Goal: Task Accomplishment & Management: Complete application form

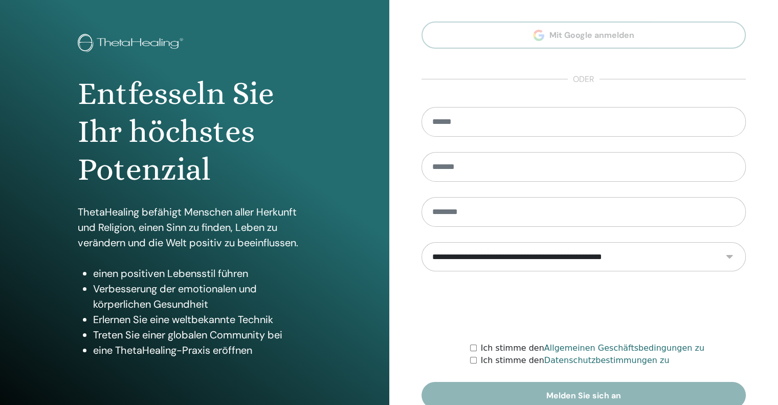
scroll to position [86, 0]
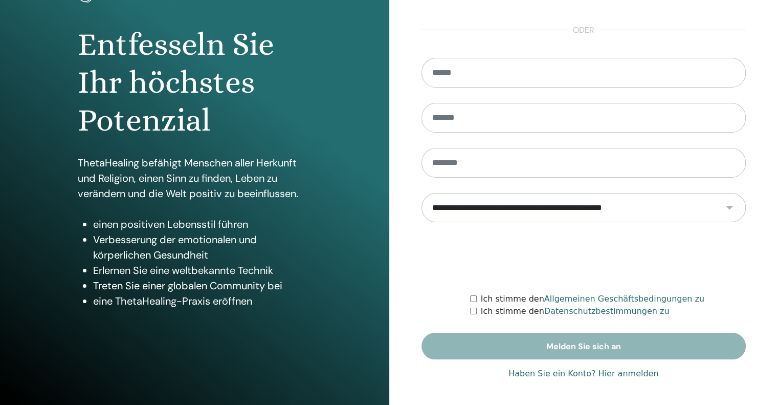
type input "**********"
click at [561, 373] on font "Haben Sie ein Konto? Hier anmelden" at bounding box center [583, 373] width 150 height 10
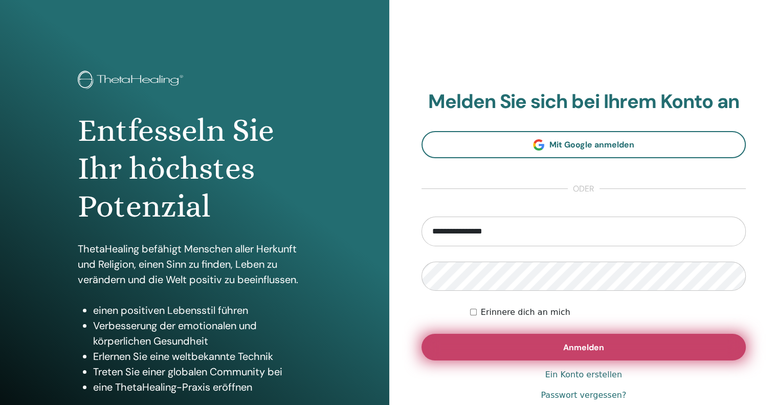
click at [564, 347] on font "Anmelden" at bounding box center [583, 347] width 41 height 11
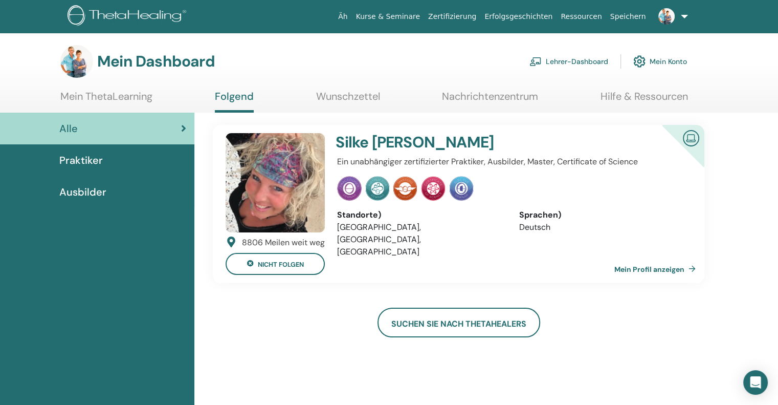
click at [575, 61] on font "Lehrer-Dashboard" at bounding box center [577, 61] width 62 height 9
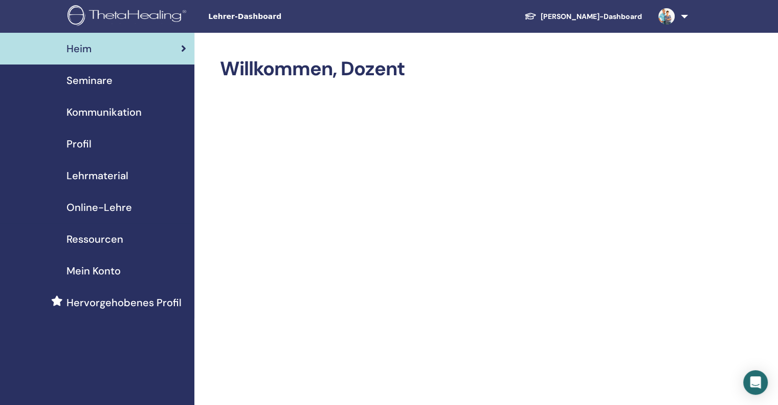
click at [78, 79] on font "Seminare" at bounding box center [89, 80] width 46 height 13
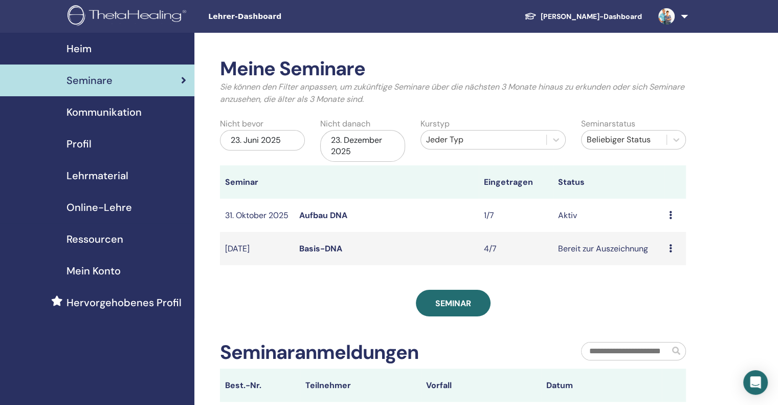
click at [327, 216] on font "Aufbau DNA" at bounding box center [323, 215] width 48 height 11
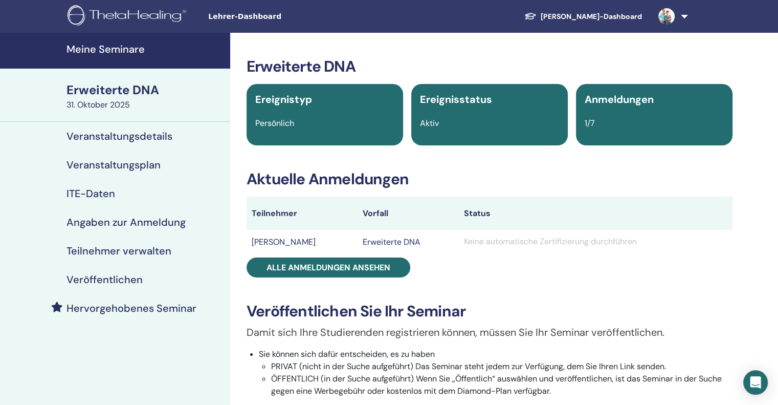
click at [105, 137] on font "Veranstaltungsdetails" at bounding box center [119, 135] width 106 height 13
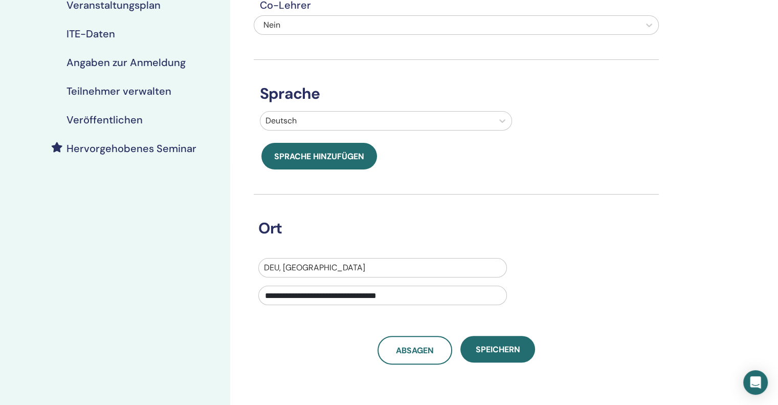
scroll to position [51, 0]
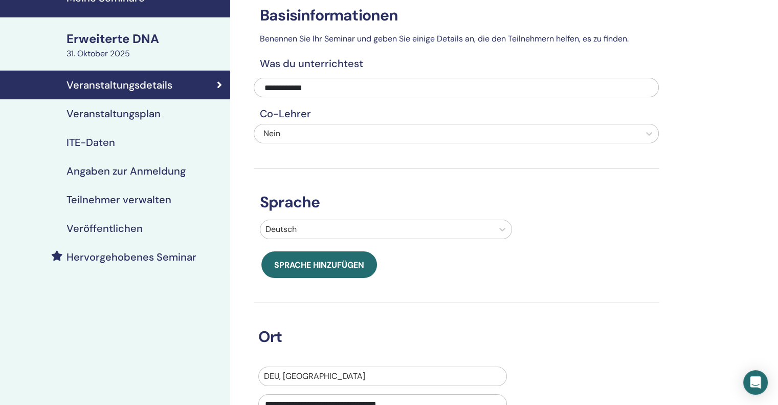
click at [135, 112] on font "Veranstaltungsplan" at bounding box center [113, 113] width 94 height 13
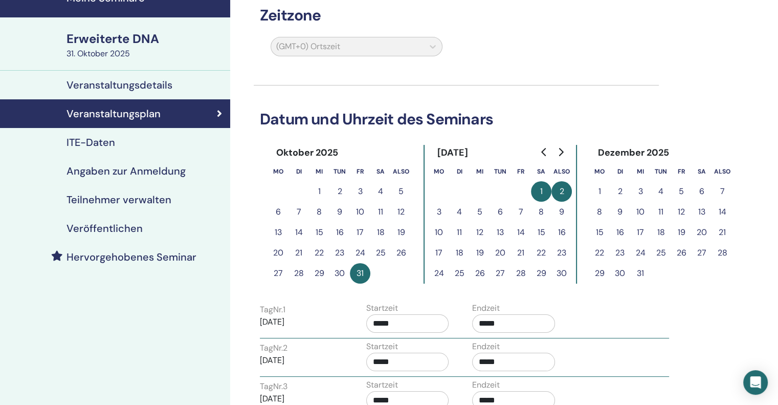
click at [361, 270] on font "31" at bounding box center [360, 273] width 7 height 11
click at [562, 151] on icon "Zum nächsten Monat" at bounding box center [561, 152] width 5 height 8
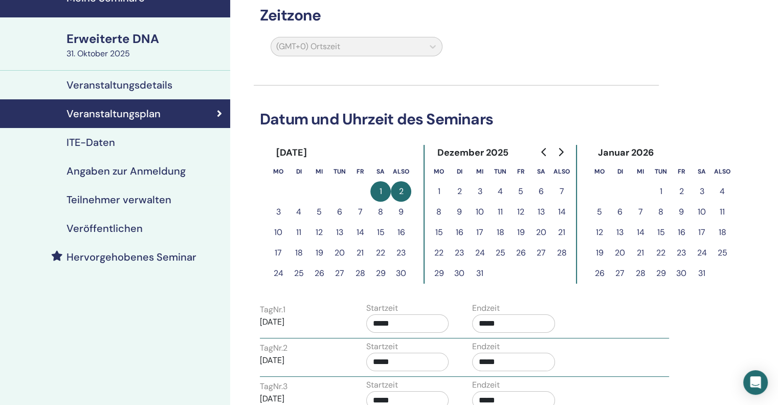
click at [679, 232] on font "16" at bounding box center [682, 232] width 8 height 11
click at [683, 231] on font "16" at bounding box center [682, 232] width 8 height 11
click at [682, 231] on font "16" at bounding box center [682, 232] width 8 height 11
drag, startPoint x: 682, startPoint y: 231, endPoint x: 673, endPoint y: 234, distance: 10.4
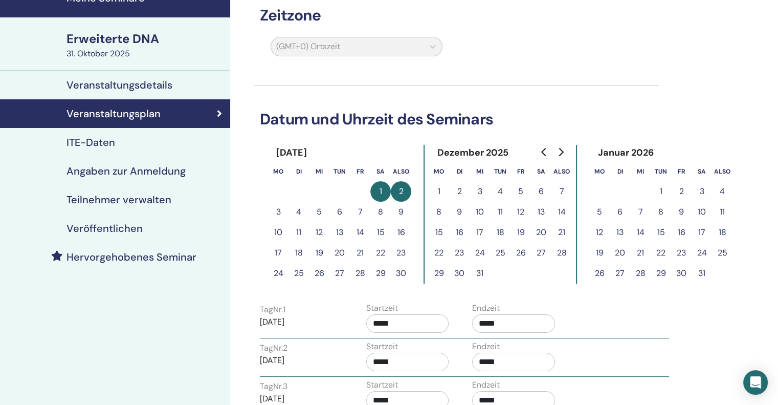
click at [673, 234] on button "16" at bounding box center [681, 232] width 20 height 20
click at [376, 188] on button "1" at bounding box center [380, 191] width 20 height 20
click at [344, 320] on div "Tag Nr. 1 31.10.2025" at bounding box center [305, 319] width 106 height 33
click at [284, 323] on font "31.10.2025" at bounding box center [272, 321] width 25 height 11
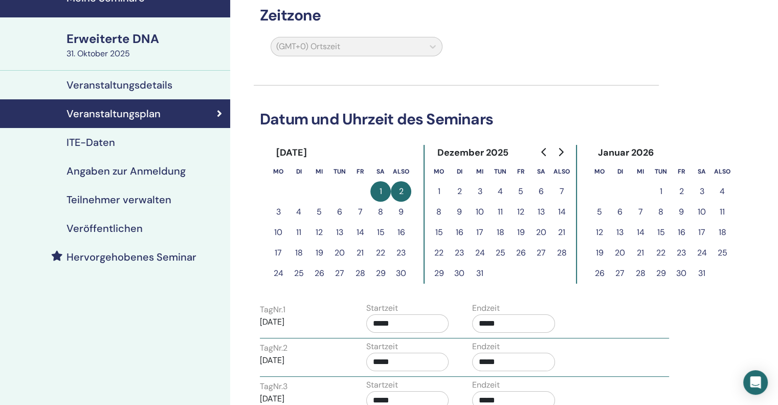
drag, startPoint x: 260, startPoint y: 320, endPoint x: 303, endPoint y: 323, distance: 43.1
click at [303, 323] on p "31.10.2025" at bounding box center [301, 322] width 83 height 12
drag, startPoint x: 286, startPoint y: 322, endPoint x: 264, endPoint y: 319, distance: 22.7
click at [264, 319] on font "31.10.2025" at bounding box center [272, 321] width 25 height 11
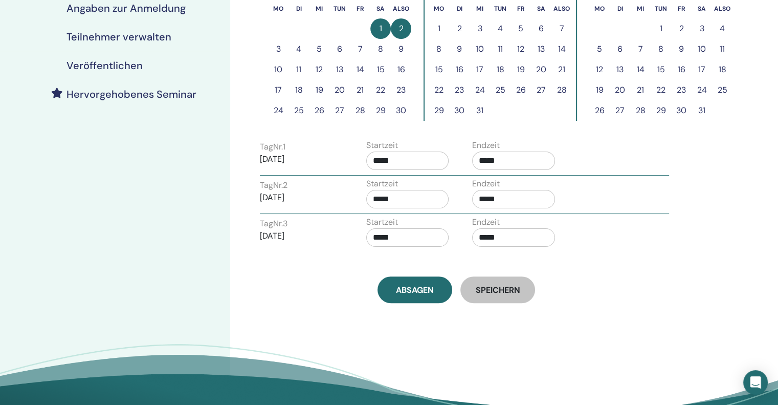
scroll to position [256, 0]
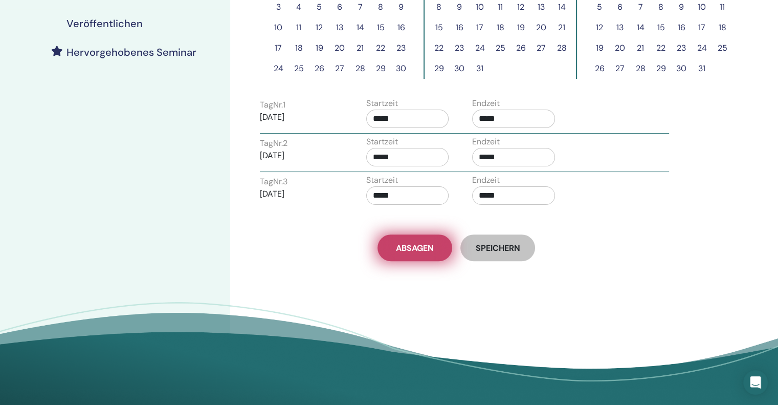
click at [395, 253] on link "Absagen" at bounding box center [414, 247] width 75 height 27
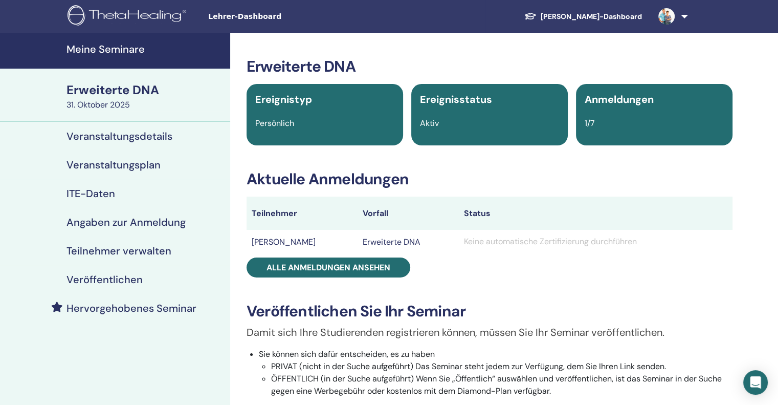
click at [98, 136] on font "Veranstaltungsdetails" at bounding box center [119, 135] width 106 height 13
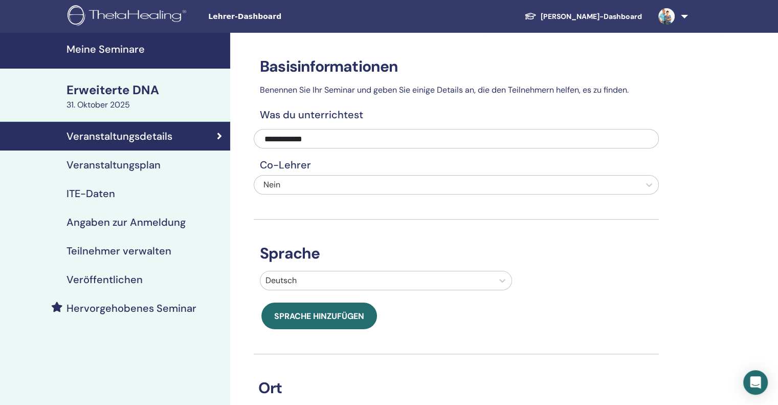
click at [84, 105] on font "31. Oktober 2025" at bounding box center [97, 104] width 63 height 11
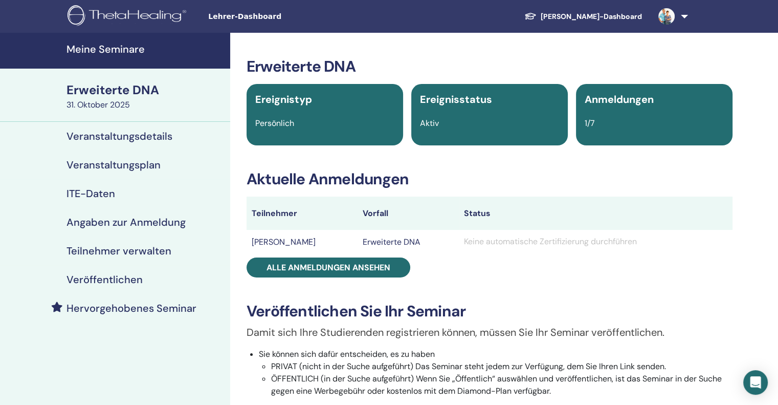
drag, startPoint x: 84, startPoint y: 105, endPoint x: 437, endPoint y: 100, distance: 353.0
click at [437, 100] on font "Ereignisstatus" at bounding box center [456, 99] width 72 height 13
click at [436, 102] on font "Ereignisstatus" at bounding box center [456, 99] width 72 height 13
click at [434, 118] on font "Aktiv" at bounding box center [429, 123] width 19 height 11
click at [430, 122] on font "Aktiv" at bounding box center [429, 123] width 19 height 11
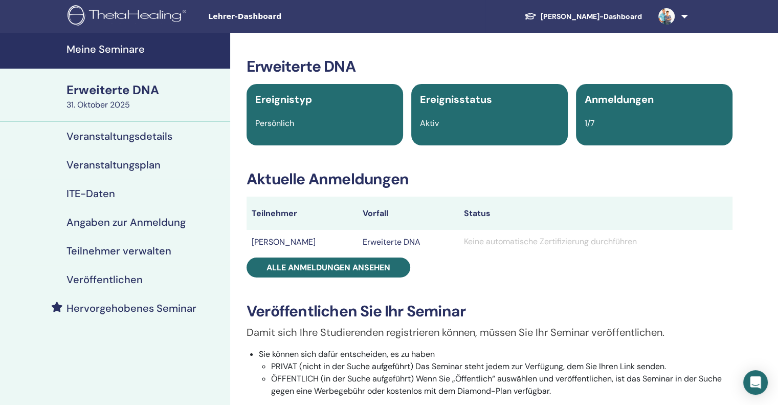
drag, startPoint x: 430, startPoint y: 122, endPoint x: 86, endPoint y: 87, distance: 345.4
click at [86, 87] on font "Erweiterte DNA" at bounding box center [112, 90] width 93 height 16
click at [80, 49] on font "Meine Seminare" at bounding box center [105, 48] width 78 height 13
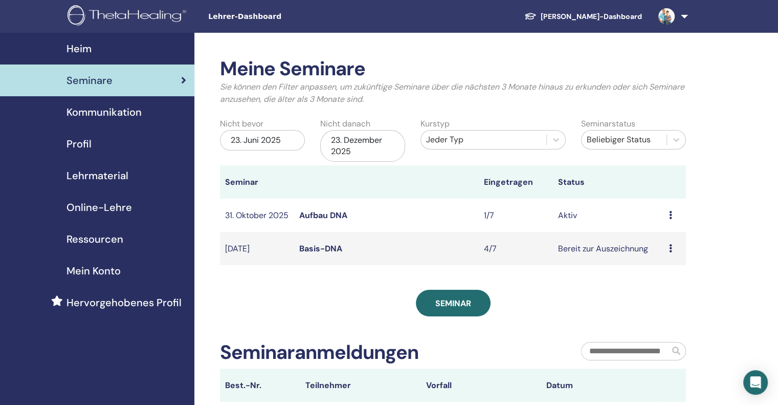
click at [325, 217] on font "Aufbau DNA" at bounding box center [323, 215] width 48 height 11
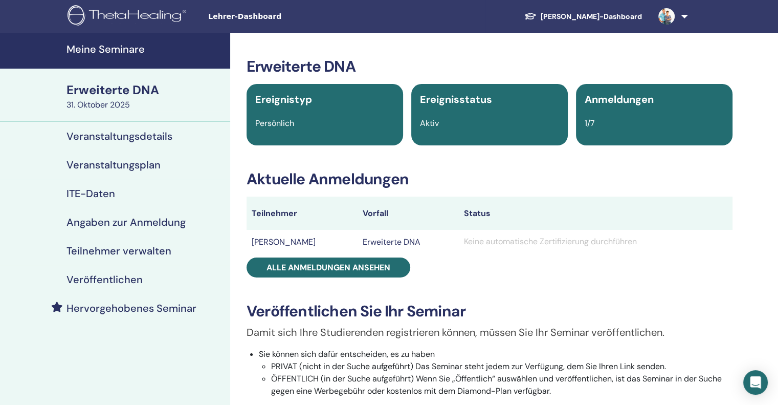
click at [80, 50] on font "Meine Seminare" at bounding box center [105, 48] width 78 height 13
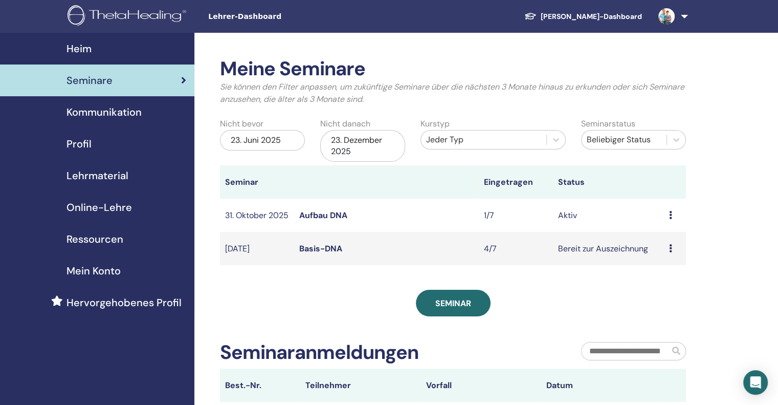
click at [671, 217] on icon at bounding box center [670, 215] width 3 height 8
click at [673, 274] on font "Absagen" at bounding box center [660, 271] width 33 height 11
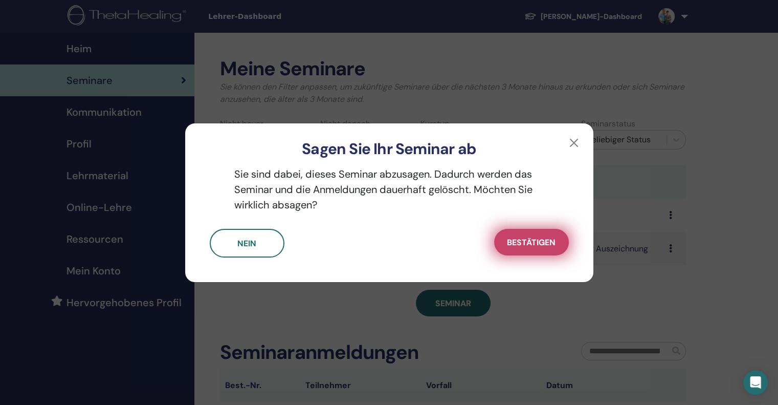
click at [554, 251] on button "Bestätigen" at bounding box center [531, 242] width 75 height 27
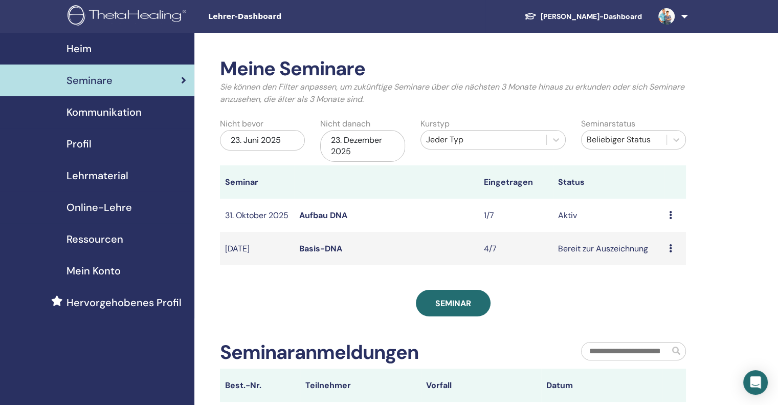
click at [308, 216] on font "Aufbau DNA" at bounding box center [323, 215] width 48 height 11
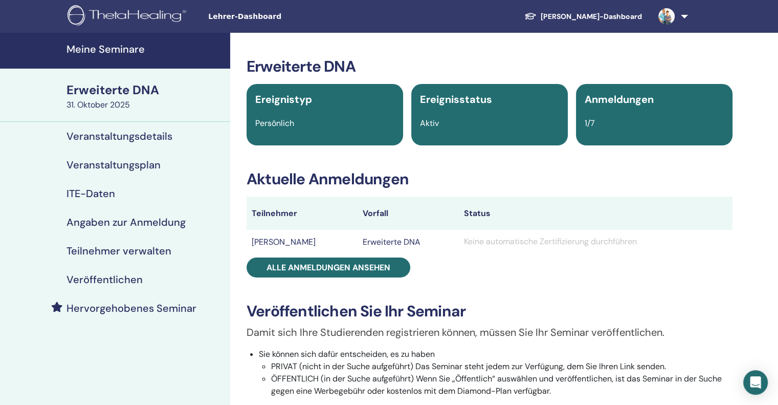
click at [134, 219] on font "Angaben zur Anmeldung" at bounding box center [125, 221] width 119 height 13
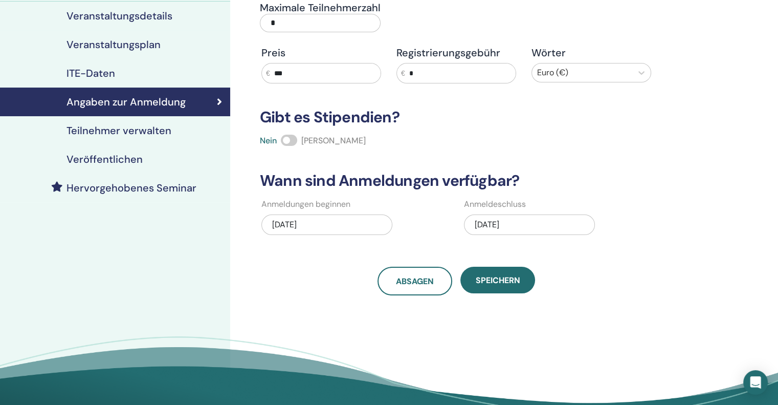
scroll to position [153, 0]
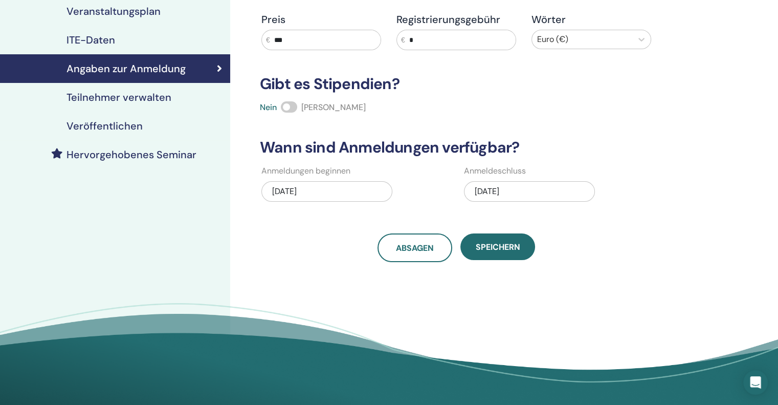
click at [499, 188] on font "11.02.2025" at bounding box center [487, 191] width 25 height 11
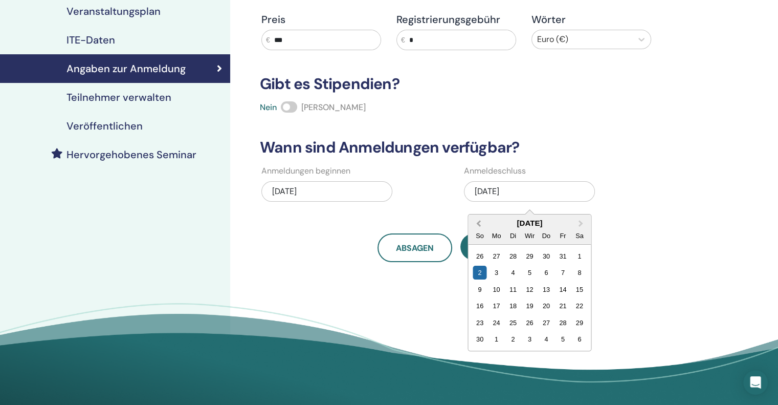
click at [478, 224] on span "Vorheriger Monat" at bounding box center [478, 223] width 0 height 11
click at [493, 190] on font "11.02.2025" at bounding box center [487, 191] width 25 height 11
click at [693, 238] on div "Angaben zur Anmeldung Typ Persönlich Maximale Teilnehmerzahl * Preis € *** Regi…" at bounding box center [489, 142] width 519 height 526
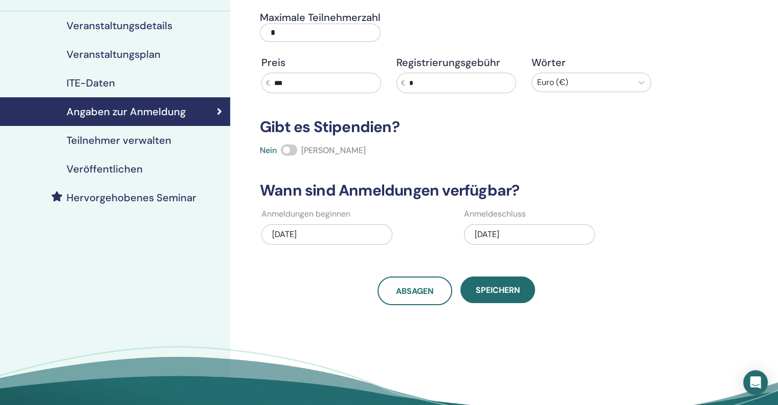
scroll to position [51, 0]
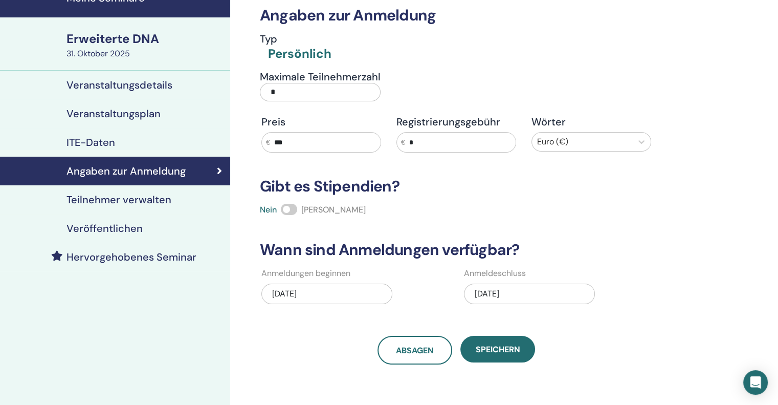
click at [93, 143] on font "ITE-Daten" at bounding box center [90, 142] width 49 height 13
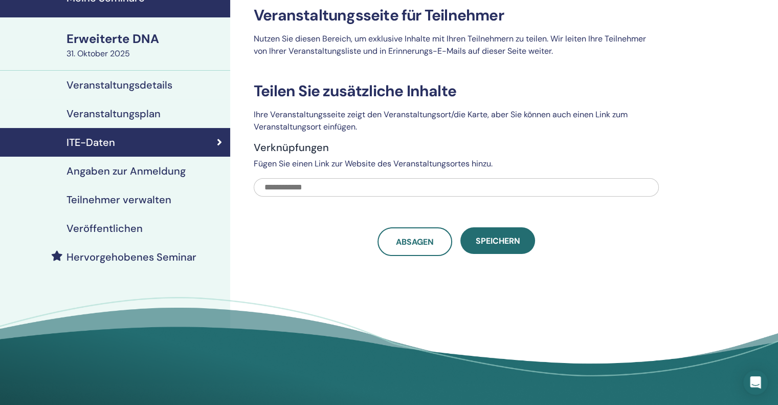
click at [94, 117] on font "Veranstaltungsplan" at bounding box center [113, 113] width 94 height 13
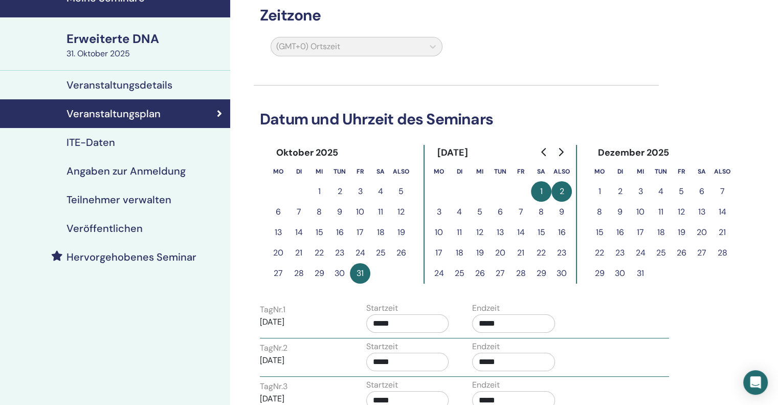
click at [359, 274] on font "31" at bounding box center [360, 273] width 7 height 11
click at [381, 251] on font "25" at bounding box center [381, 252] width 10 height 11
click at [383, 251] on font "25" at bounding box center [381, 252] width 10 height 11
click at [381, 251] on font "25" at bounding box center [381, 252] width 10 height 11
click at [412, 254] on div "Oktober 2025 Mo Di Mi Tun Fr Sa Also 1 2 3 4 5 6 7 8 9 10 11 12 13 14 15 16 17 …" at bounding box center [456, 214] width 376 height 139
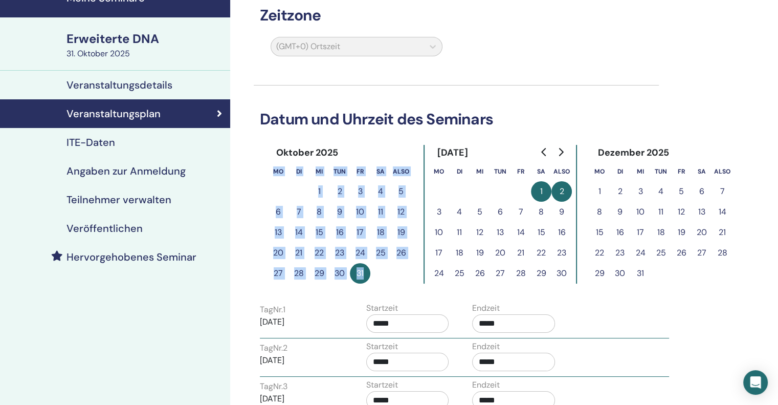
click at [411, 254] on div "Oktober 2025 Mo Di Mi Tun Fr Sa Also 1 2 3 4 5 6 7 8 9 10 11 12 13 14 15 16 17 …" at bounding box center [456, 214] width 376 height 139
click at [338, 274] on font "30" at bounding box center [340, 273] width 10 height 11
click at [339, 275] on font "30" at bounding box center [340, 273] width 10 height 11
drag, startPoint x: 340, startPoint y: 274, endPoint x: 303, endPoint y: 266, distance: 37.1
click at [303, 266] on button "28" at bounding box center [298, 273] width 20 height 20
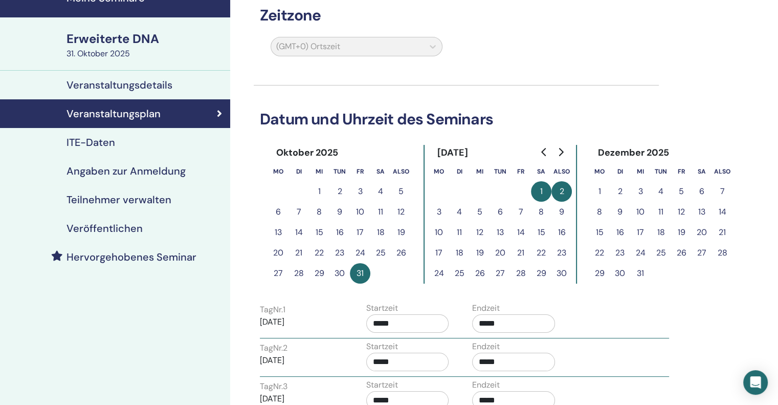
click at [284, 319] on font "31.10.2025" at bounding box center [272, 321] width 25 height 11
click at [261, 319] on font "31.10.2025" at bounding box center [272, 321] width 25 height 11
drag, startPoint x: 297, startPoint y: 321, endPoint x: 255, endPoint y: 322, distance: 42.0
click at [255, 322] on div "Tag Nr. 1 31.10.2025" at bounding box center [305, 319] width 106 height 33
drag, startPoint x: 270, startPoint y: 319, endPoint x: 494, endPoint y: 254, distance: 232.8
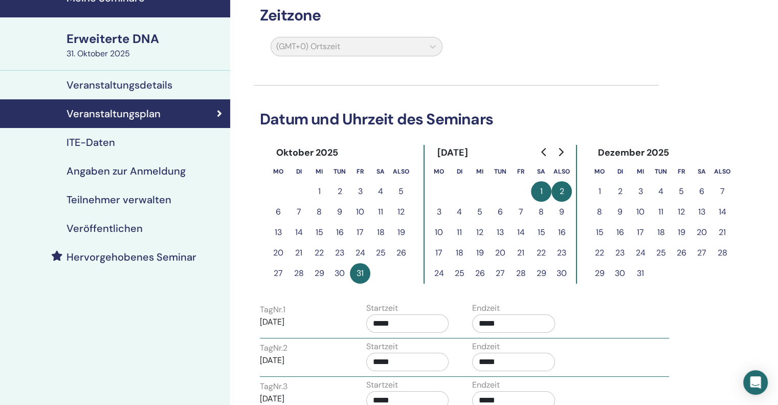
click at [495, 253] on button "20" at bounding box center [500, 252] width 20 height 20
click at [338, 272] on font "30" at bounding box center [340, 273] width 10 height 11
click at [338, 273] on font "30" at bounding box center [340, 273] width 10 height 11
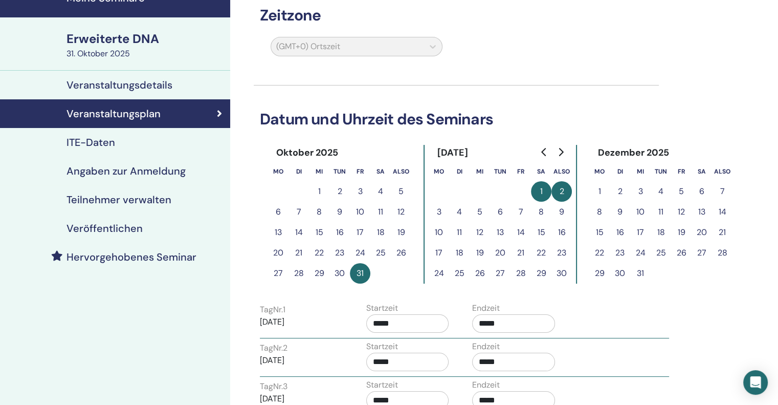
click at [338, 274] on font "30" at bounding box center [340, 273] width 10 height 11
click at [352, 266] on button "31" at bounding box center [360, 273] width 20 height 20
click at [432, 45] on div "(GMT+0) Ortszeit" at bounding box center [356, 49] width 184 height 24
click at [431, 45] on div "(GMT+0) Ortszeit" at bounding box center [356, 49] width 184 height 24
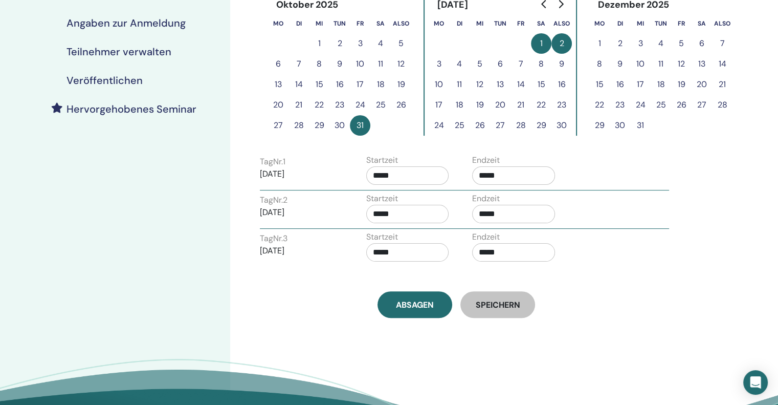
scroll to position [205, 0]
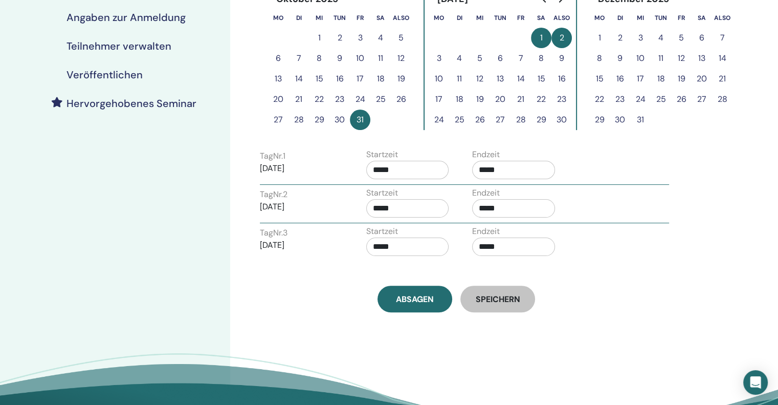
click at [489, 298] on font "Speichern" at bounding box center [498, 299] width 45 height 11
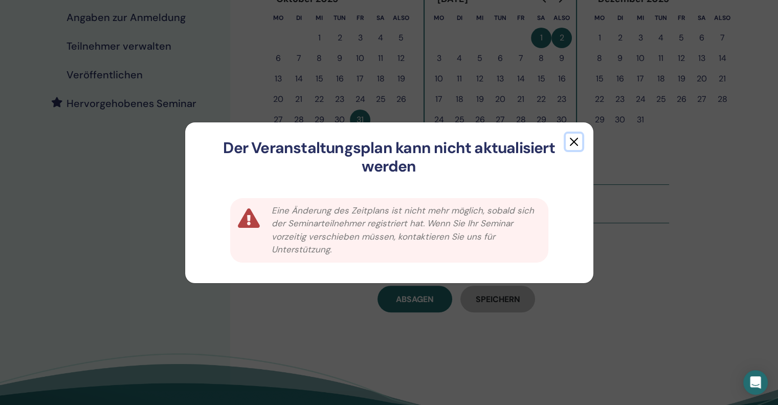
click at [575, 140] on button "button" at bounding box center [574, 142] width 16 height 16
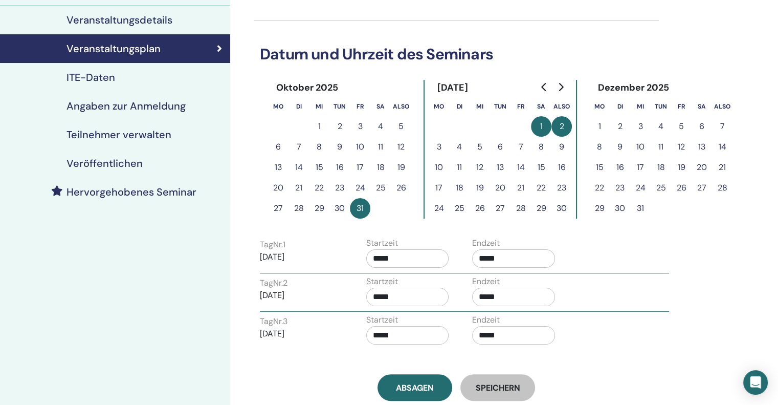
scroll to position [0, 0]
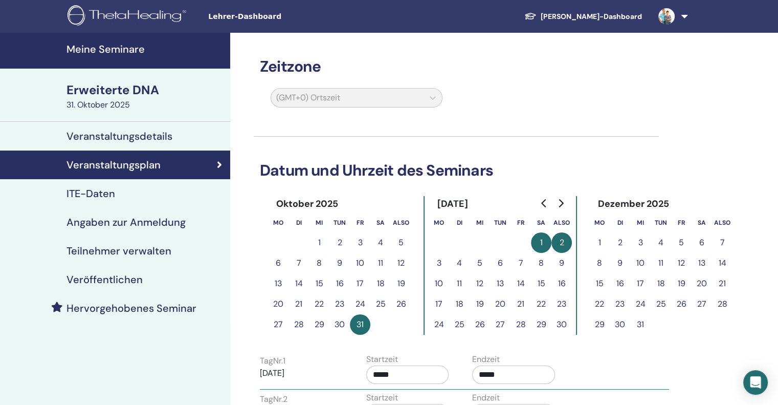
click at [137, 250] on font "Teilnehmer verwalten" at bounding box center [118, 250] width 105 height 13
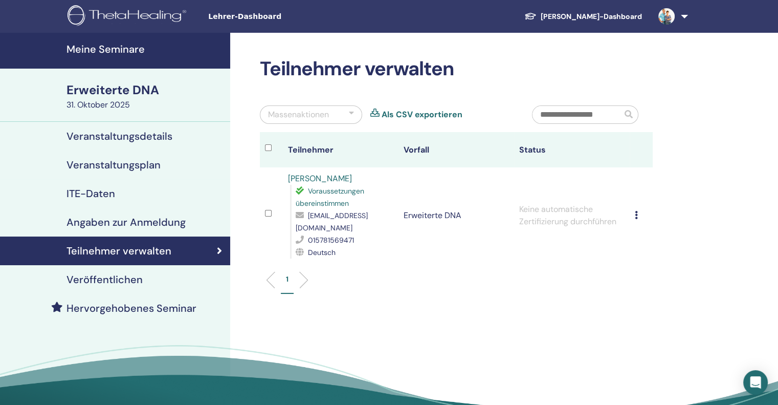
click at [636, 211] on icon at bounding box center [636, 215] width 3 height 8
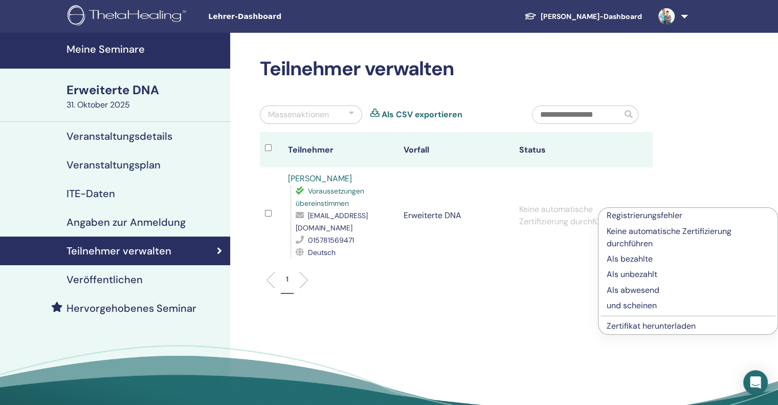
click at [618, 216] on font "Registrierungsfehler" at bounding box center [645, 215] width 76 height 11
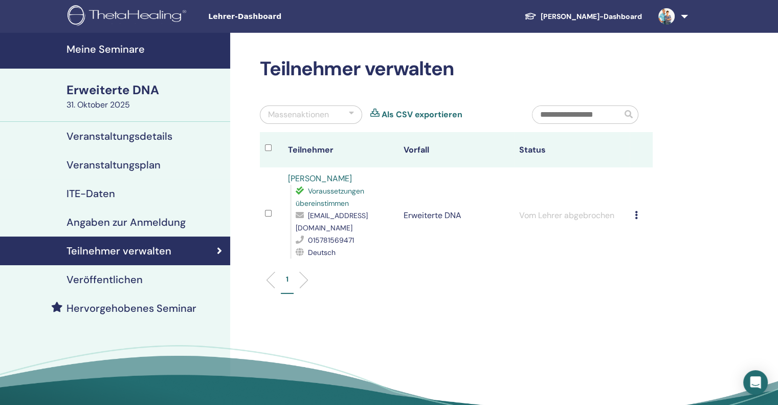
click at [545, 208] on td "Vom Lehrer abgebrochen" at bounding box center [572, 215] width 116 height 96
drag, startPoint x: 545, startPoint y: 207, endPoint x: 632, endPoint y: 209, distance: 87.5
click at [632, 209] on td "Registrierungsfehler Keine automatische Zertifizierung durchführen Als bezahlte…" at bounding box center [641, 215] width 23 height 96
drag, startPoint x: 634, startPoint y: 207, endPoint x: 569, endPoint y: 212, distance: 65.2
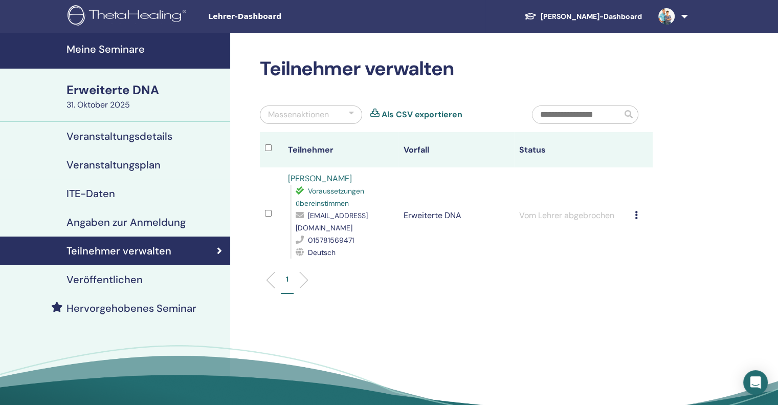
click at [569, 212] on td "Vom Lehrer abgebrochen" at bounding box center [572, 215] width 116 height 96
click at [633, 206] on td "Registrierungsfehler Keine automatische Zertifizierung durchführen Als bezahlte…" at bounding box center [641, 215] width 23 height 96
drag, startPoint x: 636, startPoint y: 207, endPoint x: 612, endPoint y: 222, distance: 29.0
click at [612, 222] on td "Vom Lehrer abgebrochen" at bounding box center [572, 215] width 116 height 96
click at [542, 211] on td "Vom Lehrer abgebrochen" at bounding box center [572, 215] width 116 height 96
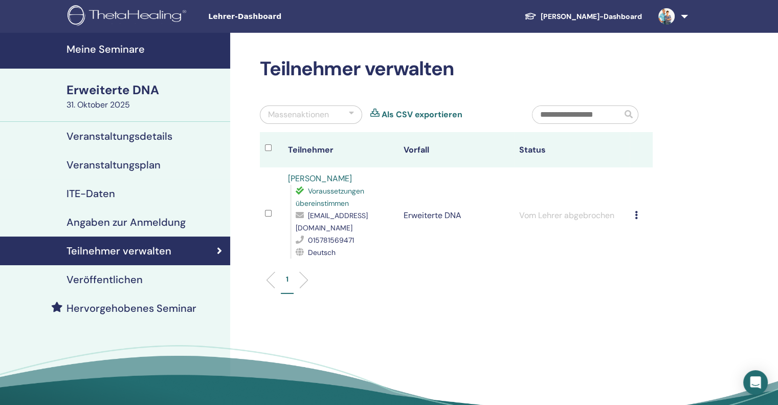
click at [635, 211] on icon at bounding box center [636, 215] width 3 height 8
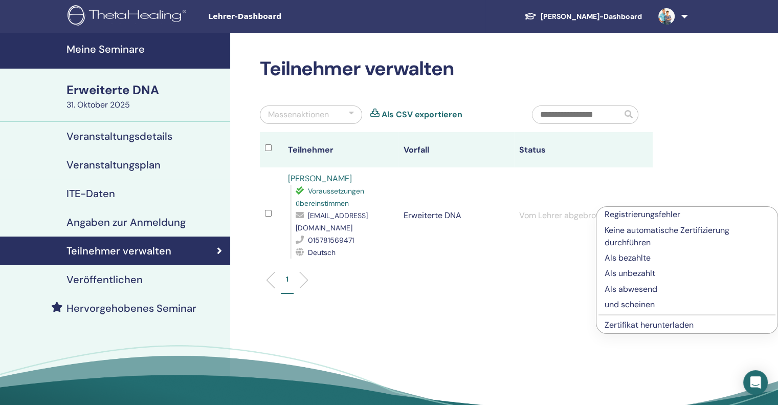
click at [501, 274] on ul "1" at bounding box center [456, 284] width 375 height 20
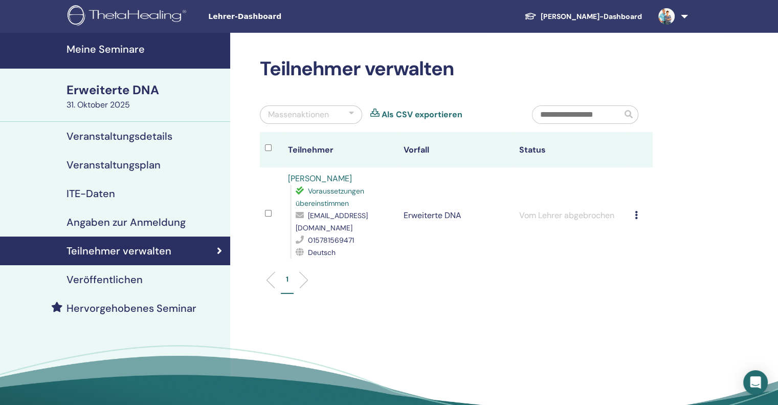
click at [94, 132] on font "Veranstaltungsdetails" at bounding box center [119, 135] width 106 height 13
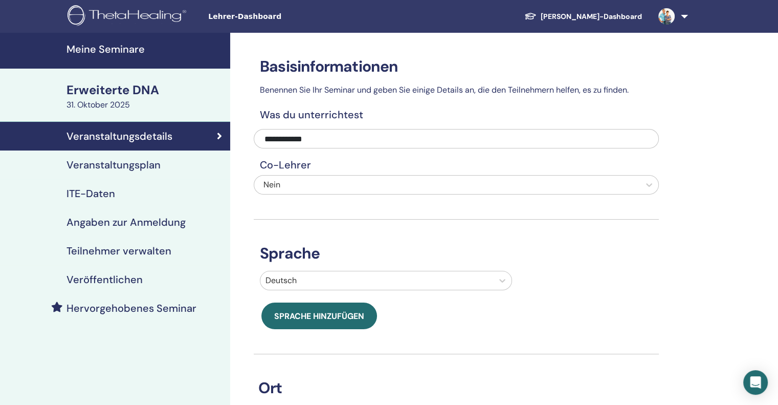
click at [110, 91] on font "Erweiterte DNA" at bounding box center [112, 90] width 93 height 16
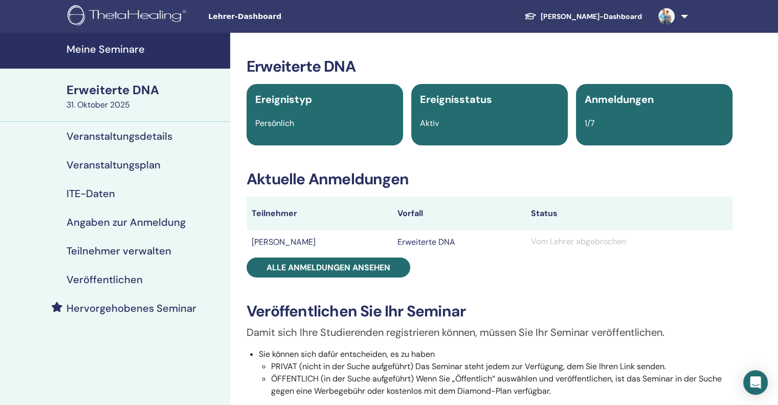
click at [105, 102] on font "31. Oktober 2025" at bounding box center [97, 104] width 63 height 11
drag, startPoint x: 102, startPoint y: 103, endPoint x: 80, endPoint y: 94, distance: 24.1
click at [80, 94] on font "Erweiterte DNA" at bounding box center [112, 90] width 93 height 16
click at [79, 87] on font "Erweiterte DNA" at bounding box center [112, 90] width 93 height 16
click at [94, 51] on font "Meine Seminare" at bounding box center [105, 48] width 78 height 13
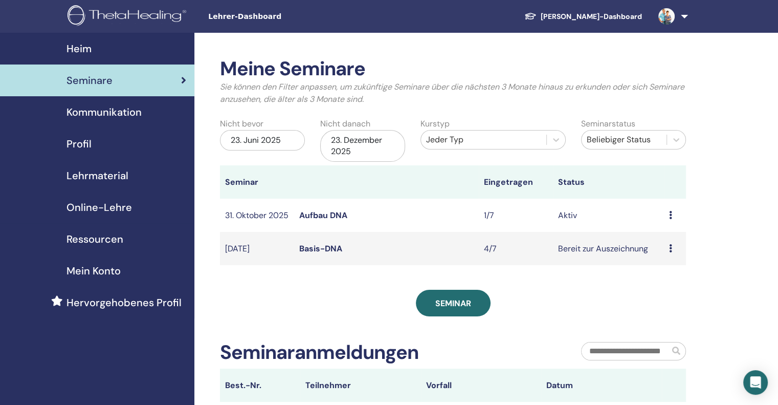
click at [669, 218] on td "Vorschau Bearbeiten Teilnehmer Absagen" at bounding box center [675, 214] width 22 height 33
click at [670, 216] on icon at bounding box center [670, 215] width 3 height 8
click at [661, 272] on font "Absagen" at bounding box center [659, 270] width 33 height 11
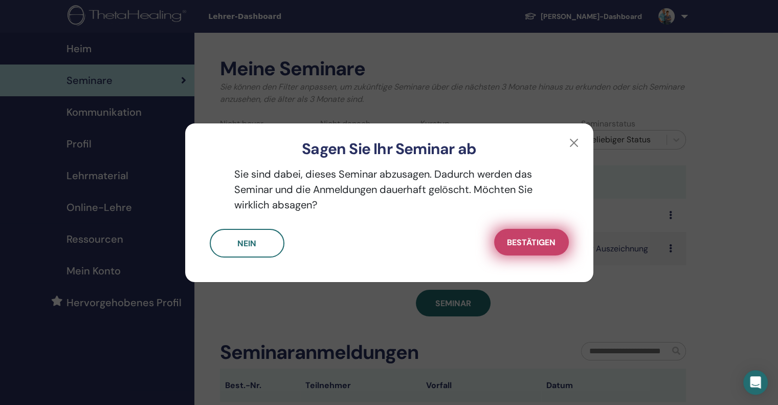
click at [525, 244] on font "Bestätigen" at bounding box center [531, 242] width 49 height 11
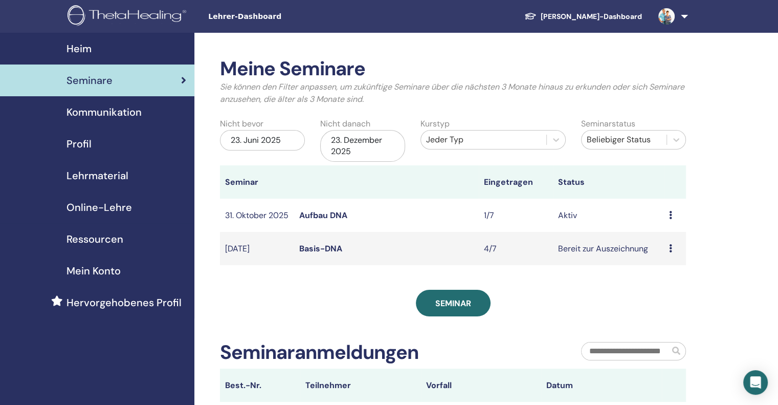
click at [87, 111] on font "Kommunikation" at bounding box center [103, 111] width 75 height 13
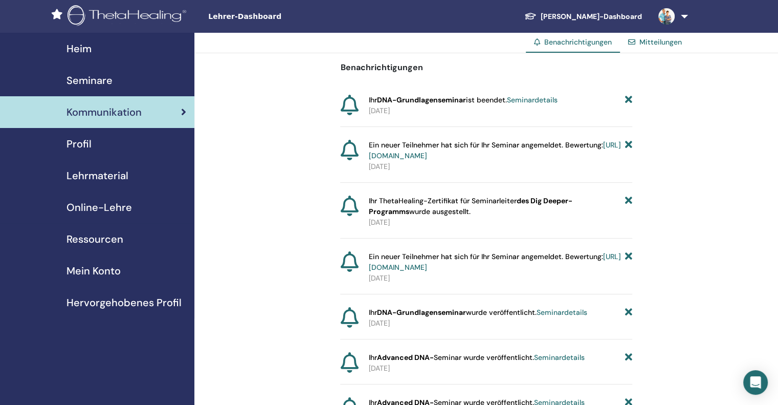
click at [407, 154] on font "[URL][DOMAIN_NAME]" at bounding box center [495, 150] width 252 height 20
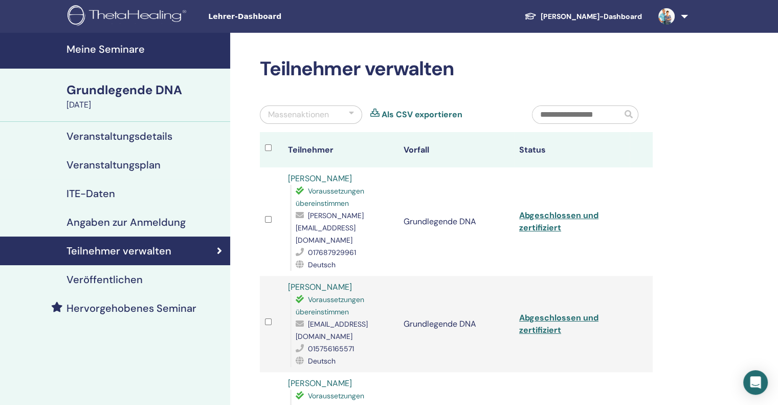
click at [85, 49] on font "Meine Seminare" at bounding box center [105, 48] width 78 height 13
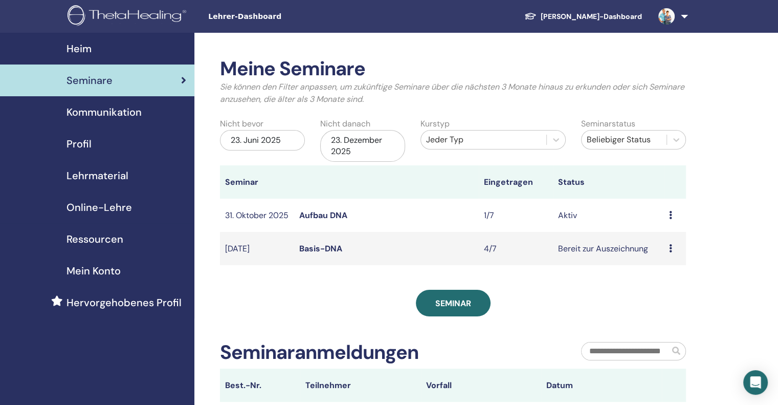
click at [314, 217] on font "Aufbau DNA" at bounding box center [323, 215] width 48 height 11
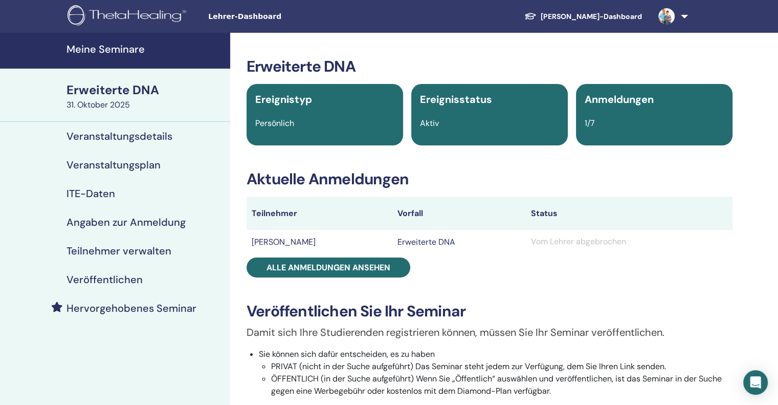
click at [459, 100] on font "Ereignisstatus" at bounding box center [456, 99] width 72 height 13
click at [458, 102] on font "Ereignisstatus" at bounding box center [456, 99] width 72 height 13
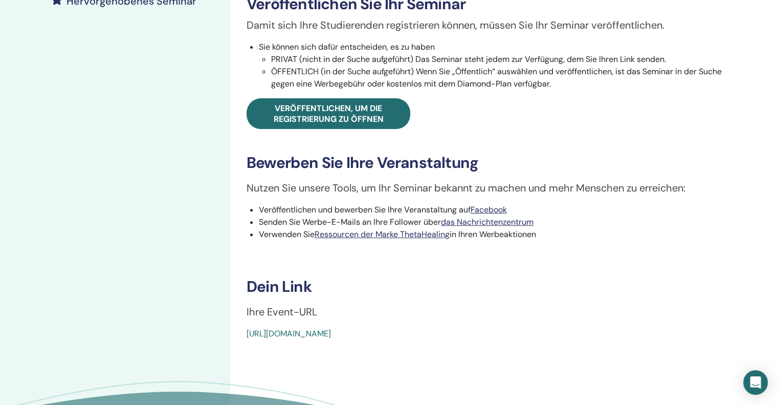
scroll to position [102, 0]
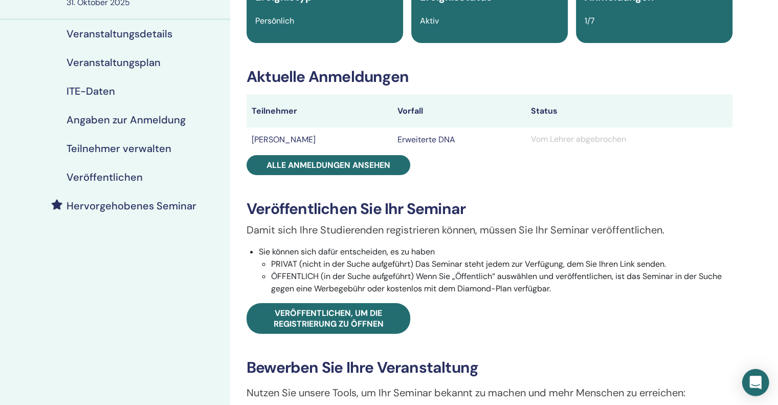
click at [749, 376] on div "Open Intercom Messenger" at bounding box center [755, 382] width 27 height 27
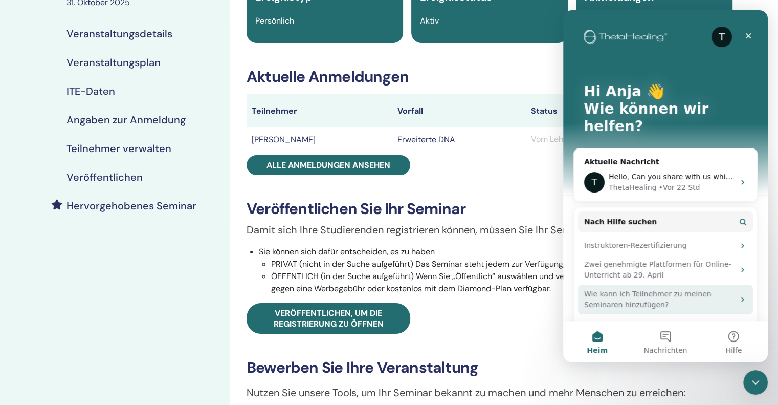
scroll to position [0, 0]
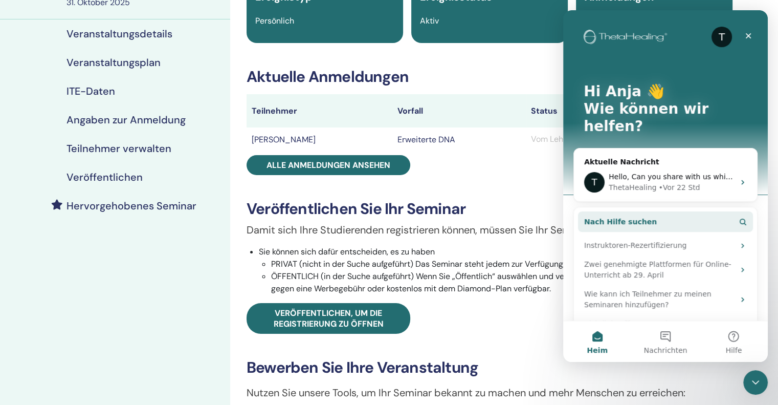
click at [615, 216] on span "Nach Hilfe suchen" at bounding box center [620, 221] width 73 height 11
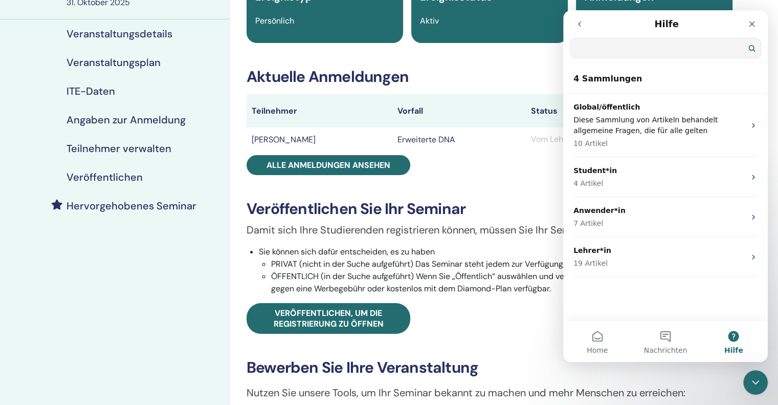
click at [594, 47] on input "Nach Hilfe suchen" at bounding box center [665, 47] width 190 height 19
type input "**********"
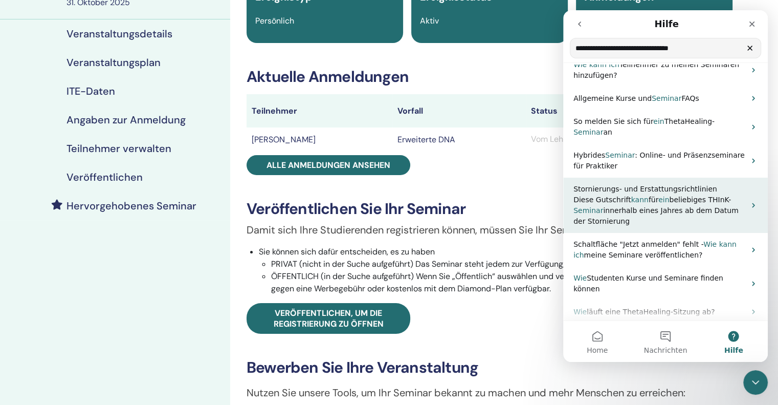
scroll to position [55, 0]
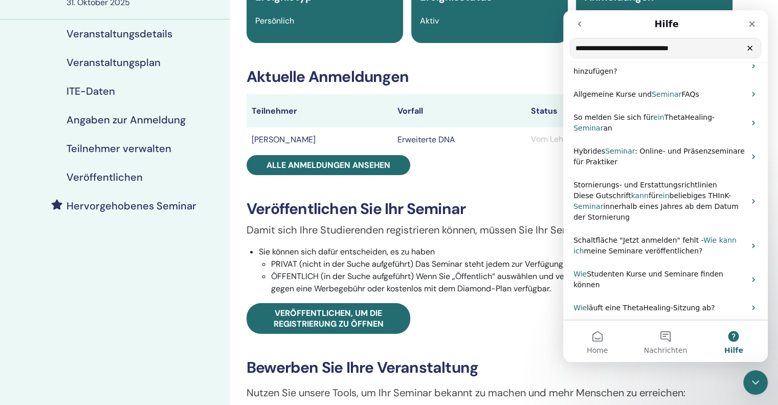
click at [740, 319] on div "Dozenten - Erstellen eines Seminars" at bounding box center [665, 330] width 205 height 23
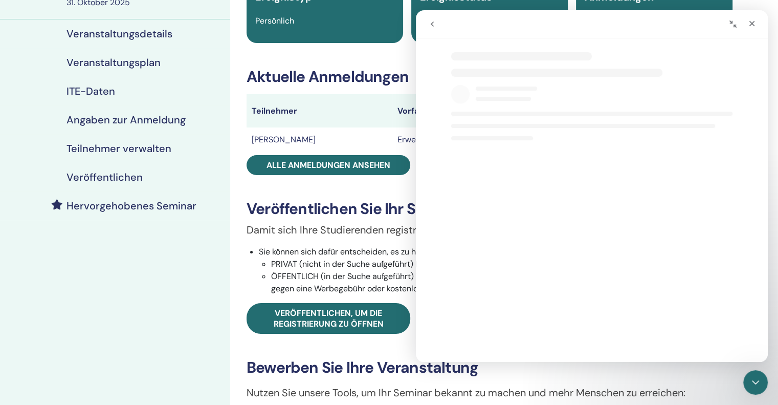
select select "**"
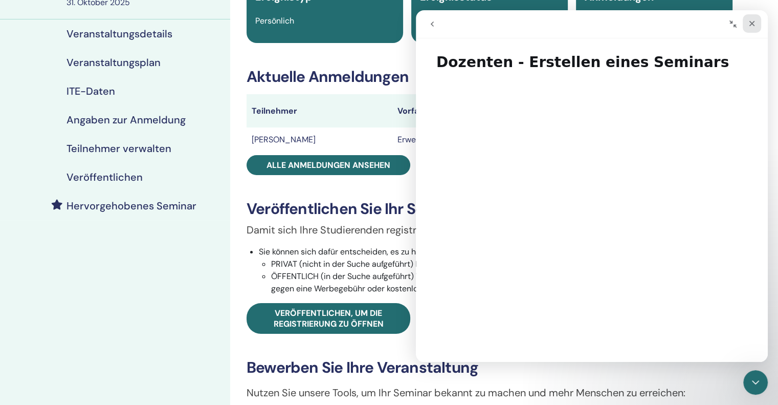
click at [751, 26] on icon "Schließen" at bounding box center [752, 23] width 8 height 8
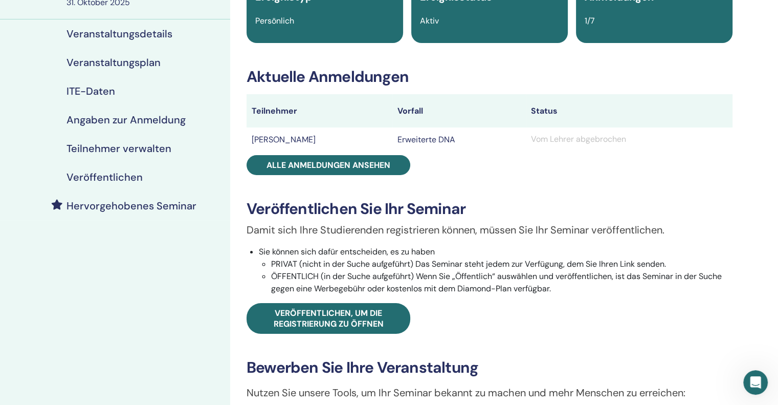
select select "**"
click at [533, 139] on font "Vom Lehrer abgebrochen" at bounding box center [578, 139] width 95 height 11
click at [710, 137] on div "Vom Lehrer abgebrochen" at bounding box center [629, 139] width 196 height 12
click at [565, 140] on font "Vom Lehrer abgebrochen" at bounding box center [578, 139] width 95 height 11
click at [564, 141] on font "Vom Lehrer abgebrochen" at bounding box center [578, 139] width 95 height 11
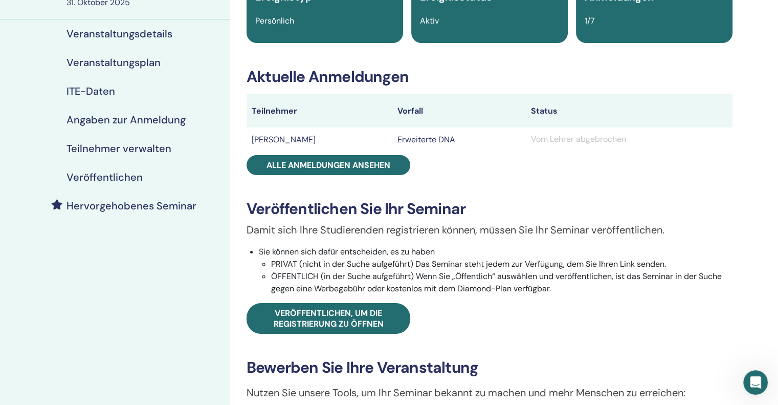
click at [568, 141] on font "Vom Lehrer abgebrochen" at bounding box center [578, 139] width 95 height 11
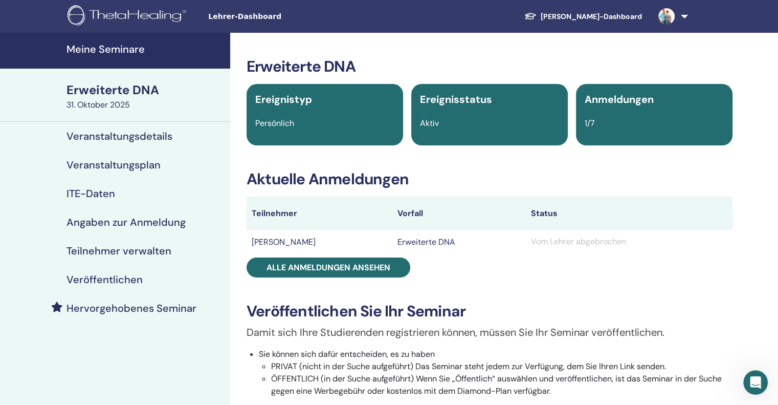
click at [90, 48] on font "Meine Seminare" at bounding box center [105, 48] width 78 height 13
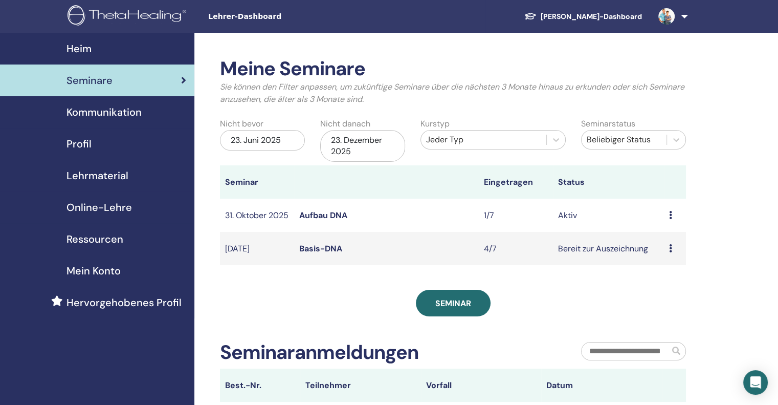
click at [318, 216] on font "Aufbau DNA" at bounding box center [323, 215] width 48 height 11
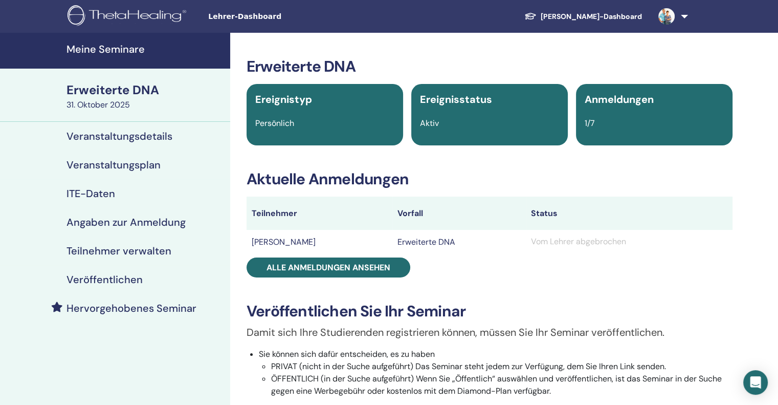
click at [584, 241] on font "Vom Lehrer abgebrochen" at bounding box center [578, 241] width 95 height 11
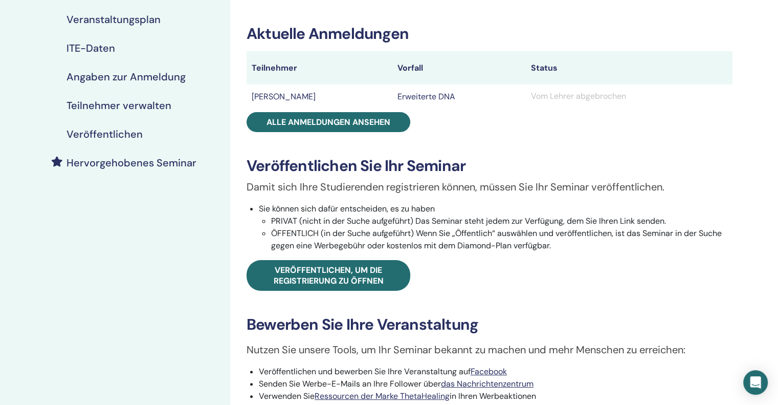
scroll to position [51, 0]
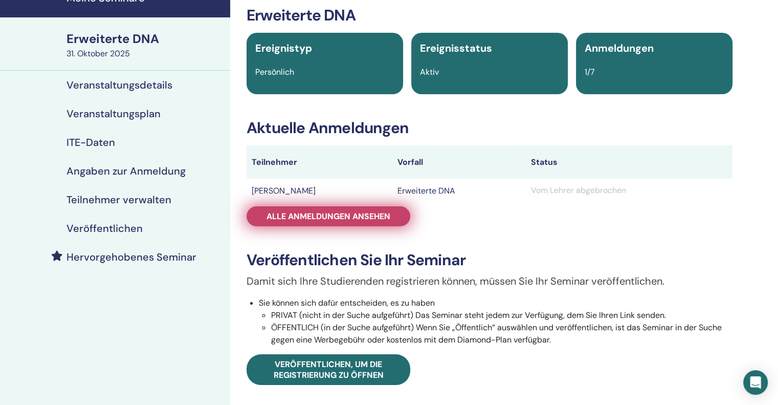
click at [372, 224] on link "Alle Anmeldungen ansehen" at bounding box center [329, 216] width 164 height 20
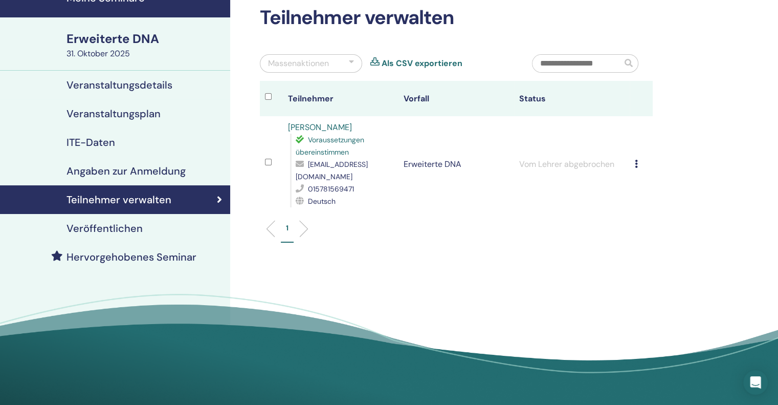
click at [636, 160] on icon at bounding box center [636, 164] width 3 height 8
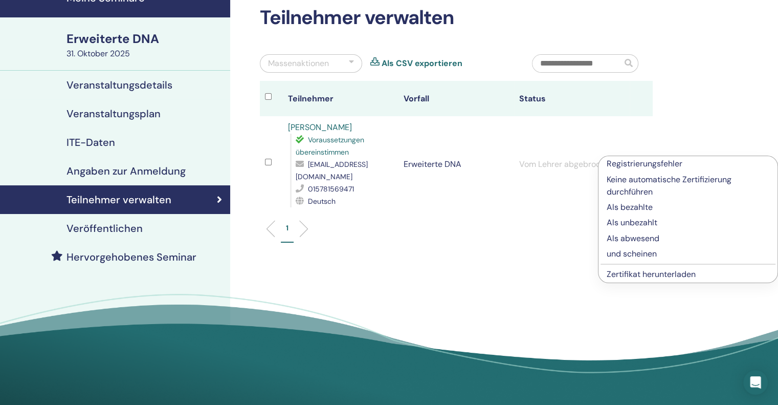
click at [636, 185] on p "Keine automatische Zertifizierung durchführen" at bounding box center [688, 185] width 163 height 25
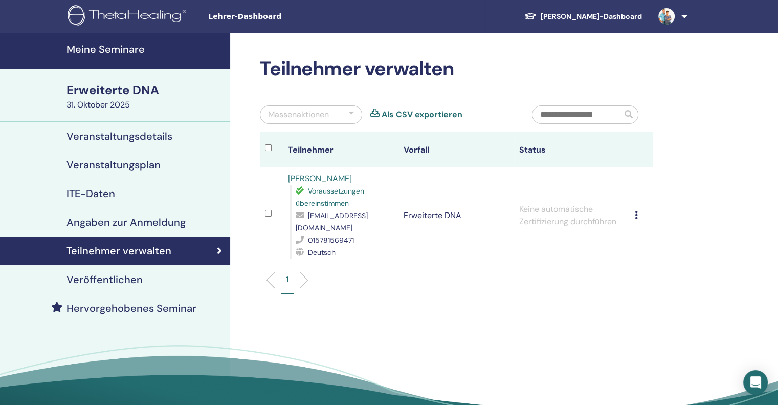
click at [84, 47] on font "Meine Seminare" at bounding box center [105, 48] width 78 height 13
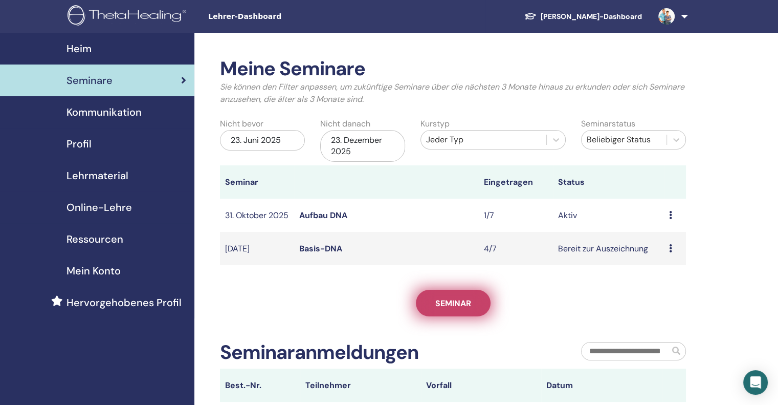
click at [452, 308] on font "Seminar" at bounding box center [453, 303] width 36 height 11
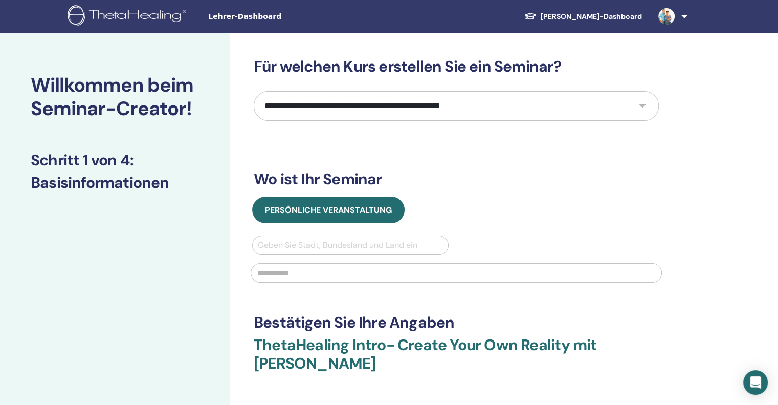
click at [641, 101] on select "**********" at bounding box center [456, 106] width 405 height 30
select select "*"
click at [254, 91] on select "**********" at bounding box center [456, 106] width 405 height 30
click at [285, 247] on div at bounding box center [350, 245] width 185 height 14
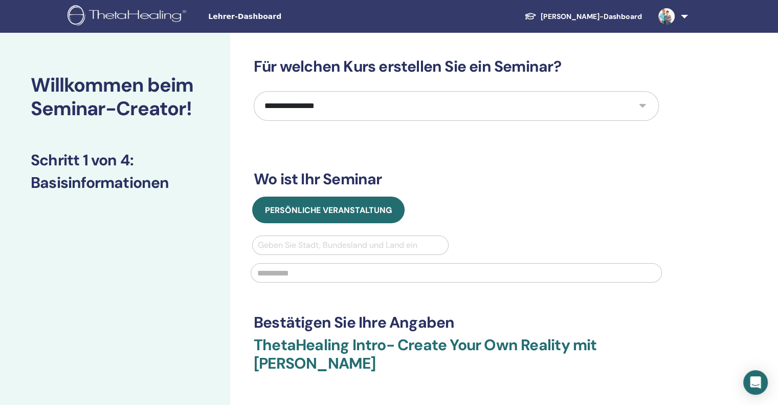
click at [281, 272] on input "text" at bounding box center [456, 272] width 411 height 19
click at [379, 269] on input "text" at bounding box center [456, 272] width 411 height 19
click at [324, 239] on div at bounding box center [350, 245] width 185 height 14
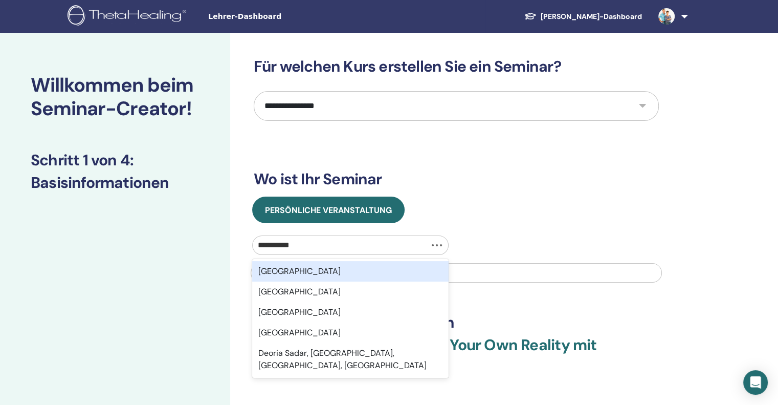
type input "**********"
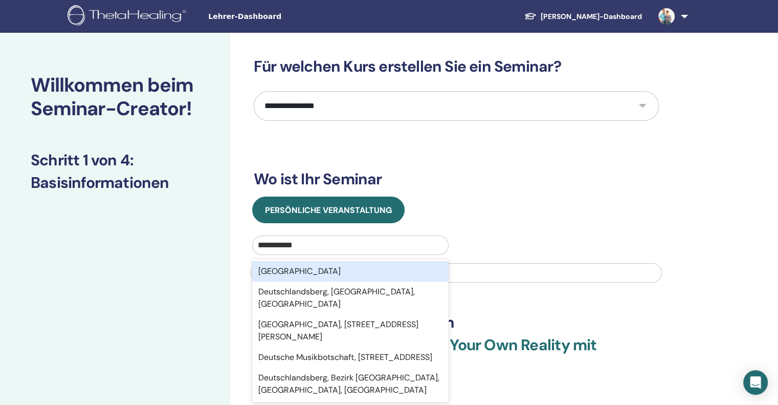
click at [335, 265] on div "Deutschland" at bounding box center [350, 271] width 196 height 20
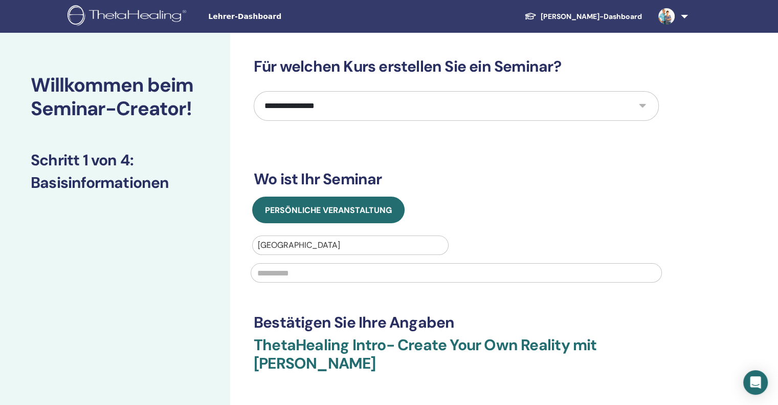
click at [333, 268] on input "text" at bounding box center [456, 272] width 411 height 19
click at [361, 105] on select "**********" at bounding box center [456, 106] width 405 height 30
click at [254, 91] on select "**********" at bounding box center [456, 106] width 405 height 30
click at [290, 275] on input "text" at bounding box center [456, 272] width 411 height 19
click at [293, 271] on input "text" at bounding box center [456, 272] width 411 height 19
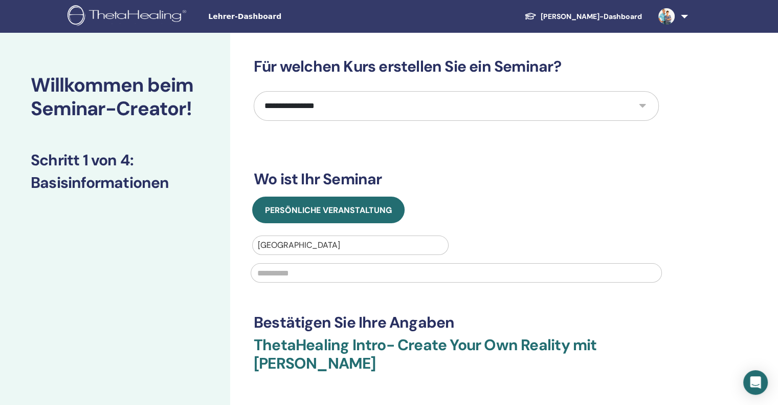
drag, startPoint x: 293, startPoint y: 271, endPoint x: 257, endPoint y: 265, distance: 36.7
click at [257, 265] on input "text" at bounding box center [456, 272] width 411 height 19
type input "*"
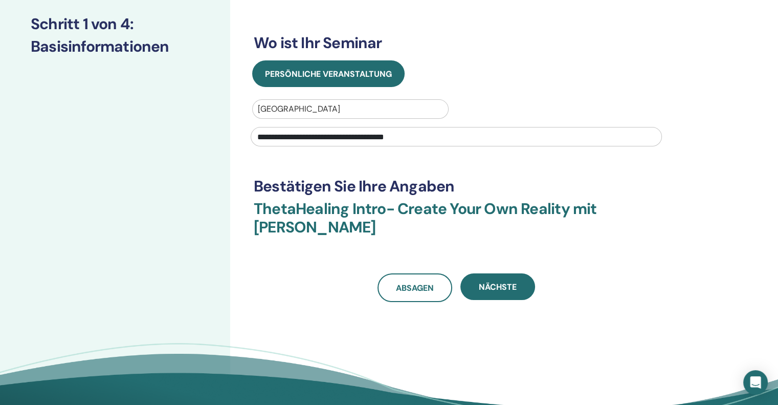
scroll to position [153, 0]
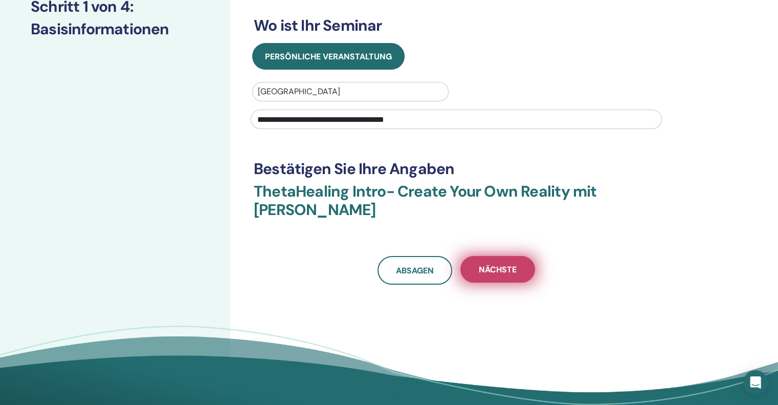
type input "**********"
click at [488, 278] on button "Nächste" at bounding box center [497, 269] width 75 height 27
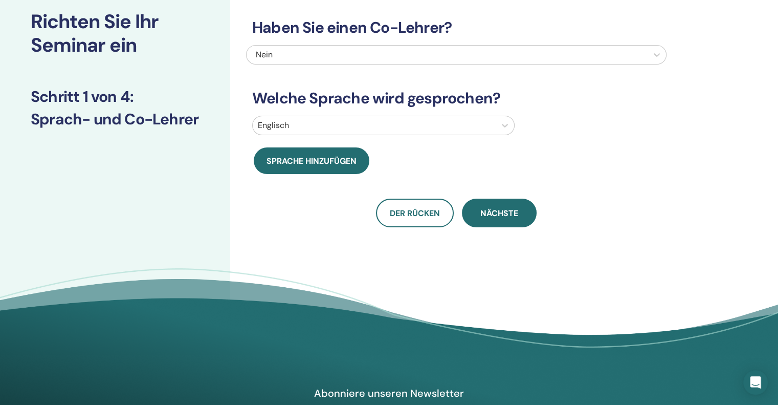
scroll to position [0, 0]
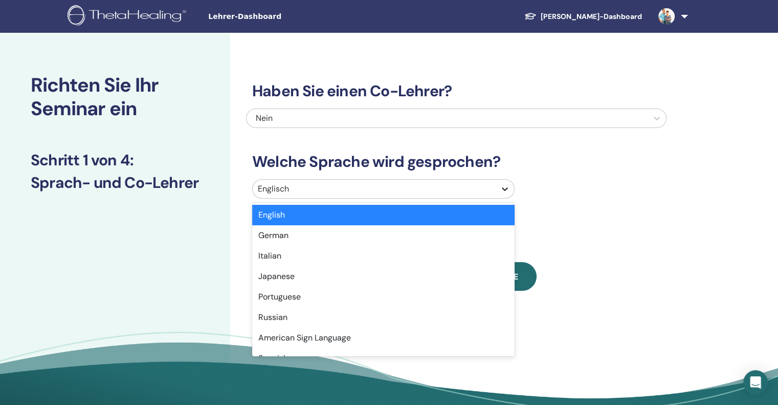
click at [502, 187] on icon at bounding box center [505, 189] width 10 height 10
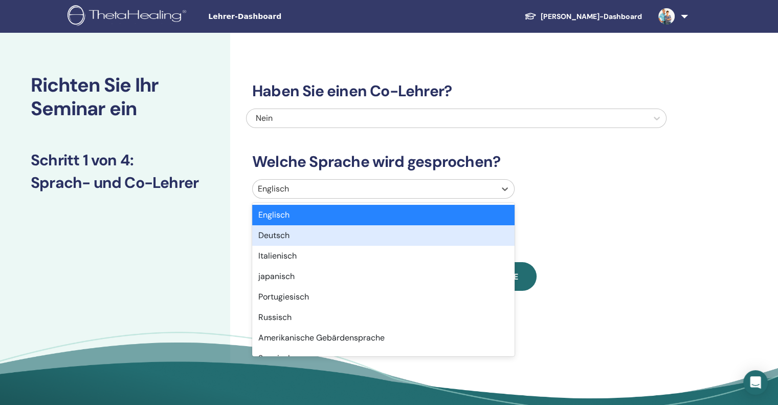
click at [282, 237] on font "Deutsch" at bounding box center [273, 235] width 31 height 11
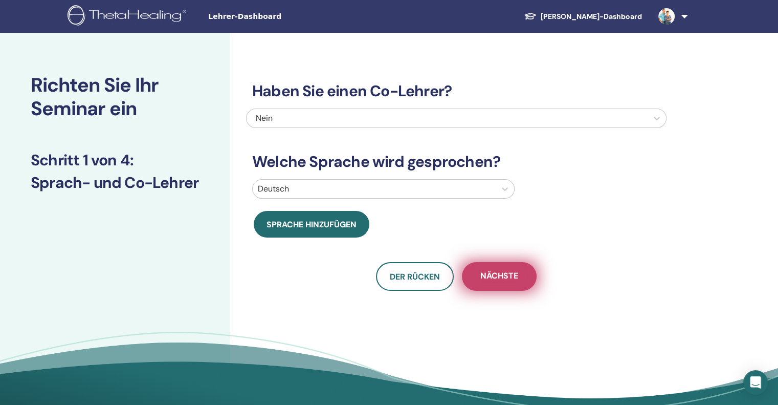
click at [499, 278] on font "Nächste" at bounding box center [499, 275] width 38 height 11
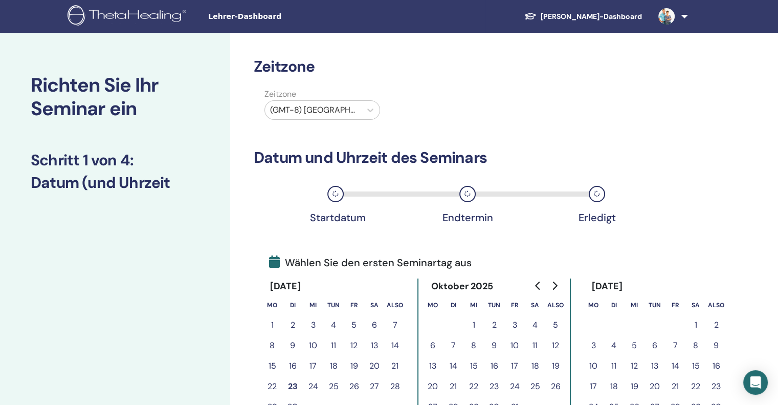
click at [557, 284] on icon "Zum nächsten Monat" at bounding box center [554, 285] width 8 height 8
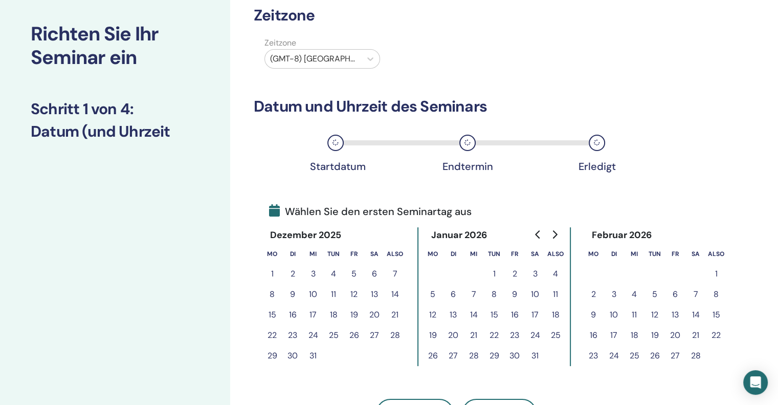
click at [511, 313] on font "16" at bounding box center [515, 314] width 8 height 11
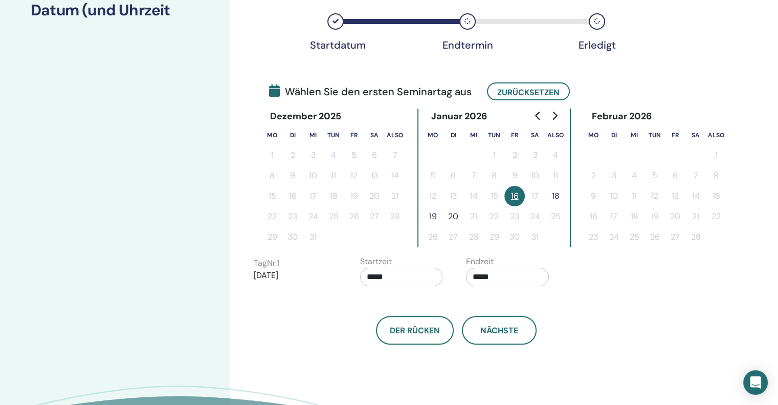
scroll to position [205, 0]
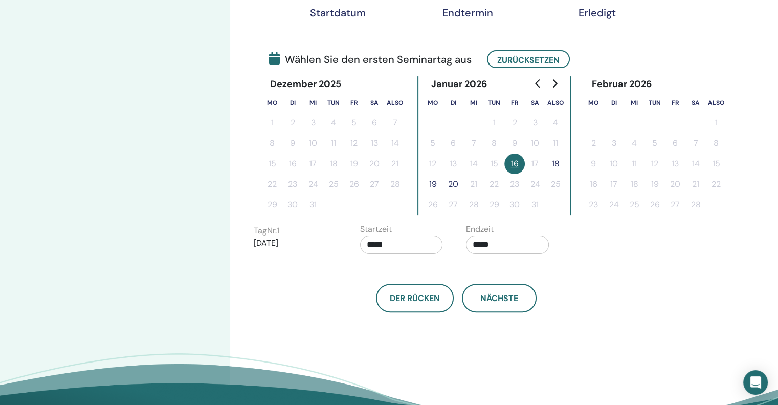
click at [368, 241] on input "*****" at bounding box center [401, 244] width 83 height 18
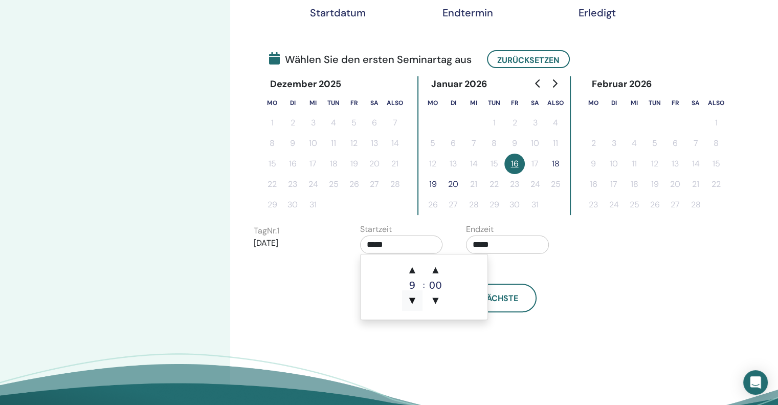
click at [413, 299] on font "▼" at bounding box center [412, 300] width 6 height 10
click at [413, 270] on font "▲" at bounding box center [412, 269] width 6 height 10
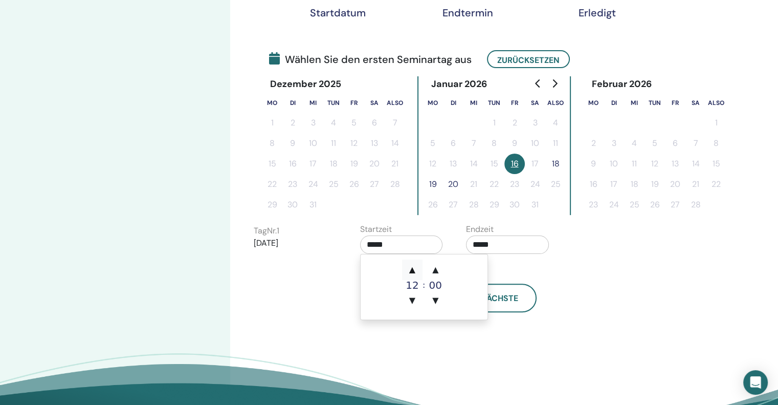
click at [413, 270] on font "▲" at bounding box center [412, 269] width 6 height 10
click at [413, 284] on font "16" at bounding box center [412, 285] width 13 height 12
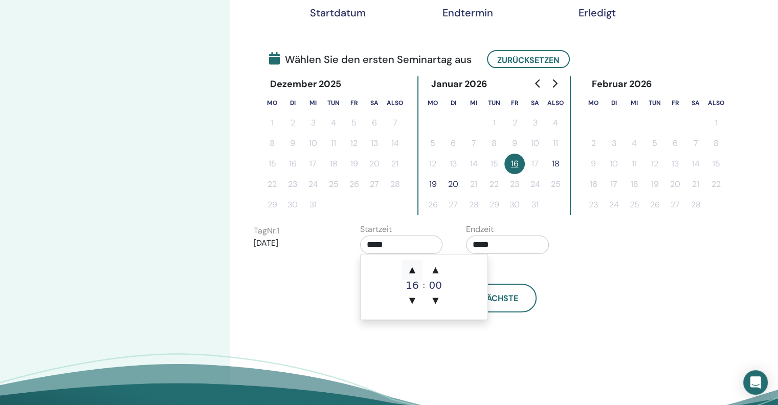
click at [412, 270] on font "▲" at bounding box center [412, 269] width 6 height 10
click at [411, 300] on font "▼" at bounding box center [412, 300] width 6 height 10
click at [376, 248] on input "*****" at bounding box center [401, 244] width 83 height 18
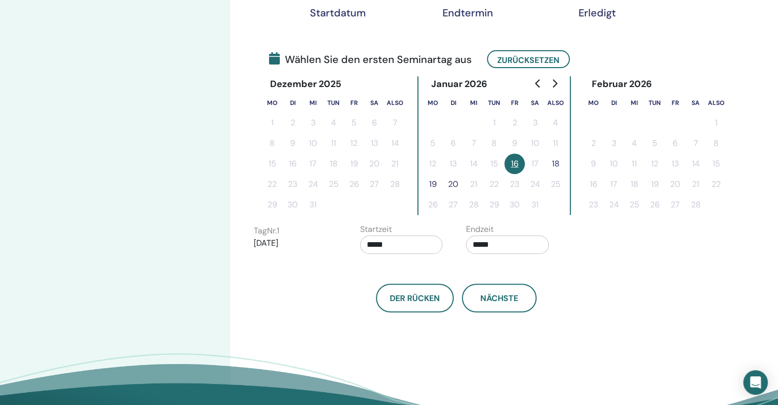
click at [370, 243] on input "*****" at bounding box center [401, 244] width 83 height 18
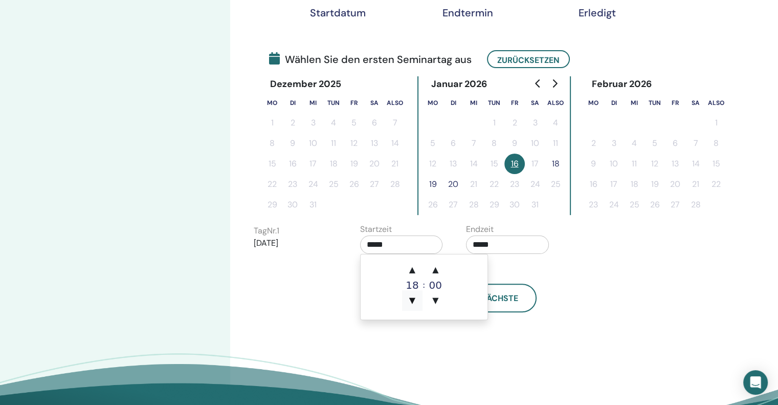
click at [413, 297] on font "▼" at bounding box center [412, 300] width 6 height 10
click at [419, 244] on input "*****" at bounding box center [401, 244] width 83 height 18
click at [509, 244] on input "*****" at bounding box center [507, 244] width 83 height 18
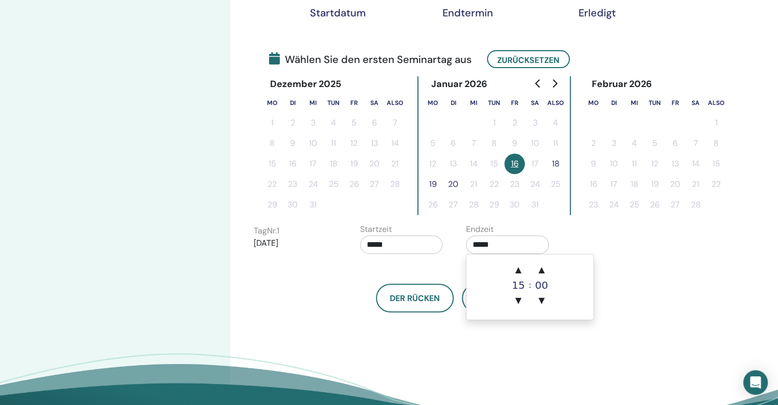
click at [407, 247] on input "*****" at bounding box center [401, 244] width 83 height 18
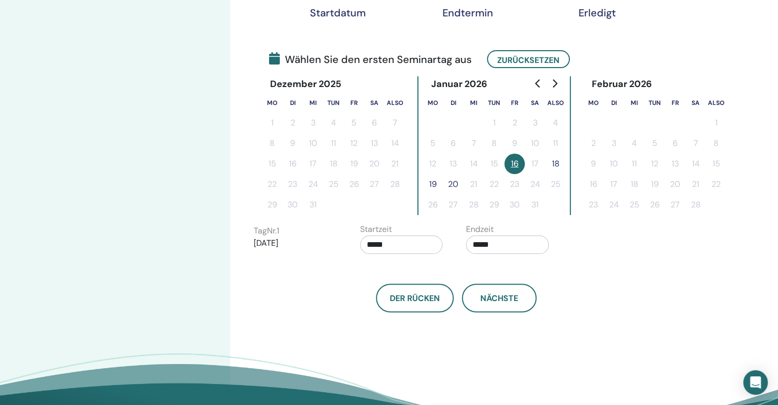
click at [372, 241] on input "*****" at bounding box center [401, 244] width 83 height 18
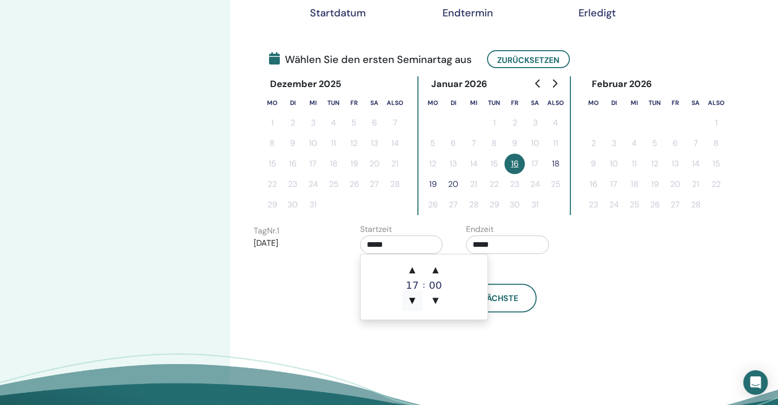
click at [411, 300] on font "▼" at bounding box center [412, 300] width 6 height 10
click at [412, 286] on font "16" at bounding box center [412, 285] width 13 height 12
click at [396, 241] on input "*****" at bounding box center [401, 244] width 83 height 18
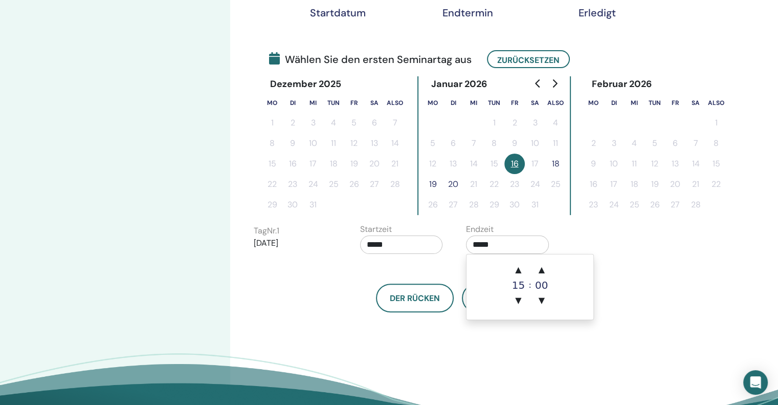
click at [503, 241] on input "*****" at bounding box center [507, 244] width 83 height 18
click at [407, 243] on input "*****" at bounding box center [401, 244] width 83 height 18
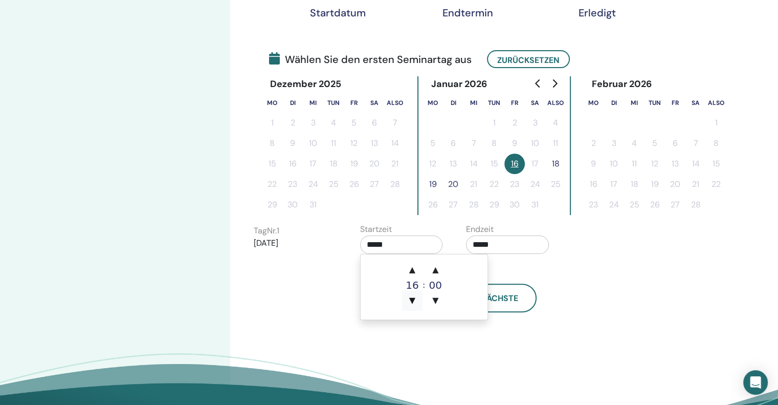
click at [411, 297] on font "▼" at bounding box center [412, 300] width 6 height 10
click at [413, 300] on font "▼" at bounding box center [412, 300] width 6 height 10
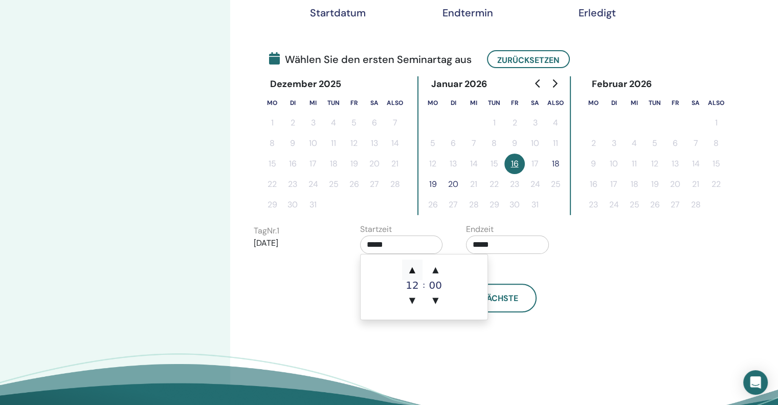
click at [413, 271] on font "▲" at bounding box center [412, 269] width 6 height 10
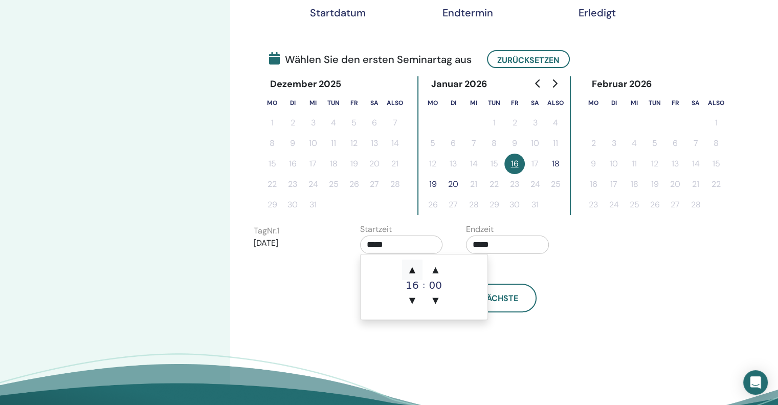
click at [413, 271] on font "▲" at bounding box center [412, 269] width 6 height 10
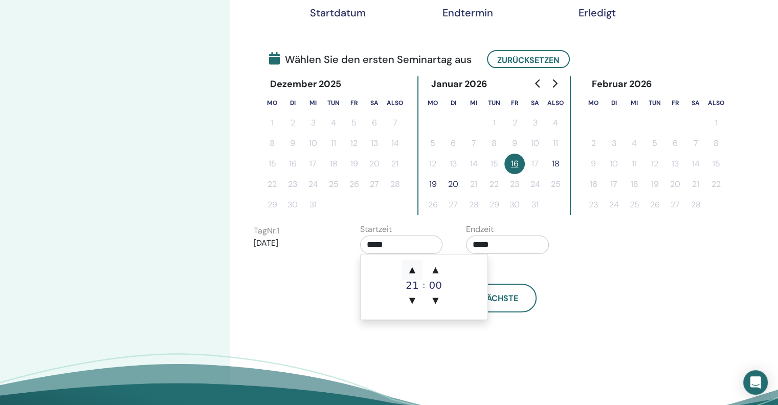
click at [413, 271] on font "▲" at bounding box center [412, 269] width 6 height 10
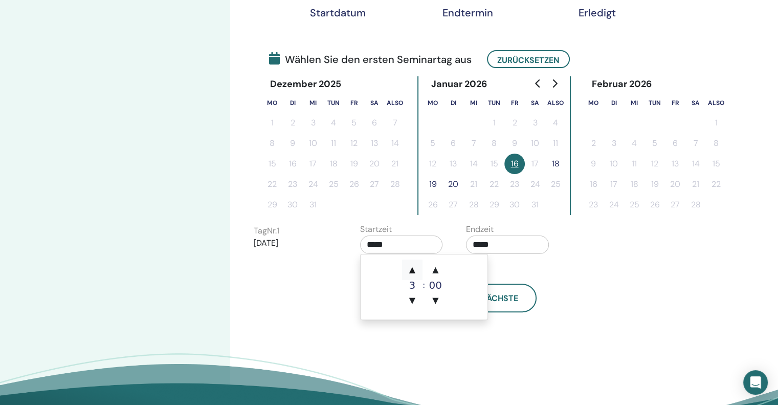
click at [413, 271] on font "▲" at bounding box center [412, 269] width 6 height 10
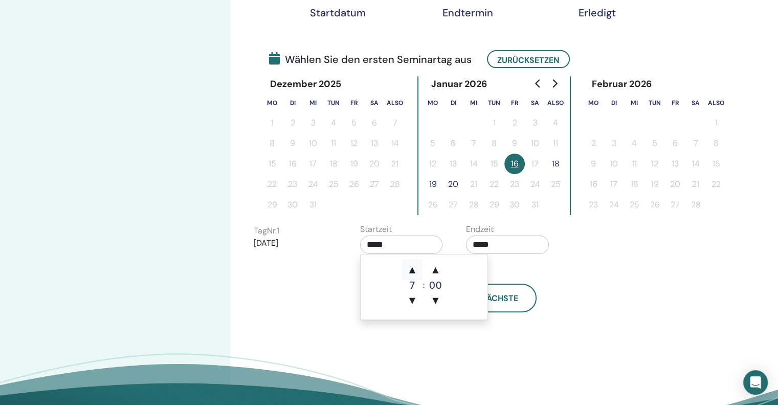
click at [413, 271] on font "▲" at bounding box center [412, 269] width 6 height 10
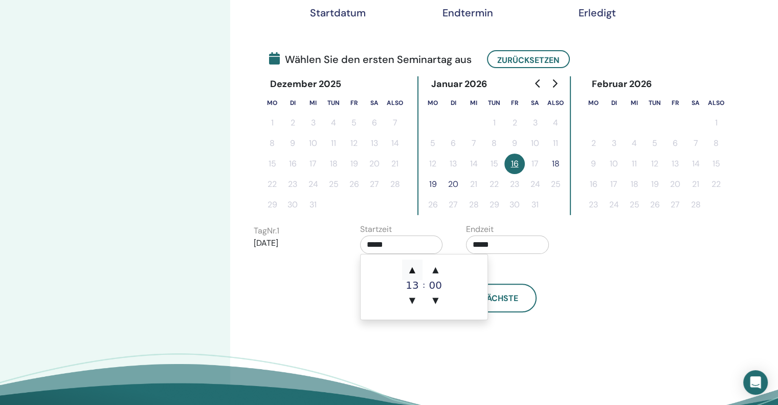
click at [413, 271] on font "▲" at bounding box center [412, 269] width 6 height 10
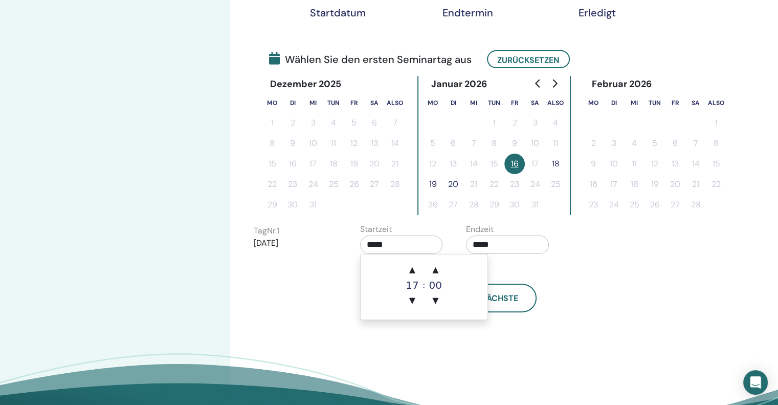
click at [395, 238] on input "*****" at bounding box center [401, 244] width 83 height 18
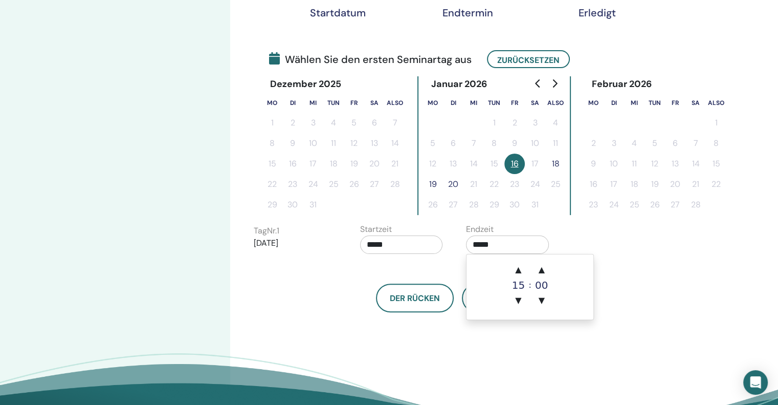
click at [497, 241] on input "*****" at bounding box center [507, 244] width 83 height 18
click at [370, 243] on input "*****" at bounding box center [401, 244] width 83 height 18
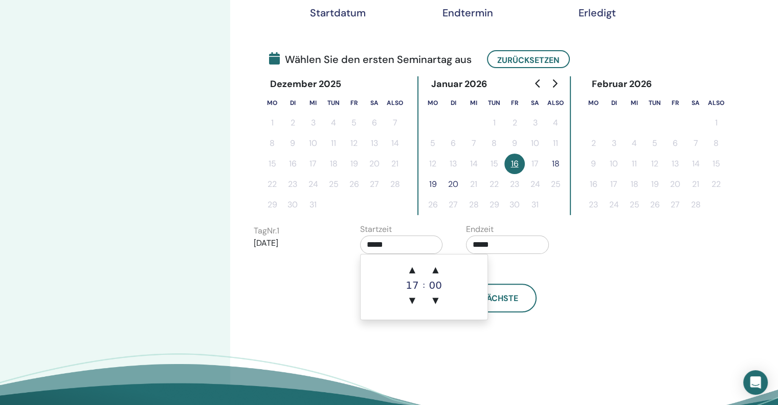
type input "*****"
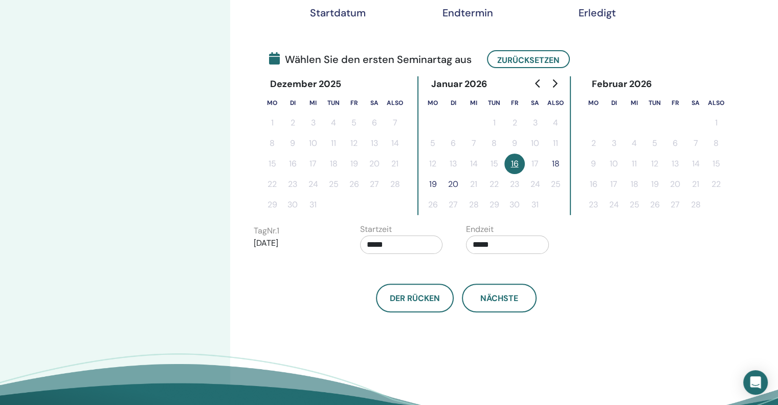
click at [383, 241] on input "*****" at bounding box center [401, 244] width 83 height 18
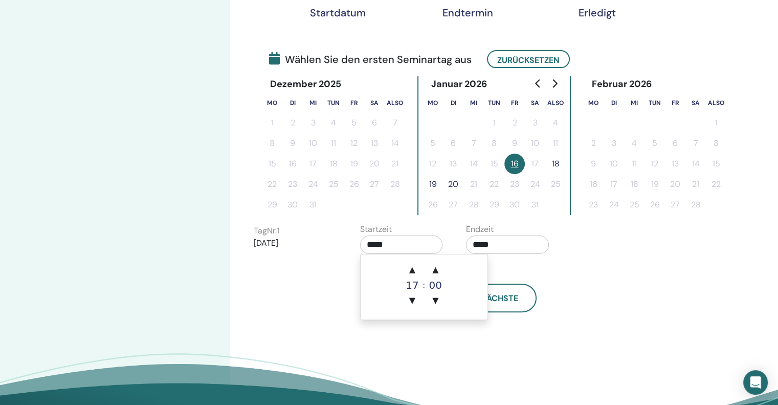
click at [500, 244] on input "*****" at bounding box center [507, 244] width 83 height 18
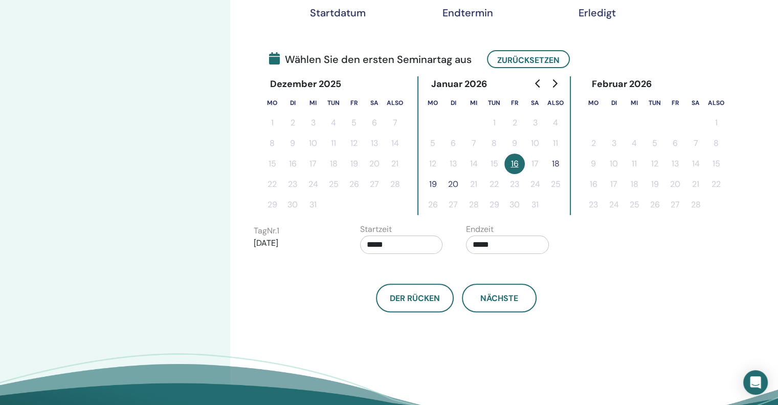
drag, startPoint x: 495, startPoint y: 242, endPoint x: 450, endPoint y: 235, distance: 45.1
click at [450, 235] on div "Tag Nr. 1 16.01.2026 Startzeit ***** Endzeit *****" at bounding box center [458, 241] width 425 height 36
drag, startPoint x: 491, startPoint y: 243, endPoint x: 450, endPoint y: 237, distance: 41.4
click at [450, 237] on div "Tag Nr. 1 16.01.2026 Startzeit ***** Endzeit *****" at bounding box center [458, 241] width 425 height 36
type input "*****"
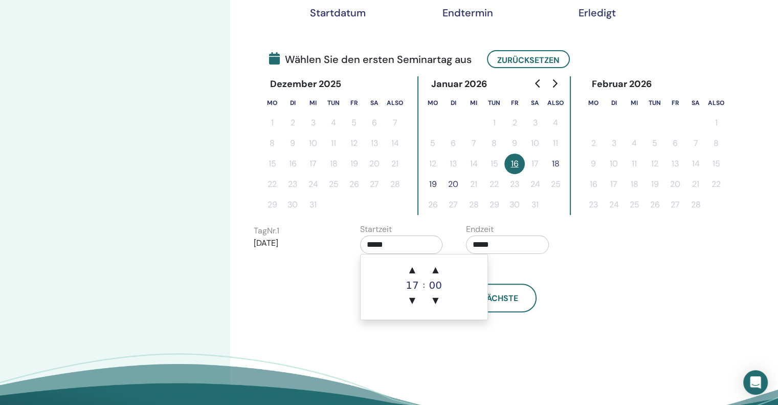
click at [395, 245] on input "*****" at bounding box center [401, 244] width 83 height 18
click at [506, 59] on font "Zurücksetzen" at bounding box center [528, 59] width 62 height 11
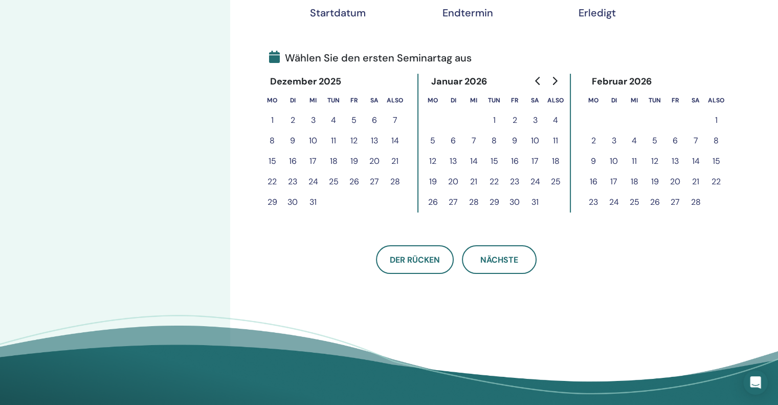
click at [516, 160] on font "16" at bounding box center [515, 160] width 8 height 11
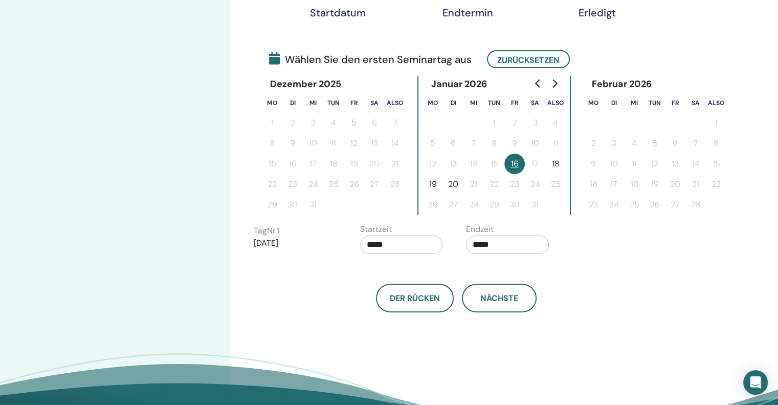
click at [368, 241] on input "*****" at bounding box center [401, 244] width 83 height 18
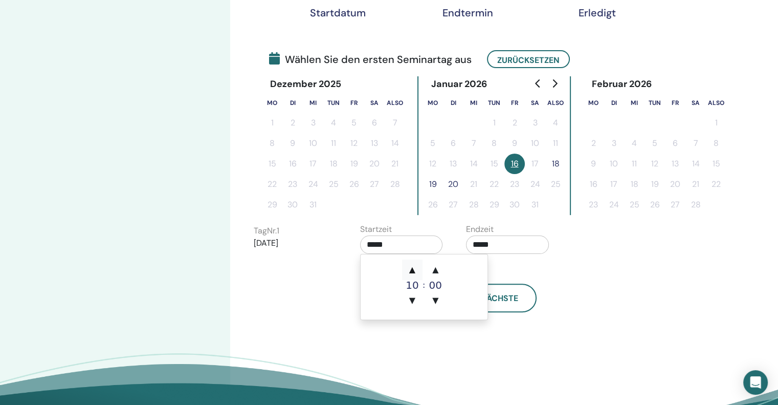
click at [412, 272] on font "▲" at bounding box center [412, 269] width 6 height 10
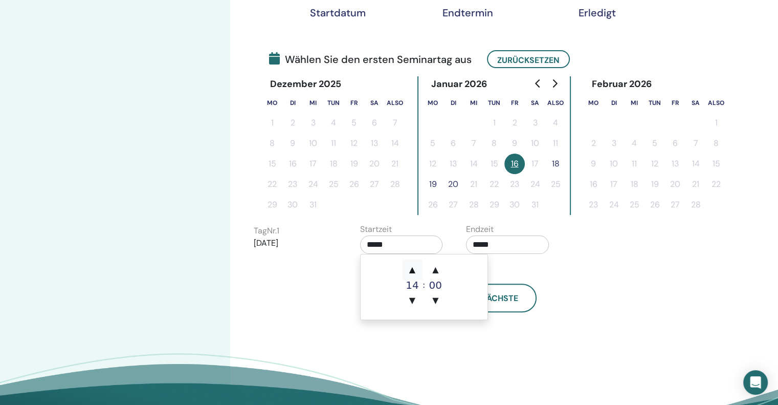
type input "*****"
click at [411, 272] on font "▲" at bounding box center [412, 269] width 6 height 10
click at [413, 284] on font "15" at bounding box center [412, 285] width 13 height 12
click at [413, 285] on font "15" at bounding box center [412, 285] width 13 height 12
click at [435, 270] on font "▲" at bounding box center [435, 269] width 6 height 10
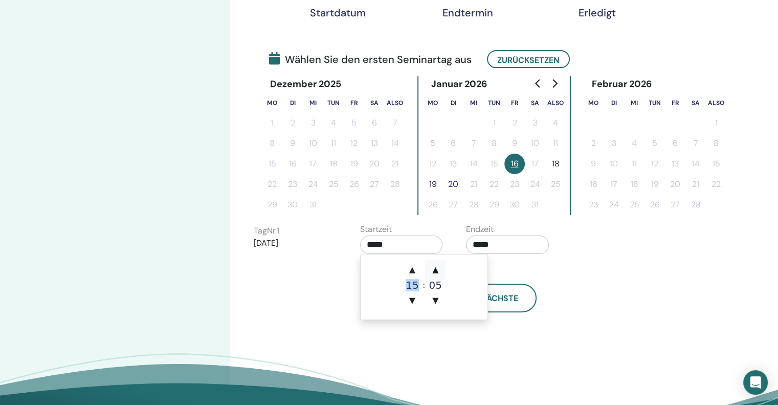
click at [435, 270] on font "▲" at bounding box center [435, 269] width 6 height 10
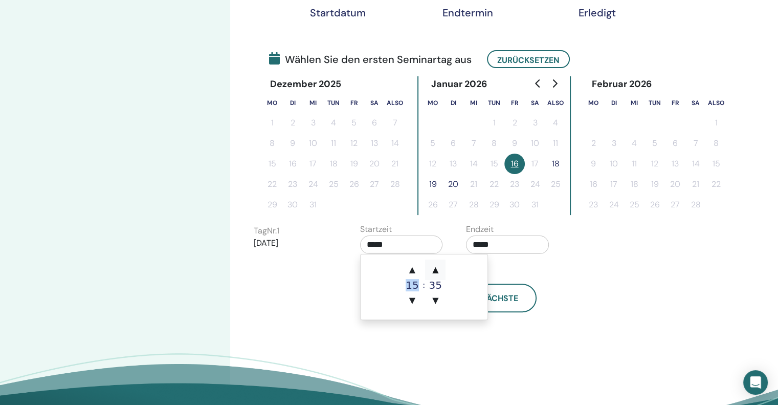
click at [435, 270] on font "▲" at bounding box center [435, 269] width 6 height 10
click at [435, 297] on font "▼" at bounding box center [435, 300] width 6 height 10
click at [435, 298] on font "▼" at bounding box center [435, 300] width 6 height 10
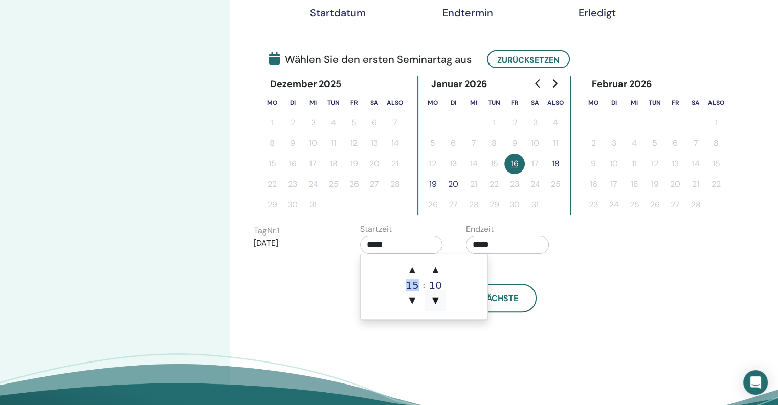
click at [435, 298] on font "▼" at bounding box center [435, 300] width 6 height 10
click at [412, 299] on font "▼" at bounding box center [412, 300] width 6 height 10
click at [412, 271] on font "▲" at bounding box center [412, 269] width 6 height 10
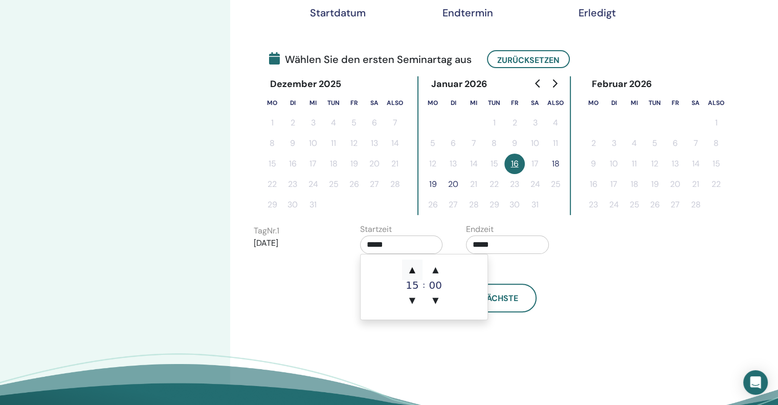
click at [412, 271] on font "▲" at bounding box center [412, 269] width 6 height 10
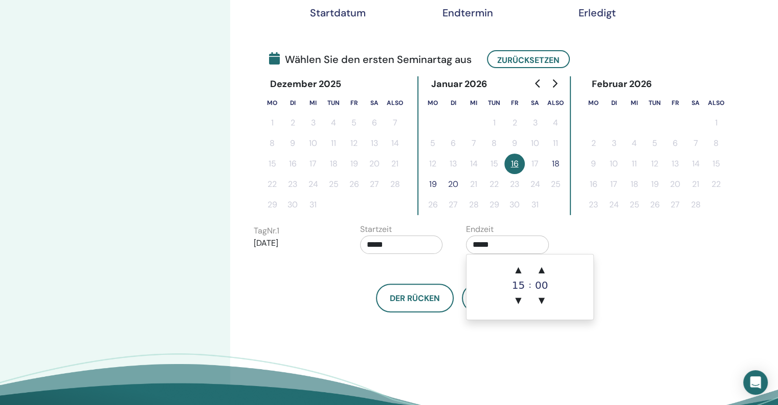
click at [507, 243] on input "*****" at bounding box center [507, 244] width 83 height 18
click at [517, 302] on font "▼" at bounding box center [518, 300] width 6 height 10
click at [517, 271] on font "▲" at bounding box center [518, 269] width 6 height 10
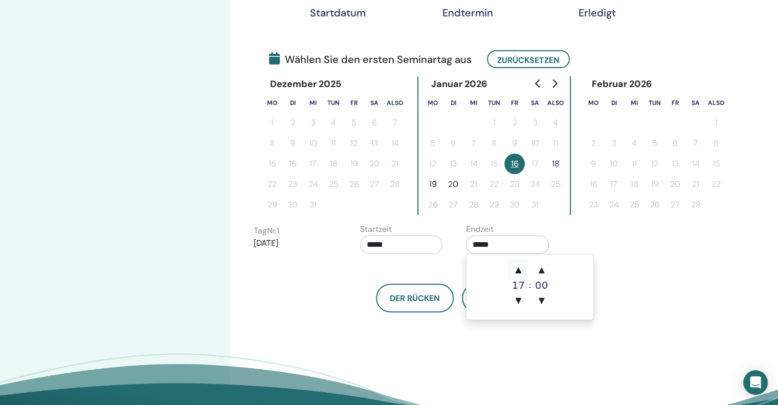
click at [517, 271] on font "▲" at bounding box center [518, 269] width 6 height 10
type input "*****"
click at [513, 240] on input "*****" at bounding box center [507, 244] width 83 height 18
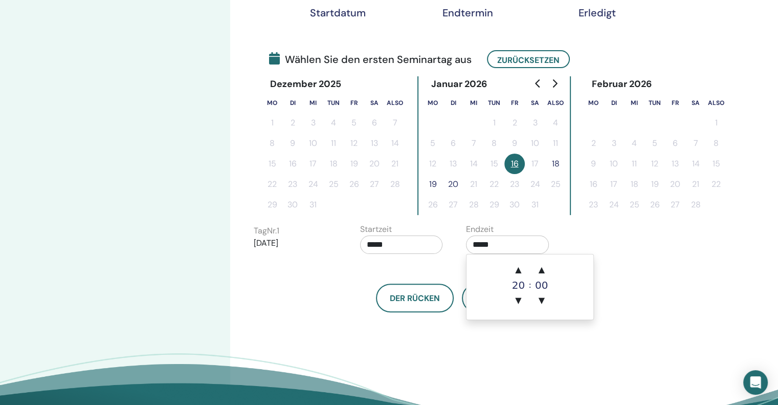
click at [395, 240] on input "*****" at bounding box center [401, 244] width 83 height 18
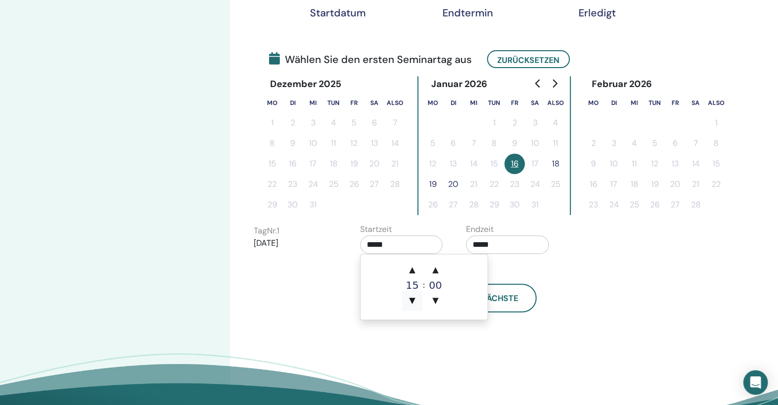
click at [412, 291] on span "▼" at bounding box center [412, 300] width 20 height 20
click at [412, 294] on span "▼" at bounding box center [412, 300] width 20 height 20
click at [412, 276] on span "▲" at bounding box center [412, 269] width 20 height 20
type input "*****"
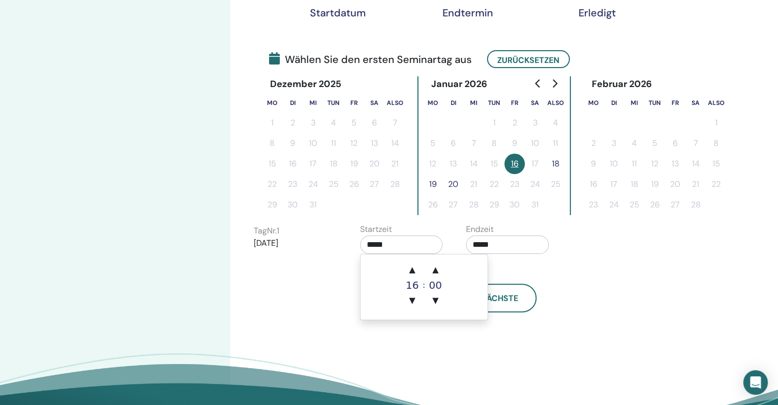
click at [583, 297] on div "Der Rücken Nächste" at bounding box center [456, 297] width 420 height 29
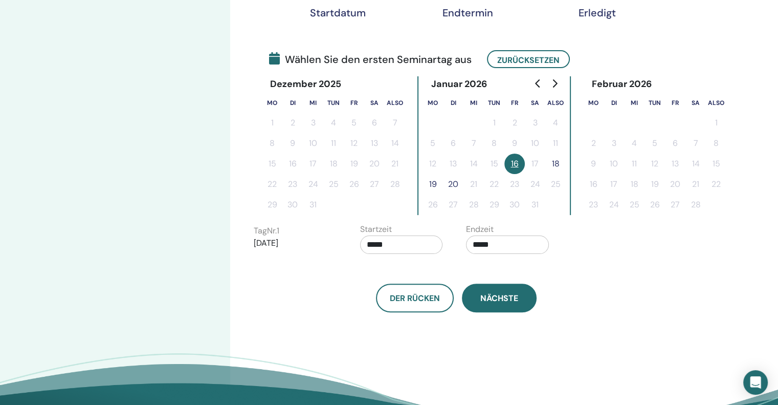
click at [496, 302] on font "Nächste" at bounding box center [499, 298] width 38 height 11
click at [481, 297] on font "Nächste" at bounding box center [499, 298] width 38 height 11
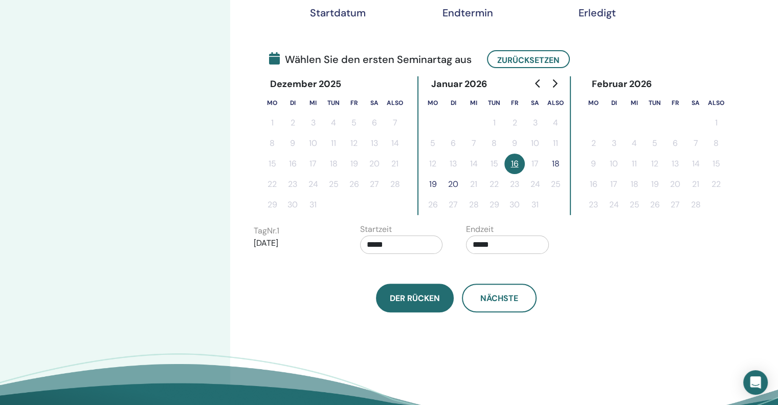
click at [399, 301] on font "Der Rücken" at bounding box center [415, 298] width 50 height 11
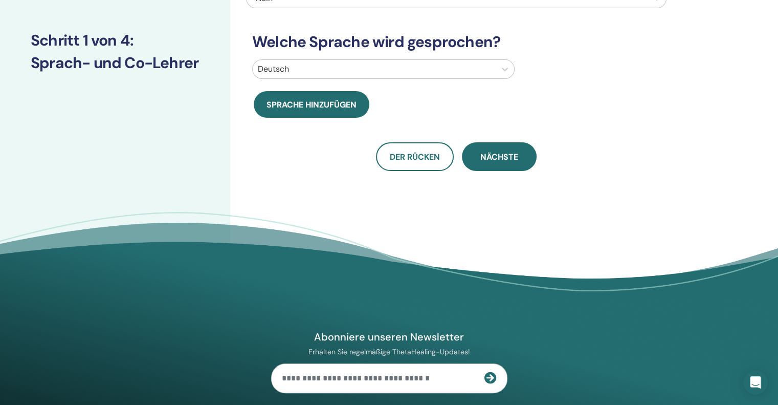
scroll to position [0, 0]
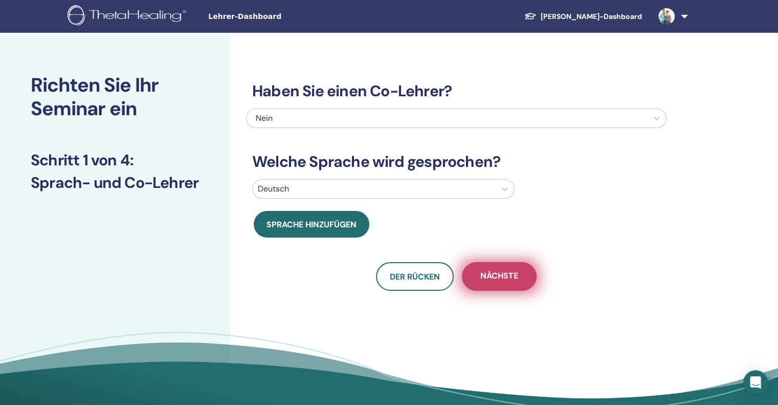
click at [479, 273] on button "Nächste" at bounding box center [499, 276] width 75 height 29
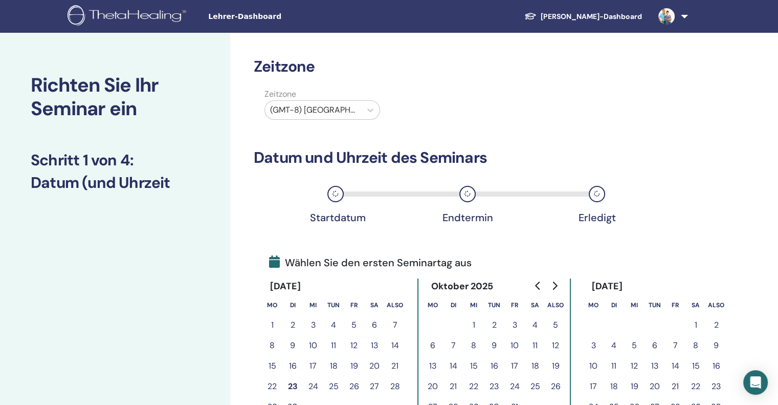
click at [555, 284] on icon "Zum nächsten Monat" at bounding box center [555, 285] width 5 height 8
click at [554, 284] on icon "Zum nächsten Monat" at bounding box center [555, 285] width 5 height 8
click at [555, 286] on icon "Zum nächsten Monat" at bounding box center [555, 285] width 5 height 8
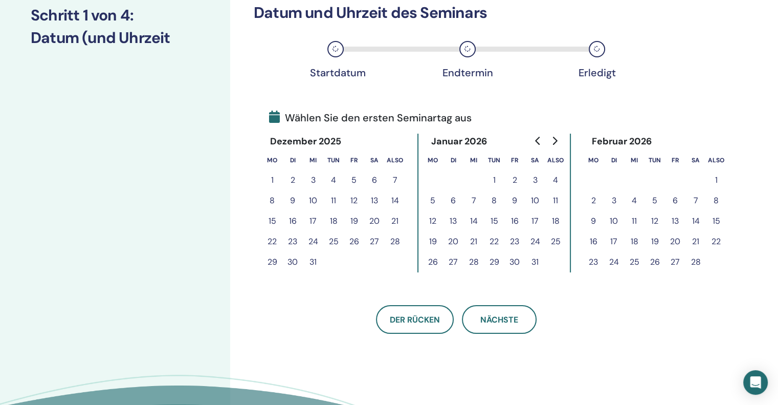
scroll to position [153, 0]
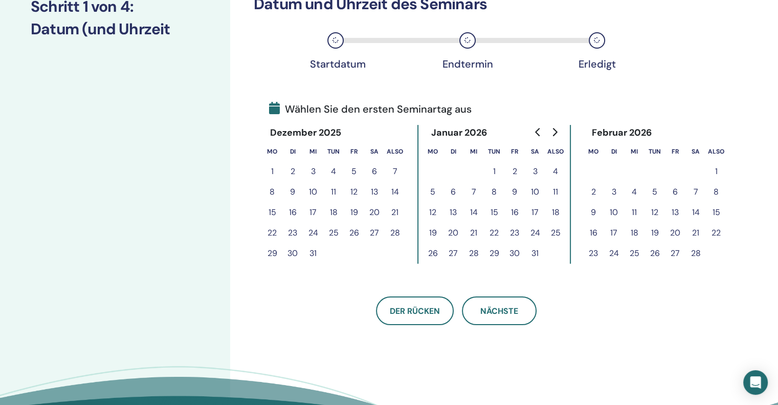
click at [514, 210] on font "16" at bounding box center [515, 212] width 8 height 11
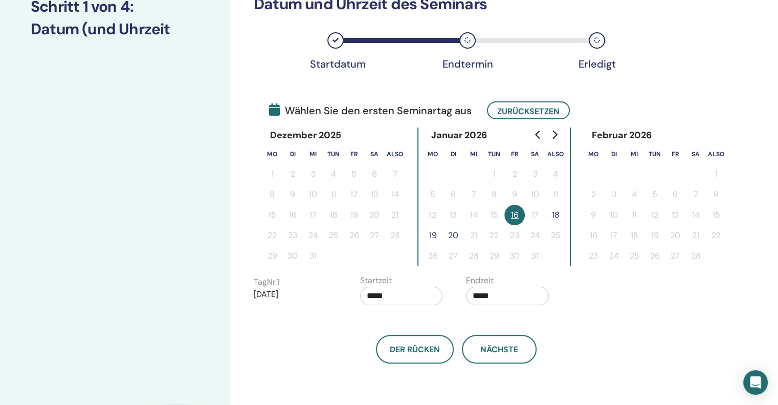
click at [396, 294] on input "*****" at bounding box center [401, 295] width 83 height 18
click at [411, 321] on font "▲" at bounding box center [412, 321] width 6 height 10
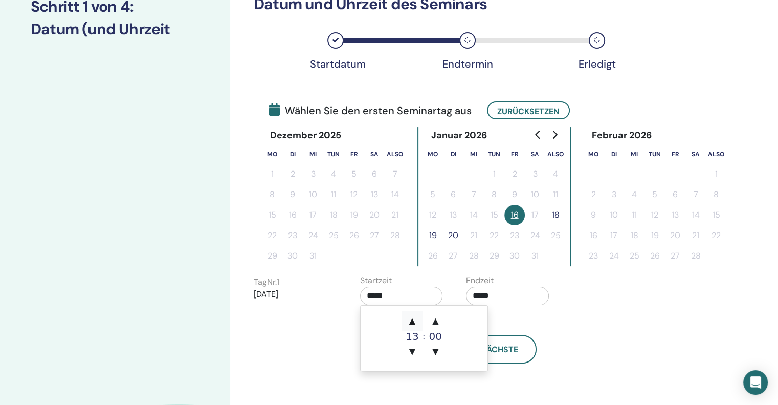
click at [411, 321] on font "▲" at bounding box center [412, 321] width 6 height 10
type input "*****"
click at [411, 321] on font "▲" at bounding box center [412, 321] width 6 height 10
click at [412, 327] on span "▲" at bounding box center [412, 320] width 20 height 20
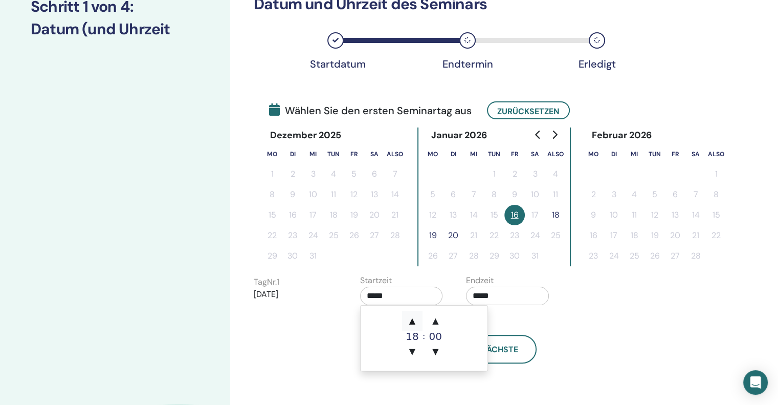
click at [412, 327] on span "▲" at bounding box center [412, 320] width 20 height 20
click at [412, 342] on span "▼" at bounding box center [412, 351] width 20 height 20
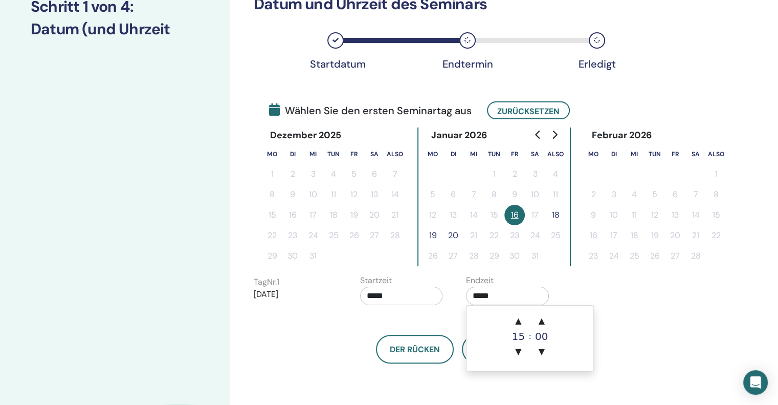
click at [494, 293] on input "*****" at bounding box center [507, 295] width 83 height 18
click at [519, 343] on span "▼" at bounding box center [518, 351] width 20 height 20
click at [517, 325] on font "▲" at bounding box center [518, 321] width 6 height 10
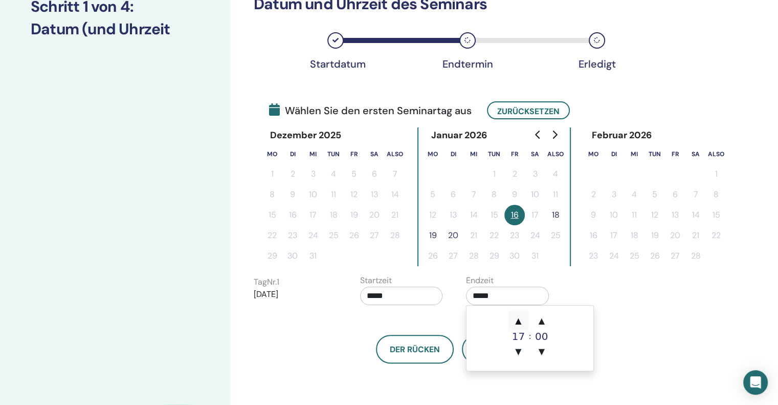
click at [516, 325] on font "▲" at bounding box center [518, 321] width 6 height 10
type input "*****"
click at [421, 317] on div "Der Rücken Nächste" at bounding box center [456, 336] width 420 height 53
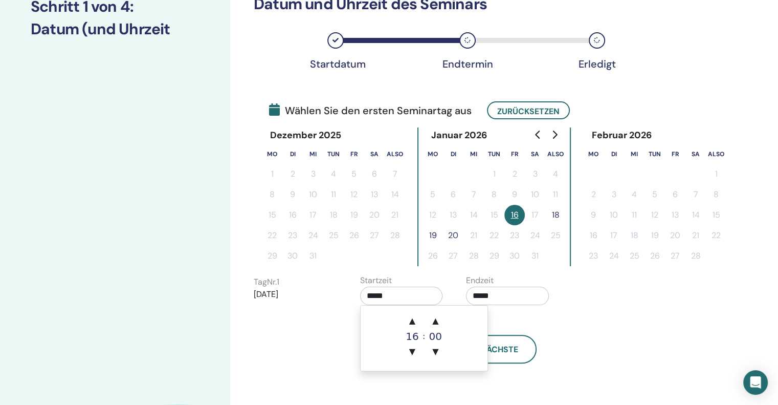
click at [390, 296] on input "*****" at bounding box center [401, 295] width 83 height 18
click at [412, 344] on span "▼" at bounding box center [412, 351] width 20 height 20
click at [412, 328] on span "▲" at bounding box center [412, 320] width 20 height 20
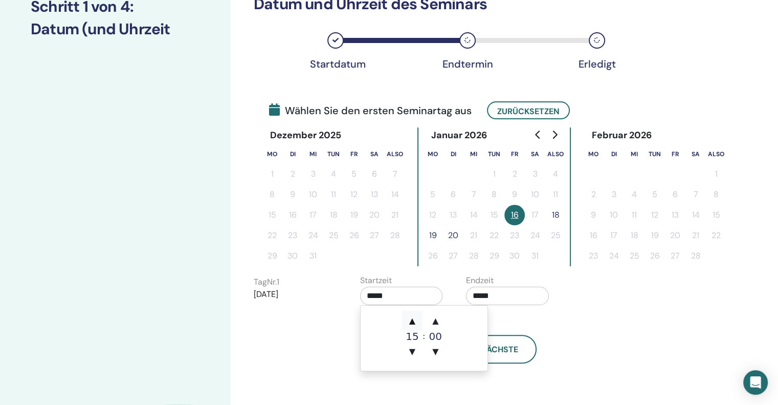
type input "*****"
click at [618, 325] on div "Der Rücken Nächste" at bounding box center [456, 336] width 420 height 53
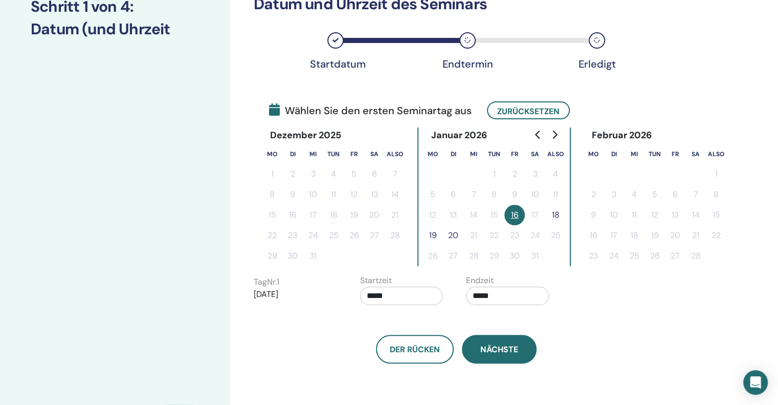
click at [510, 346] on font "Nächste" at bounding box center [499, 349] width 38 height 11
click at [491, 348] on font "Nächste" at bounding box center [499, 349] width 38 height 11
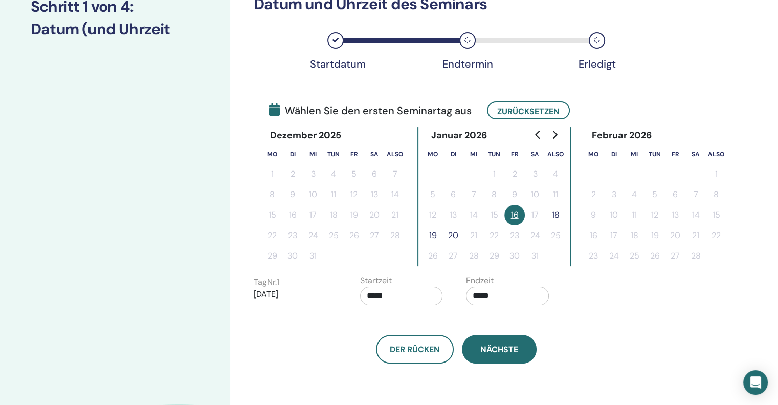
click at [491, 347] on font "Nächste" at bounding box center [499, 349] width 38 height 11
click at [490, 347] on font "Nächste" at bounding box center [499, 349] width 38 height 11
click at [496, 352] on font "Nächste" at bounding box center [499, 349] width 38 height 11
click at [490, 352] on font "Nächste" at bounding box center [499, 349] width 38 height 11
click at [486, 352] on font "Nächste" at bounding box center [499, 349] width 38 height 11
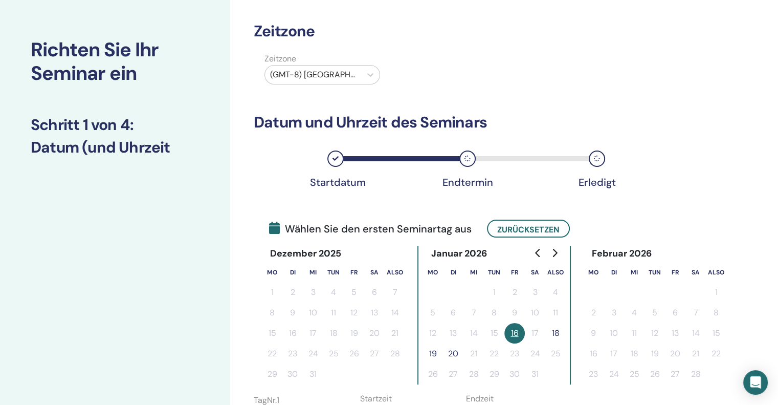
scroll to position [205, 0]
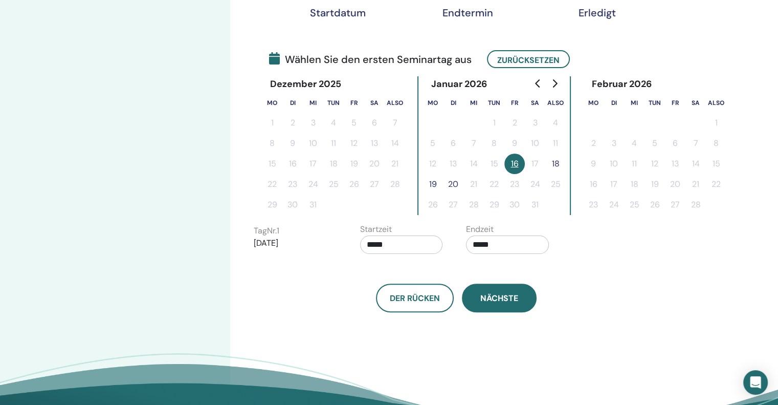
click at [503, 304] on button "Nächste" at bounding box center [499, 297] width 75 height 29
click at [499, 304] on button "Nächste" at bounding box center [499, 297] width 75 height 29
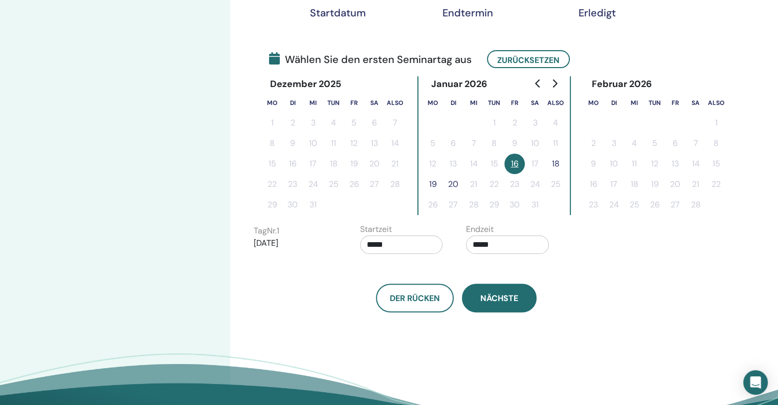
click at [521, 305] on button "Nächste" at bounding box center [499, 297] width 75 height 29
click at [488, 298] on font "Nächste" at bounding box center [499, 298] width 38 height 11
click at [487, 298] on font "Nächste" at bounding box center [499, 298] width 38 height 11
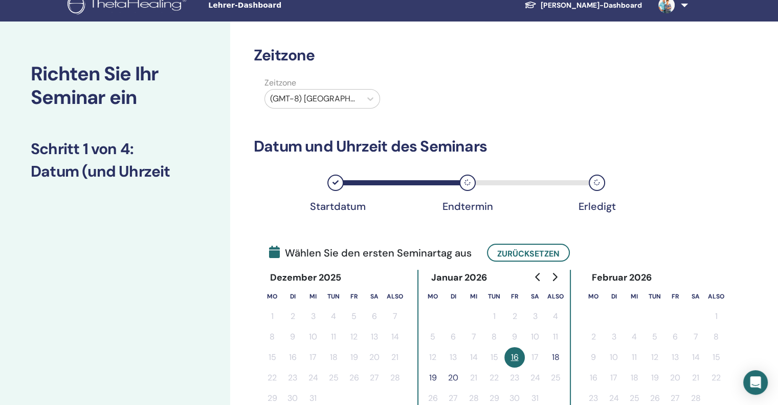
scroll to position [0, 0]
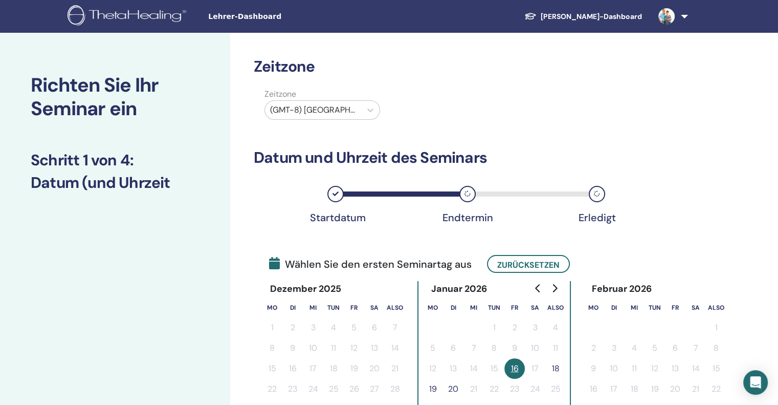
click at [465, 192] on icon at bounding box center [467, 194] width 6 height 6
click at [460, 220] on font "Endtermin" at bounding box center [467, 217] width 51 height 13
click at [595, 190] on div "Erledigt" at bounding box center [597, 194] width 16 height 16
click at [367, 107] on icon at bounding box center [370, 110] width 10 height 10
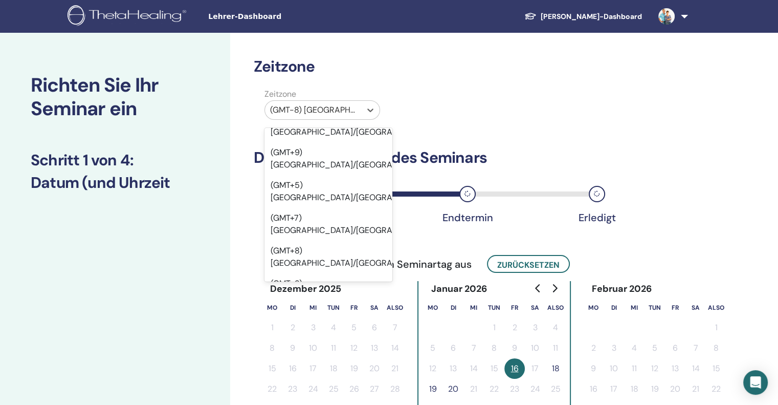
scroll to position [10402, 0]
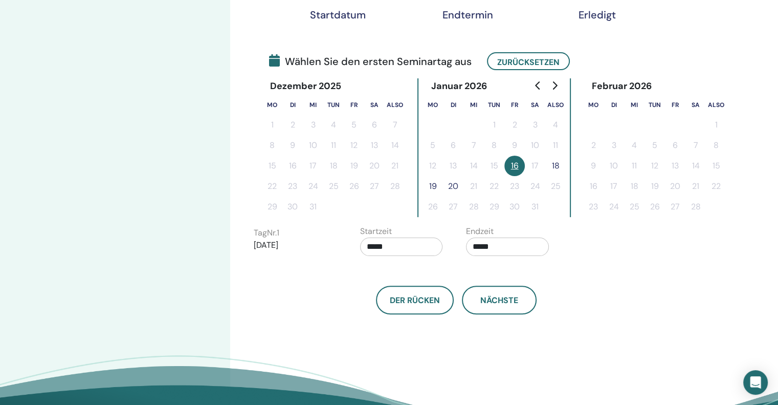
scroll to position [205, 0]
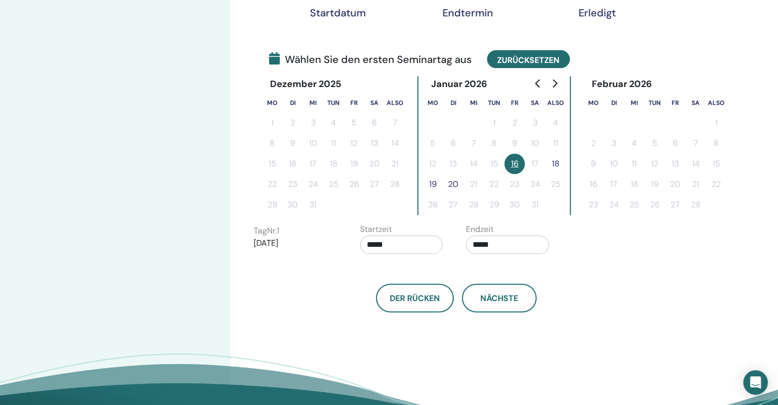
click at [509, 57] on font "Zurücksetzen" at bounding box center [528, 59] width 62 height 11
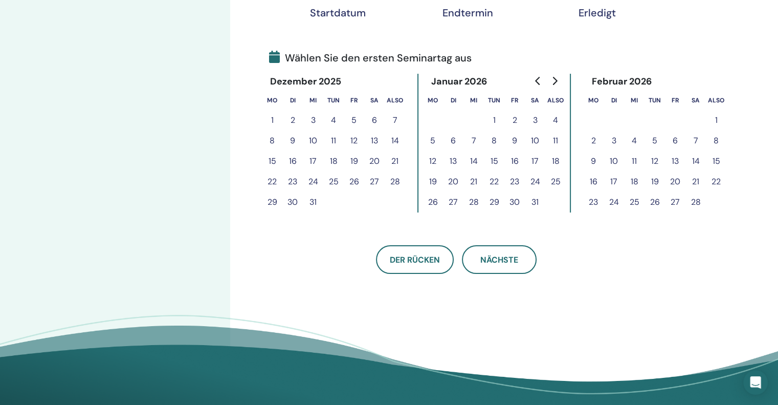
click at [515, 159] on font "16" at bounding box center [515, 160] width 8 height 11
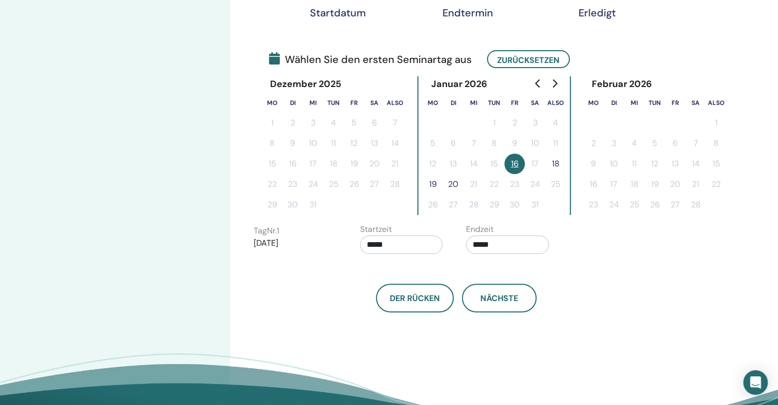
click at [517, 161] on font "16" at bounding box center [515, 163] width 8 height 11
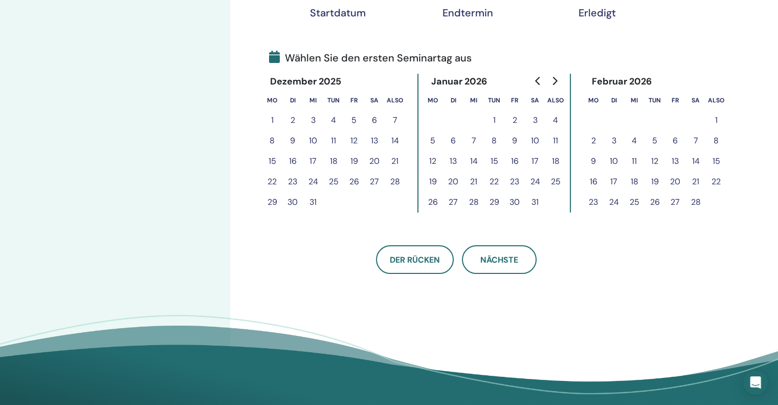
click at [517, 162] on font "16" at bounding box center [515, 160] width 8 height 11
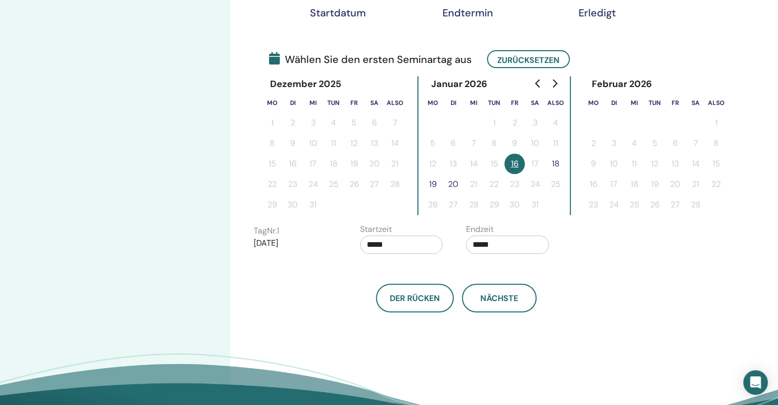
click at [558, 163] on font "18" at bounding box center [556, 163] width 8 height 11
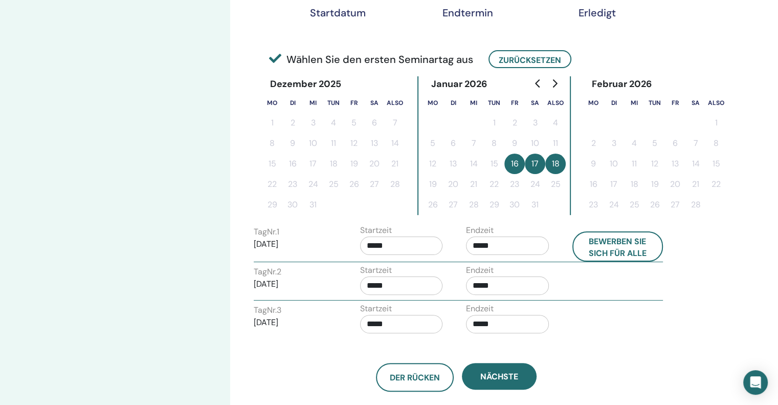
click at [422, 243] on input "*****" at bounding box center [401, 245] width 83 height 18
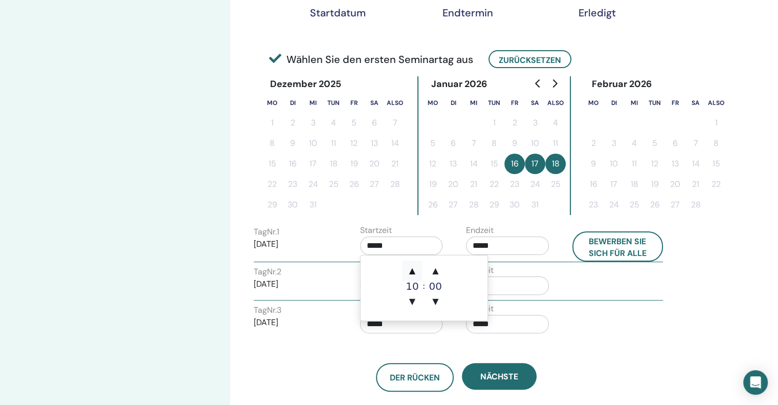
click at [413, 271] on font "▲" at bounding box center [412, 270] width 6 height 10
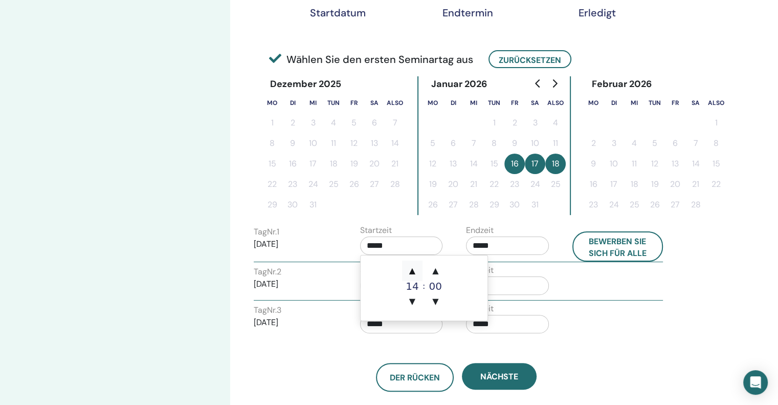
type input "*****"
click at [413, 271] on font "▲" at bounding box center [412, 270] width 6 height 10
click at [503, 245] on input "*****" at bounding box center [507, 245] width 83 height 18
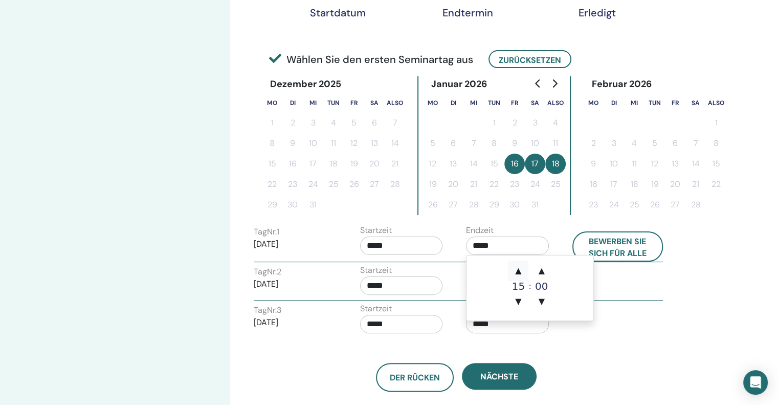
click at [518, 270] on font "▲" at bounding box center [518, 270] width 6 height 10
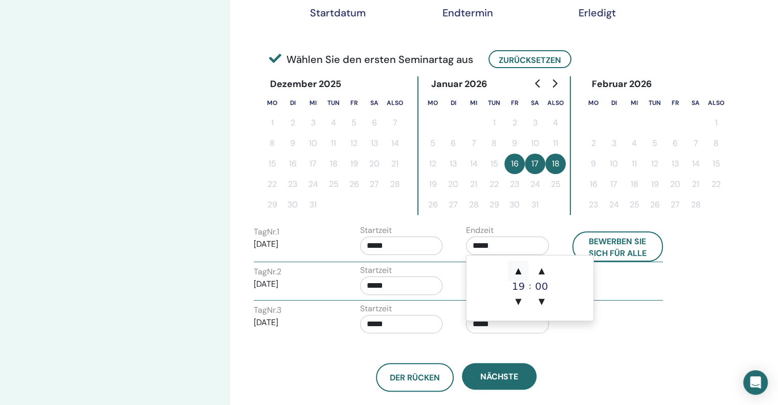
type input "*****"
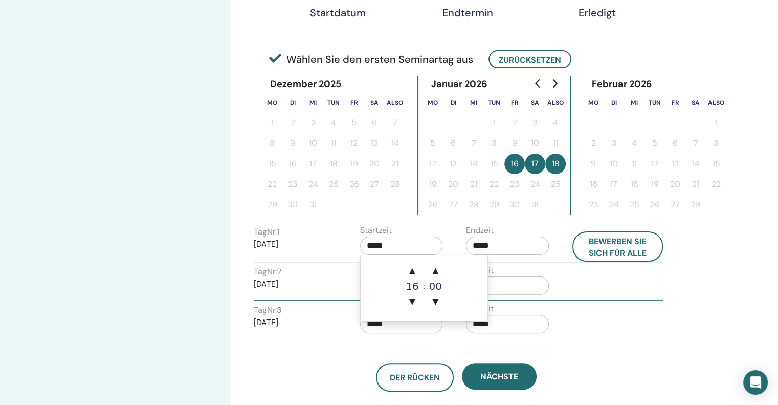
click at [405, 245] on input "*****" at bounding box center [401, 245] width 83 height 18
click at [411, 272] on font "▲" at bounding box center [412, 270] width 6 height 10
click at [413, 299] on font "▼" at bounding box center [412, 301] width 6 height 10
type input "*****"
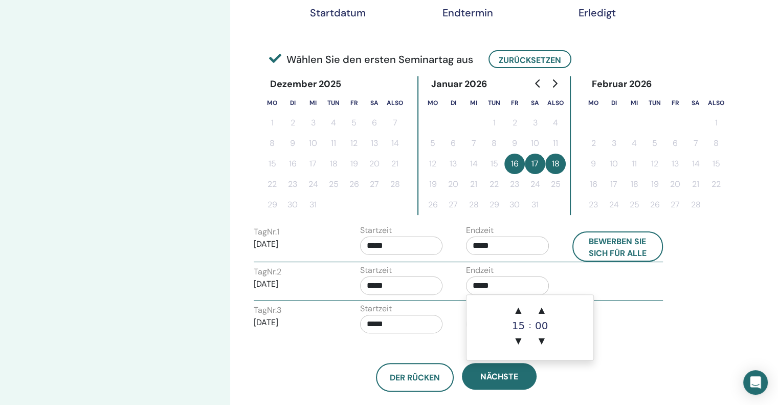
click at [509, 284] on input "*****" at bounding box center [507, 285] width 83 height 18
click at [520, 310] on font "▲" at bounding box center [518, 310] width 6 height 10
type input "*****"
click at [409, 282] on input "*****" at bounding box center [401, 285] width 83 height 18
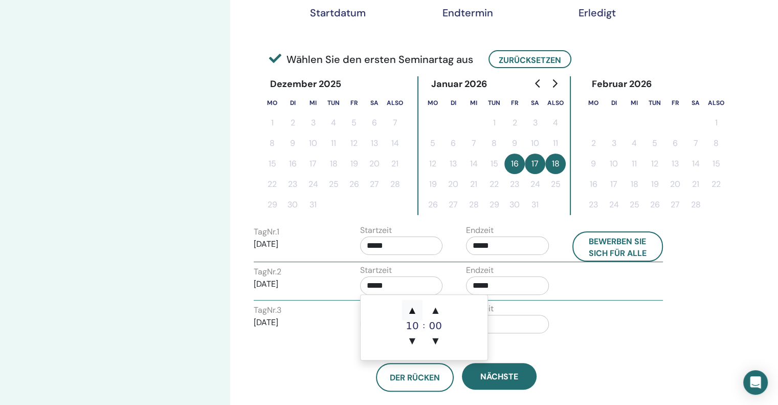
click at [413, 310] on font "▲" at bounding box center [412, 310] width 6 height 10
type input "*****"
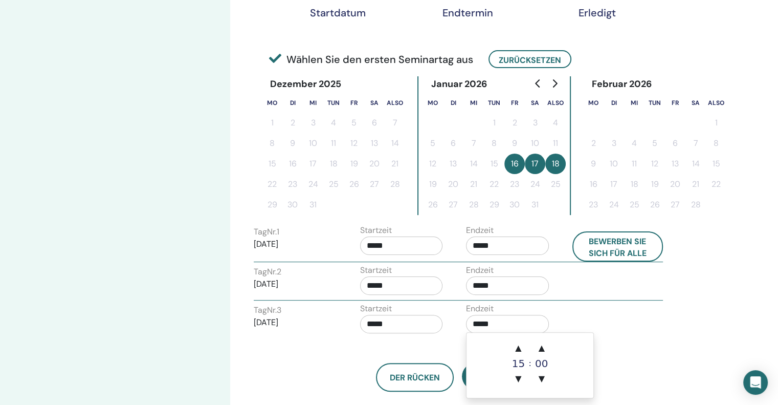
click at [502, 324] on input "*****" at bounding box center [507, 324] width 83 height 18
click at [516, 347] on font "▲" at bounding box center [518, 348] width 6 height 10
type input "*****"
click at [416, 319] on input "*****" at bounding box center [401, 324] width 83 height 18
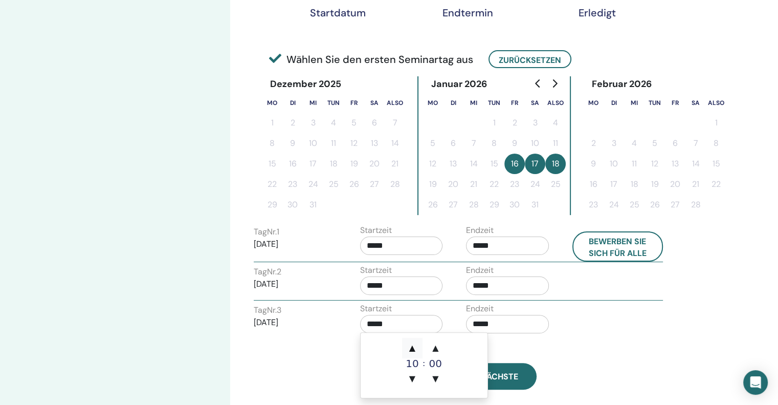
click at [411, 348] on font "▲" at bounding box center [412, 348] width 6 height 10
type input "*****"
click at [531, 348] on div "Der Rücken Nächste" at bounding box center [456, 364] width 420 height 53
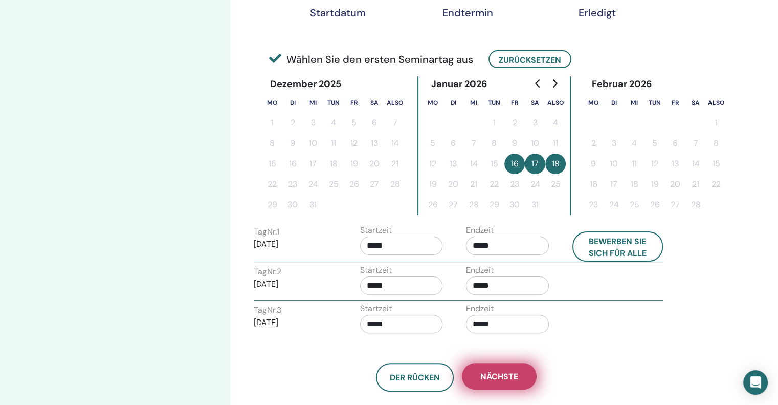
click at [504, 381] on button "Nächste" at bounding box center [499, 376] width 75 height 27
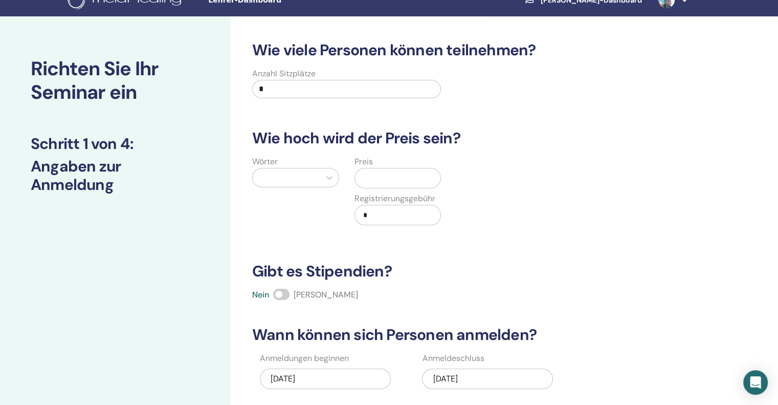
scroll to position [0, 0]
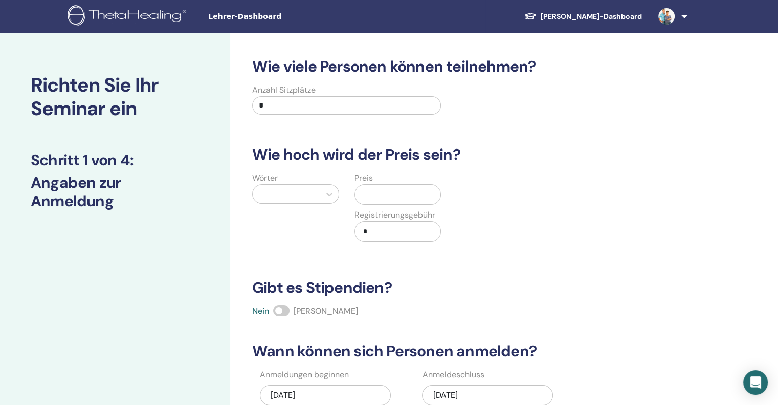
drag, startPoint x: 282, startPoint y: 104, endPoint x: 243, endPoint y: 100, distance: 39.1
click at [243, 100] on div "Anzahl Sitzplätze *" at bounding box center [448, 102] width 420 height 37
type input "*"
click at [288, 196] on div at bounding box center [286, 194] width 57 height 14
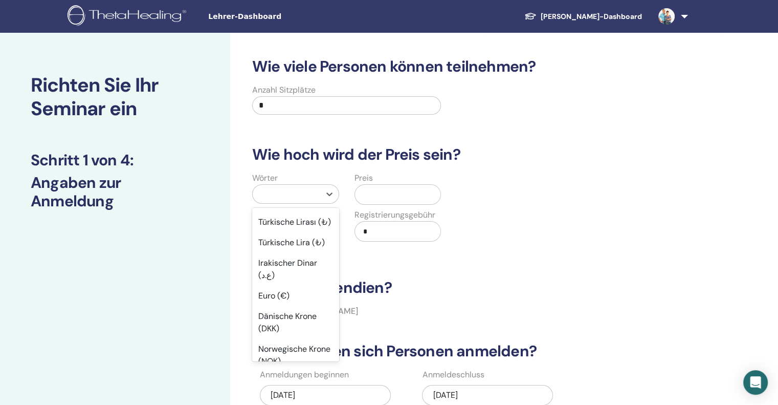
scroll to position [870, 0]
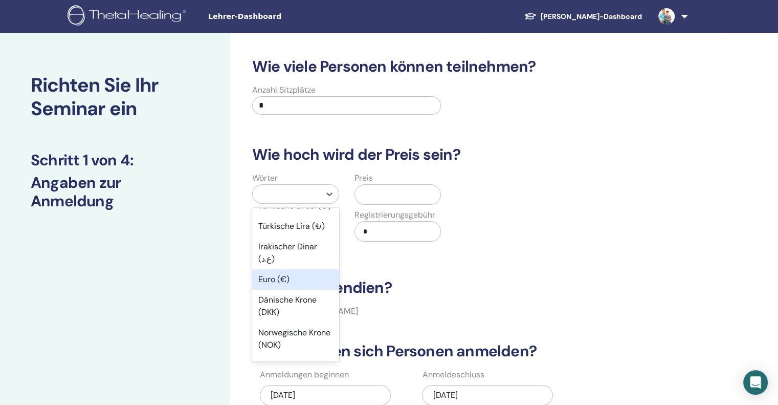
click at [278, 284] on font "Euro (€)" at bounding box center [273, 279] width 31 height 11
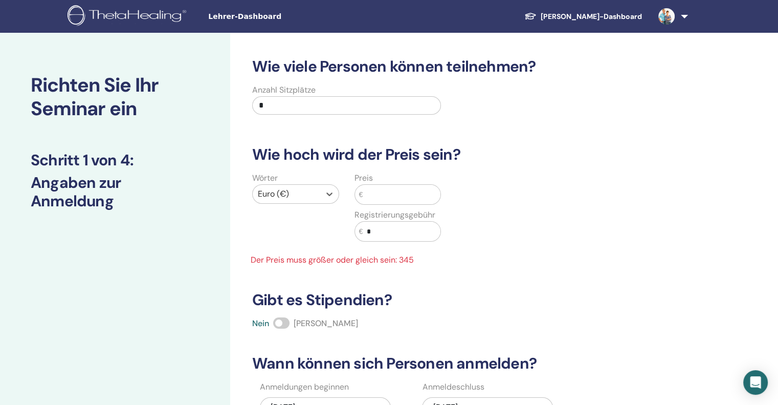
click at [378, 195] on input "text" at bounding box center [402, 194] width 78 height 19
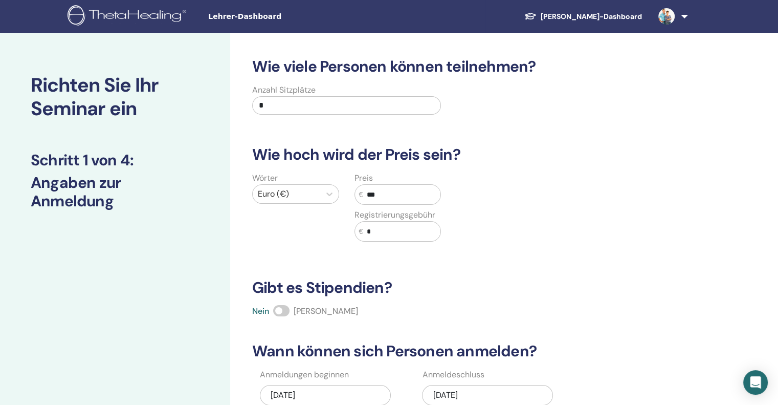
type input "***"
click at [385, 233] on input "*" at bounding box center [402, 230] width 78 height 19
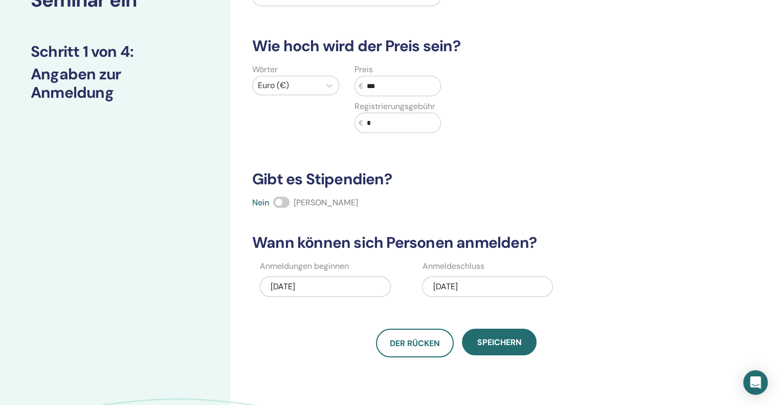
scroll to position [153, 0]
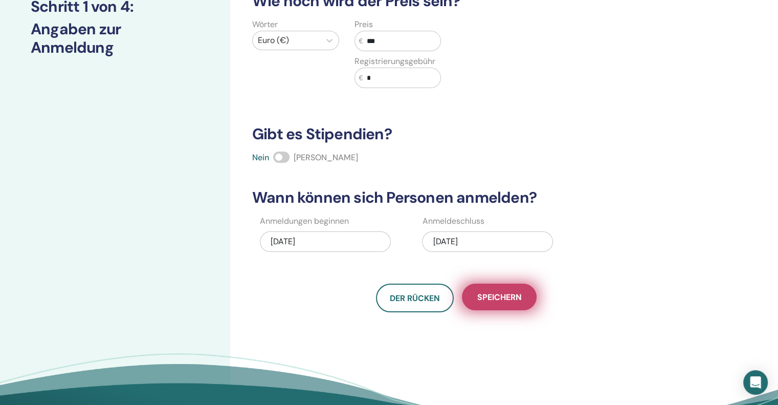
click at [483, 298] on font "Speichern" at bounding box center [499, 297] width 45 height 11
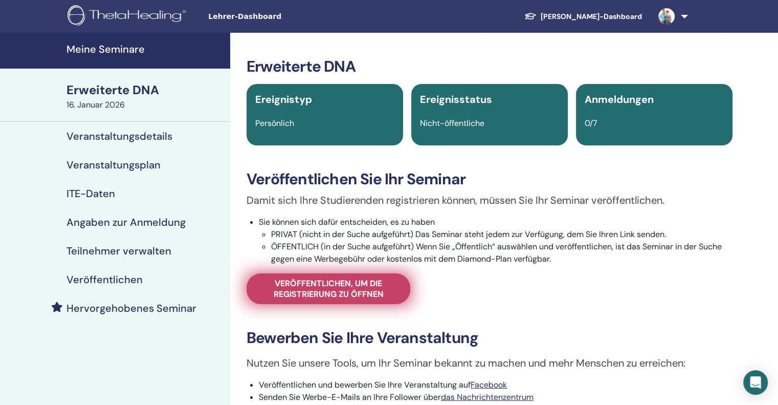
click at [379, 297] on font "Veröffentlichen, um die Registrierung zu öffnen" at bounding box center [329, 288] width 110 height 21
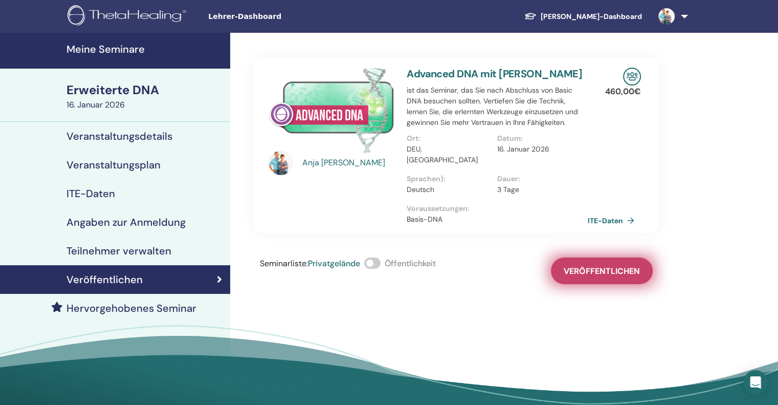
click at [595, 265] on font "Veröffentlichen" at bounding box center [602, 270] width 76 height 11
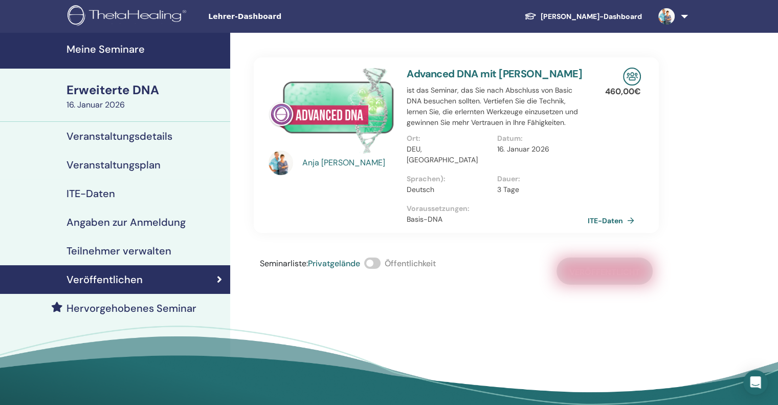
click at [73, 88] on font "Erweiterte DNA" at bounding box center [112, 90] width 93 height 16
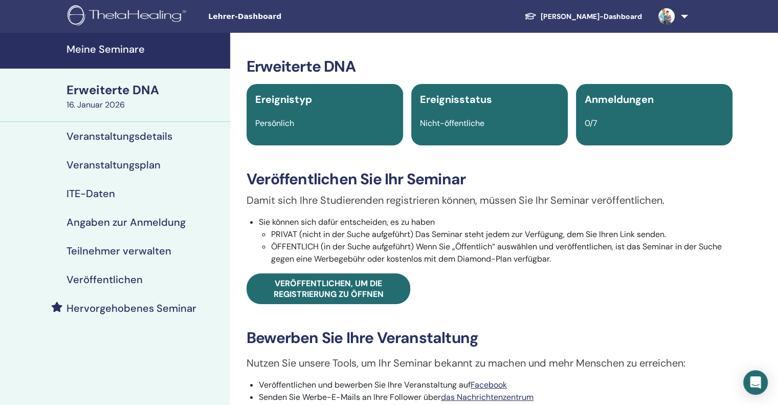
click at [78, 49] on font "Meine Seminare" at bounding box center [105, 48] width 78 height 13
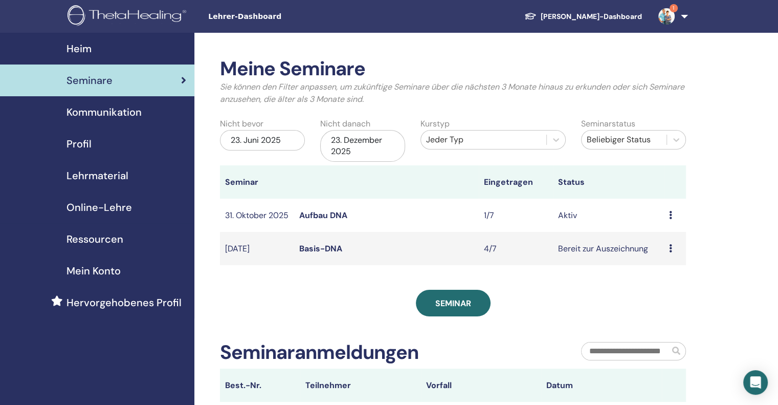
click at [313, 253] on font "Basis-DNA" at bounding box center [320, 248] width 43 height 11
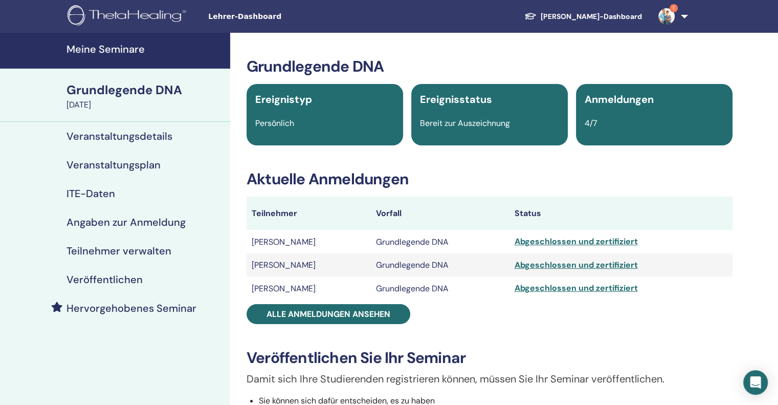
click at [88, 188] on font "ITE-Daten" at bounding box center [90, 193] width 49 height 13
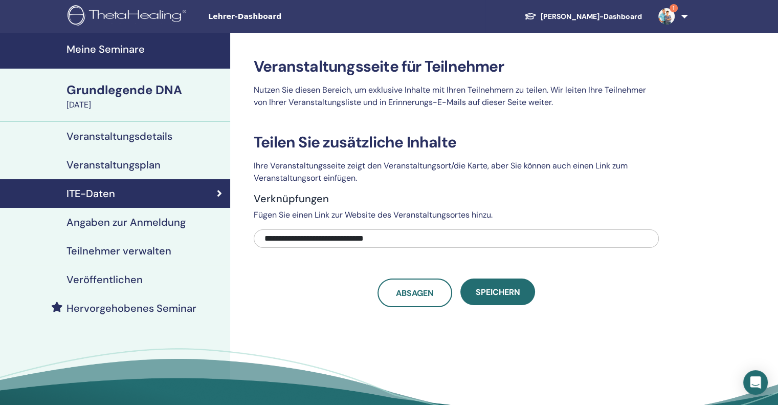
drag, startPoint x: 399, startPoint y: 239, endPoint x: 241, endPoint y: 223, distance: 158.4
click at [241, 223] on div "**********" at bounding box center [489, 241] width 519 height 417
click at [124, 48] on font "Meine Seminare" at bounding box center [105, 48] width 78 height 13
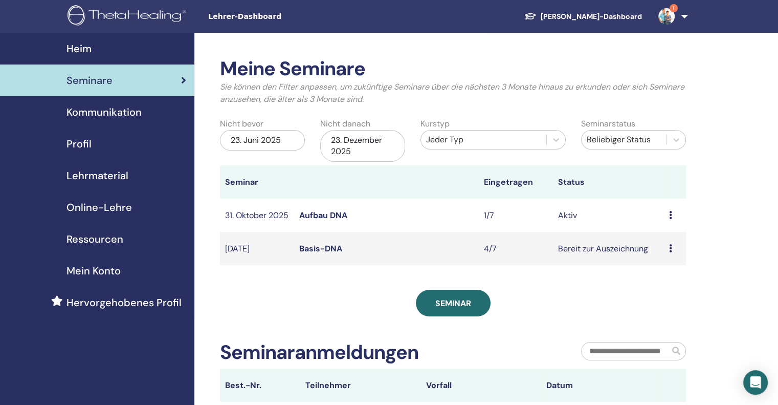
click at [670, 12] on img at bounding box center [666, 16] width 16 height 16
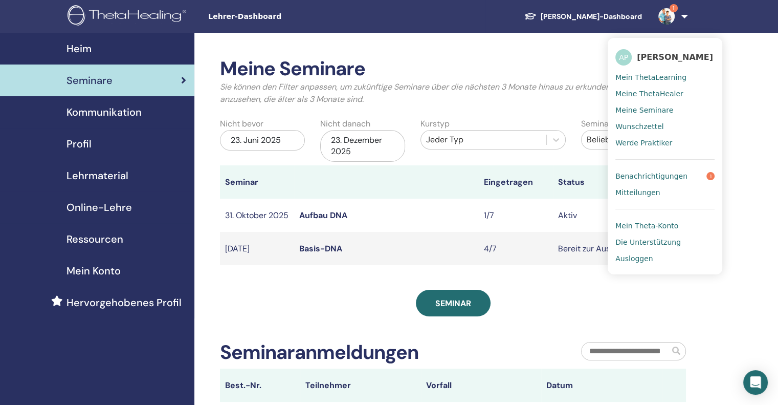
click at [653, 175] on font "Benachrichtigungen" at bounding box center [651, 176] width 72 height 8
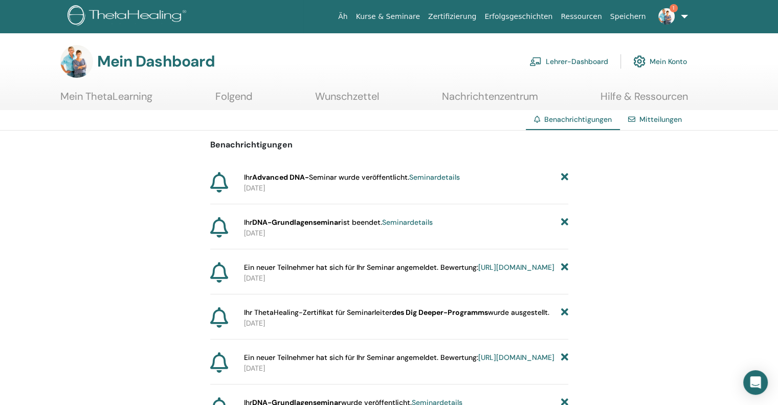
click at [435, 177] on font "Seminardetails" at bounding box center [434, 176] width 51 height 9
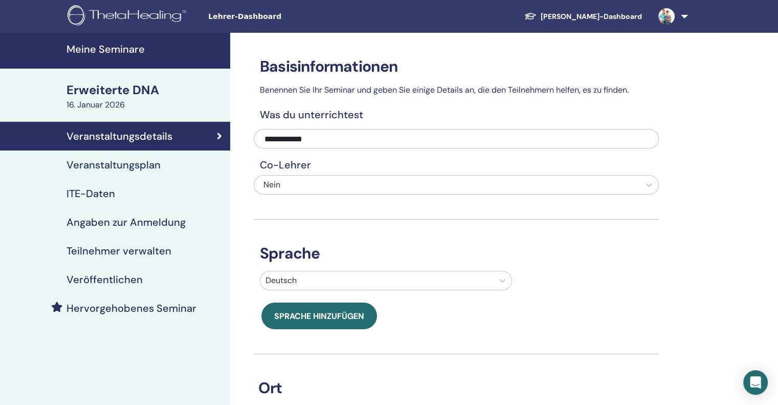
click at [81, 194] on font "ITE-Daten" at bounding box center [90, 193] width 49 height 13
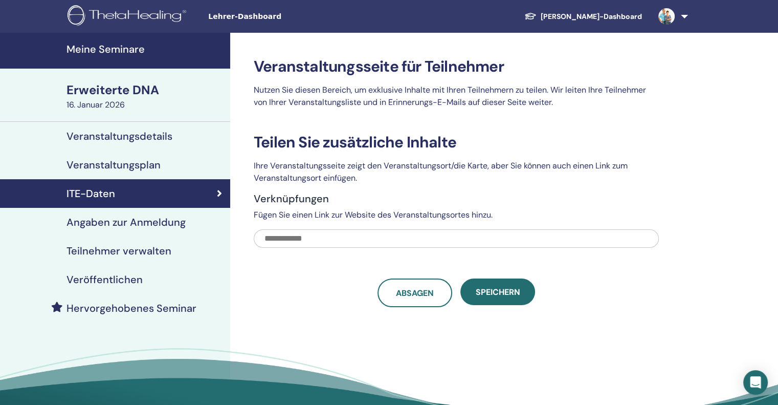
click at [315, 237] on input "text" at bounding box center [456, 238] width 405 height 18
paste input "**********"
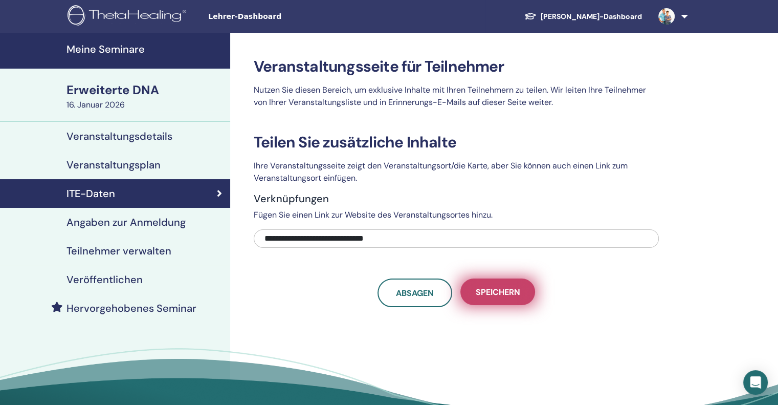
type input "**********"
click at [476, 288] on font "Speichern" at bounding box center [498, 291] width 45 height 11
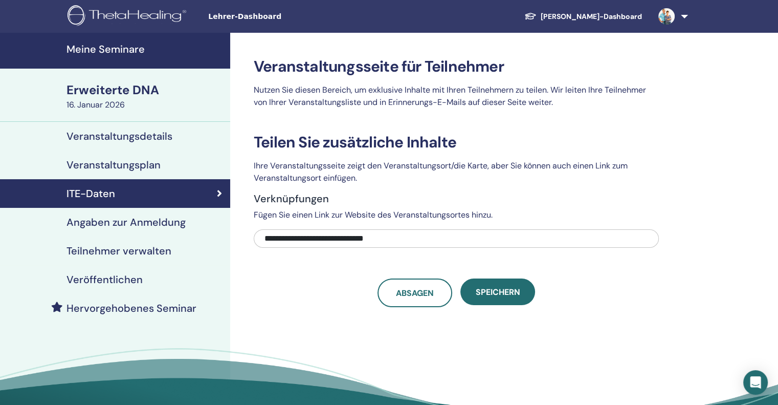
click at [100, 278] on font "Veröffentlichen" at bounding box center [104, 279] width 76 height 13
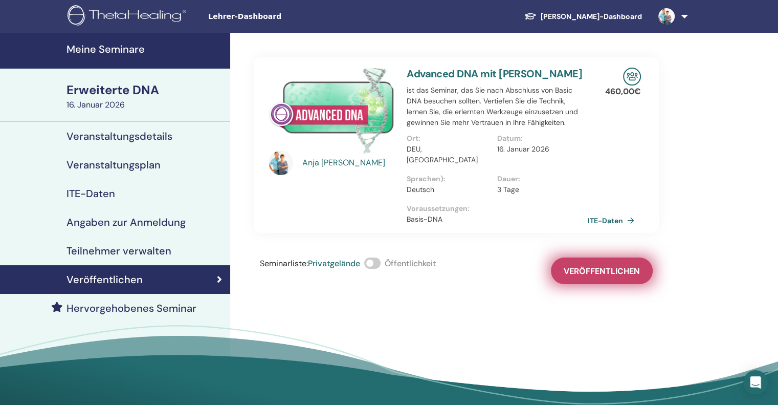
click at [623, 265] on button "Veröffentlichen" at bounding box center [602, 270] width 102 height 27
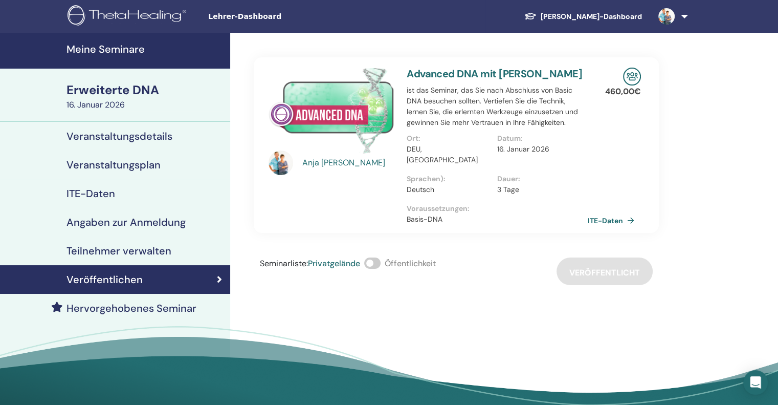
click at [102, 45] on font "Meine Seminare" at bounding box center [105, 48] width 78 height 13
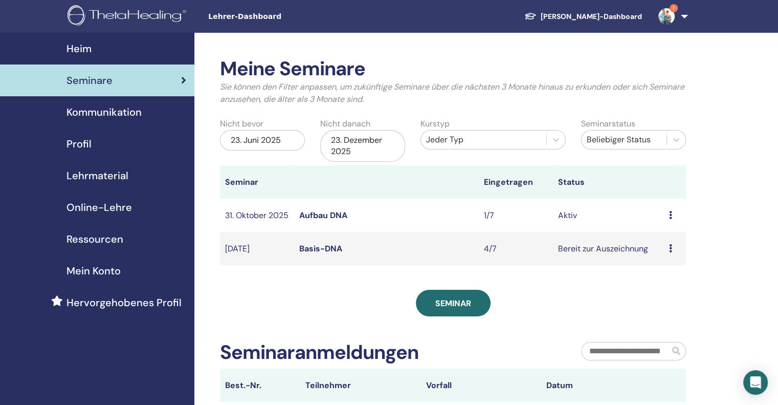
click at [382, 143] on font "23. Dezember 2025" at bounding box center [356, 146] width 51 height 22
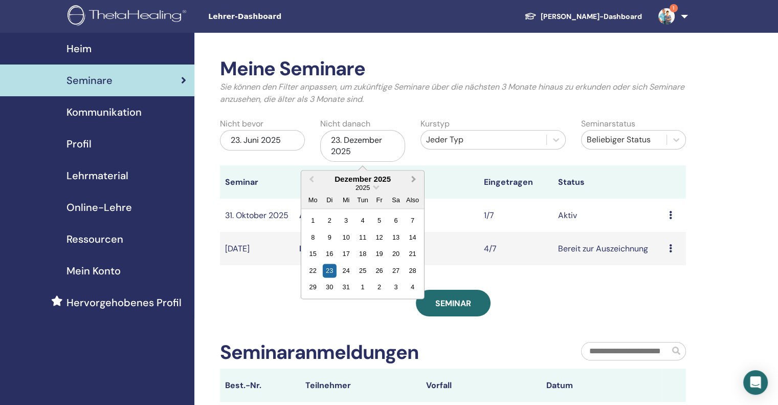
click at [414, 177] on span "Nächsten Monat" at bounding box center [414, 178] width 0 height 11
click at [313, 287] on div "23" at bounding box center [313, 287] width 14 height 14
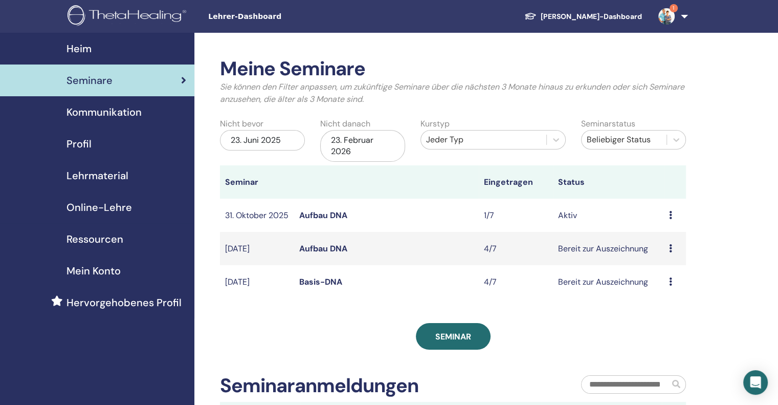
click at [670, 285] on icon at bounding box center [670, 281] width 3 height 8
click at [669, 252] on icon at bounding box center [670, 248] width 3 height 8
click at [647, 308] on font "Absagen" at bounding box center [658, 308] width 33 height 11
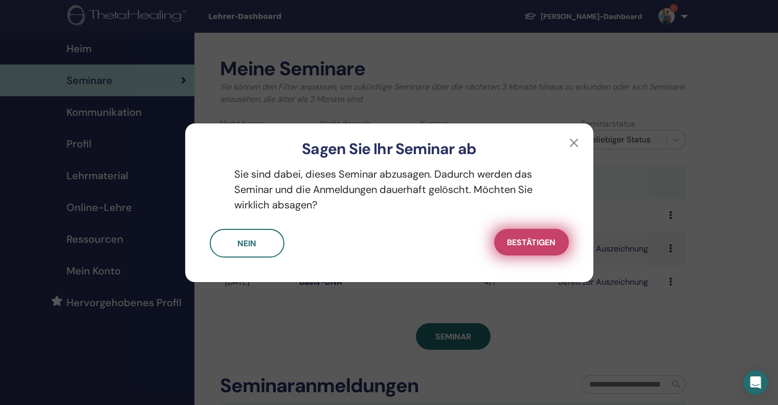
click at [519, 246] on font "Bestätigen" at bounding box center [531, 242] width 49 height 11
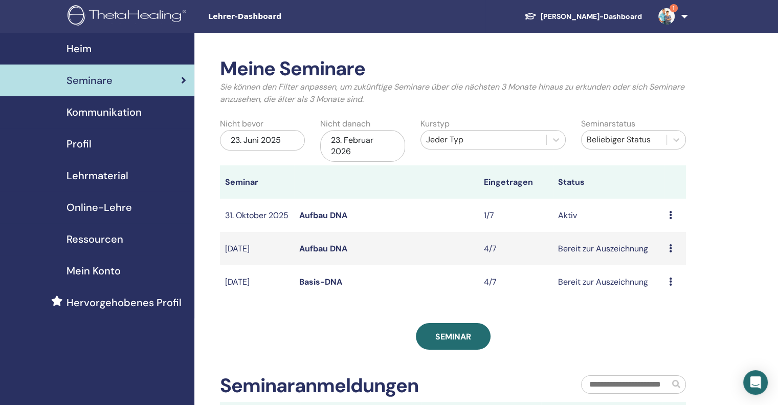
click at [320, 254] on font "Aufbau DNA" at bounding box center [323, 248] width 48 height 11
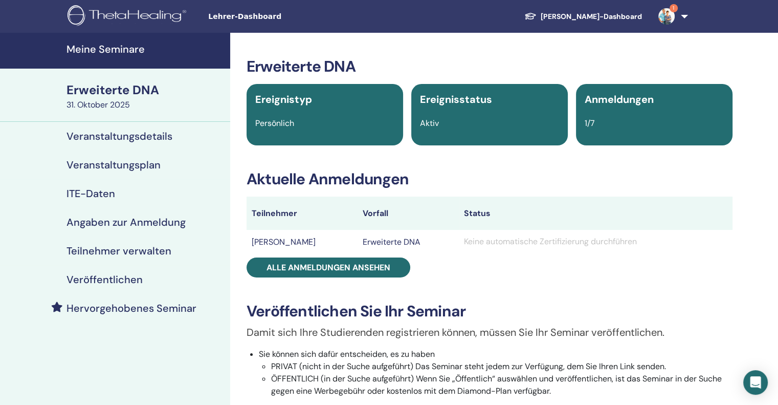
click at [110, 249] on font "Teilnehmer verwalten" at bounding box center [118, 250] width 105 height 13
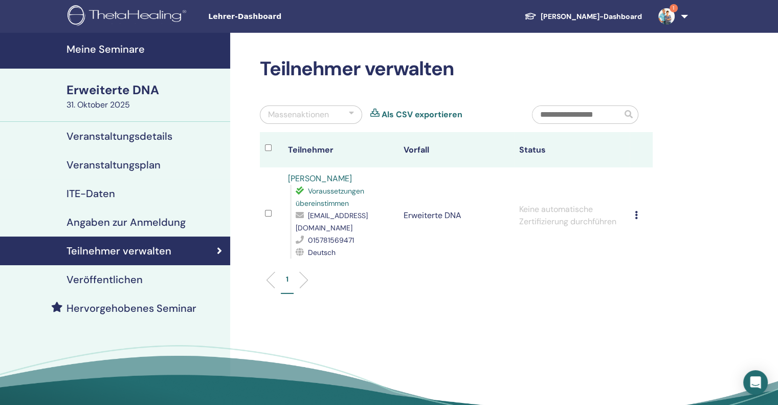
drag, startPoint x: 268, startPoint y: 210, endPoint x: 386, endPoint y: 264, distance: 129.8
click at [386, 274] on ul "1" at bounding box center [456, 284] width 375 height 20
click at [349, 110] on div at bounding box center [351, 114] width 5 height 12
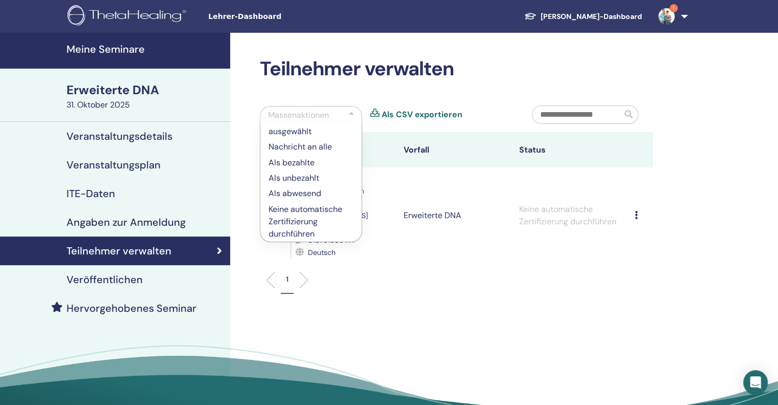
click at [394, 274] on ul "1" at bounding box center [456, 284] width 375 height 20
click at [673, 7] on span "1" at bounding box center [674, 8] width 8 height 8
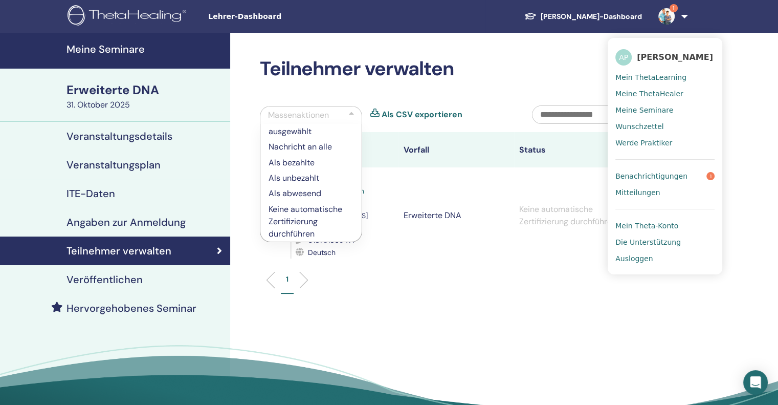
click at [646, 176] on font "Benachrichtigungen" at bounding box center [651, 176] width 72 height 8
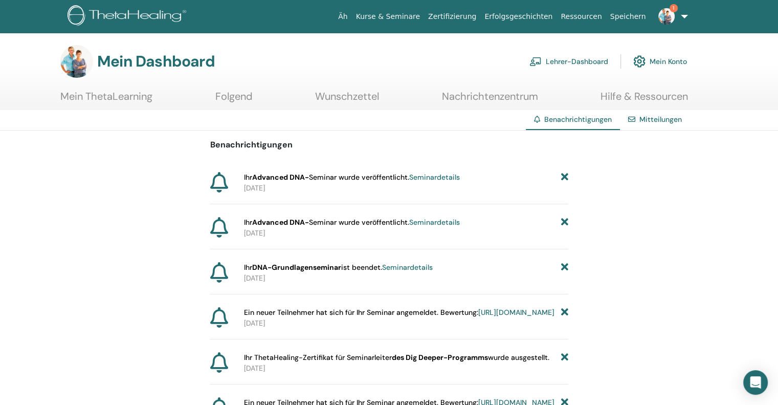
click at [568, 59] on font "Lehrer-Dashboard" at bounding box center [577, 61] width 62 height 9
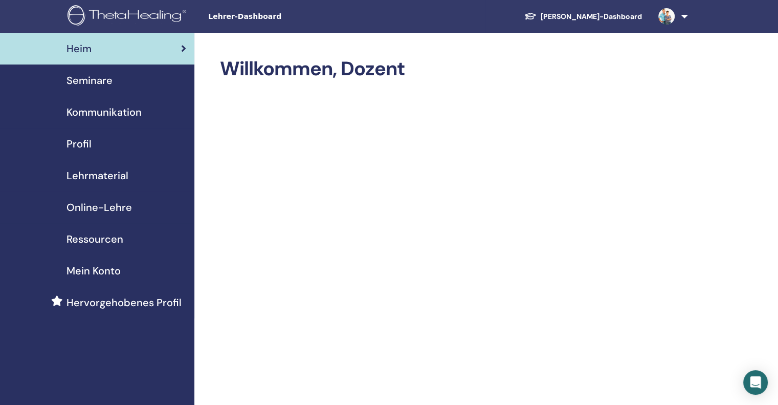
click at [84, 79] on font "Seminare" at bounding box center [89, 80] width 46 height 13
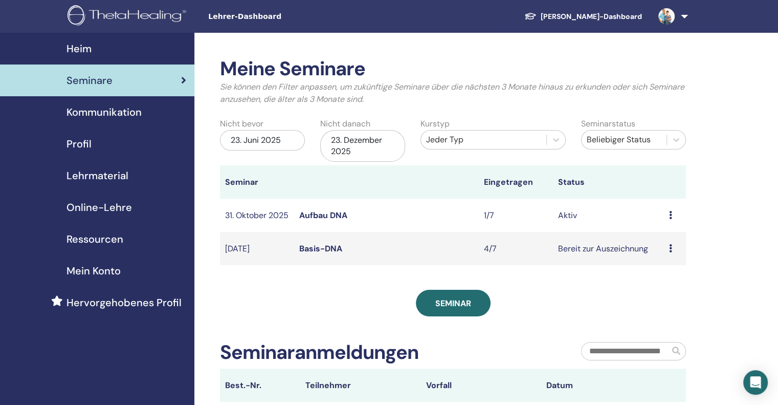
click at [347, 150] on font "23. Dezember 2025" at bounding box center [356, 146] width 51 height 22
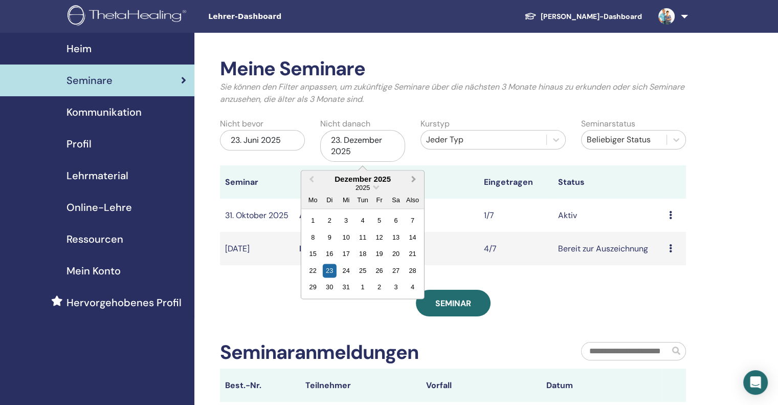
click at [414, 177] on span "Nächsten Monat" at bounding box center [414, 178] width 0 height 11
click at [377, 268] on div "23" at bounding box center [379, 270] width 14 height 14
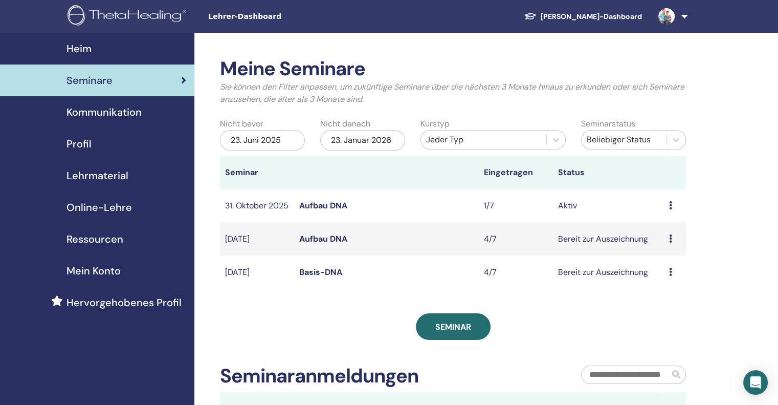
click at [314, 208] on font "Aufbau DNA" at bounding box center [323, 205] width 48 height 11
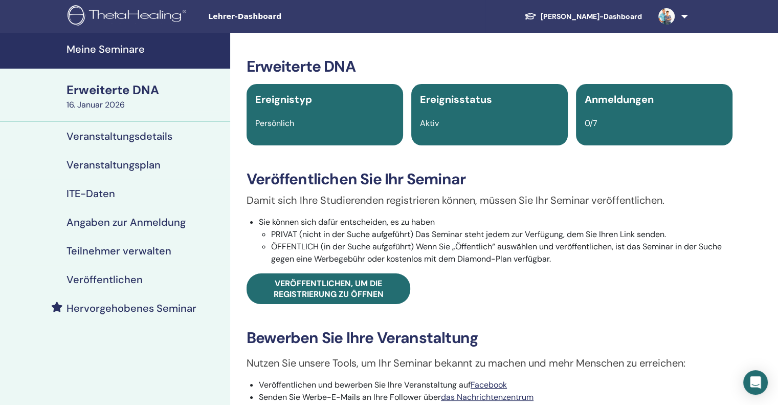
click at [95, 130] on font "Veranstaltungsdetails" at bounding box center [119, 135] width 106 height 13
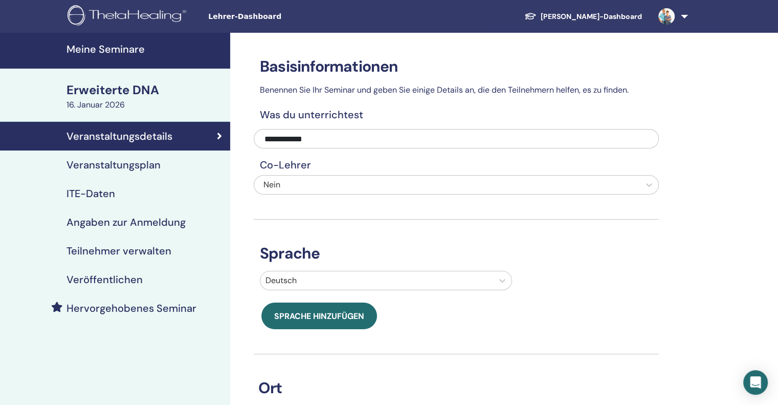
click at [99, 166] on font "Veranstaltungsplan" at bounding box center [113, 164] width 94 height 13
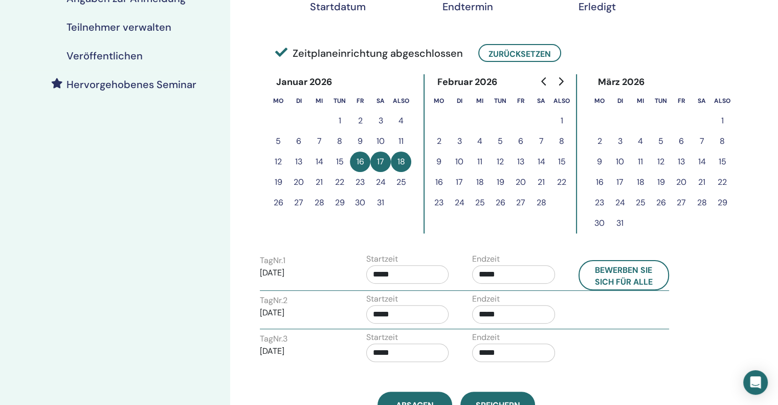
scroll to position [102, 0]
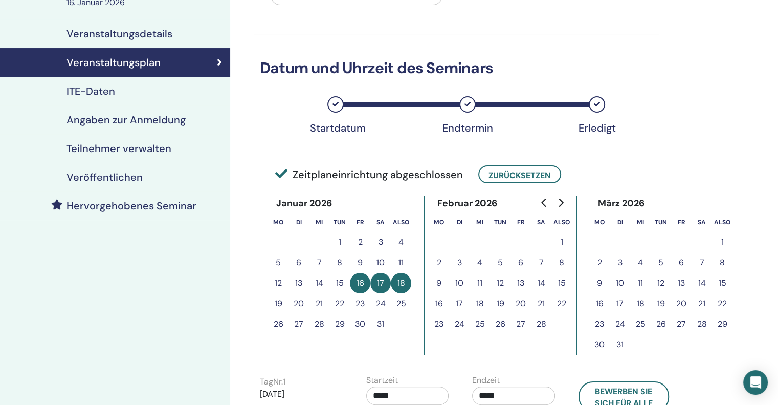
click at [80, 91] on font "ITE-Daten" at bounding box center [90, 90] width 49 height 13
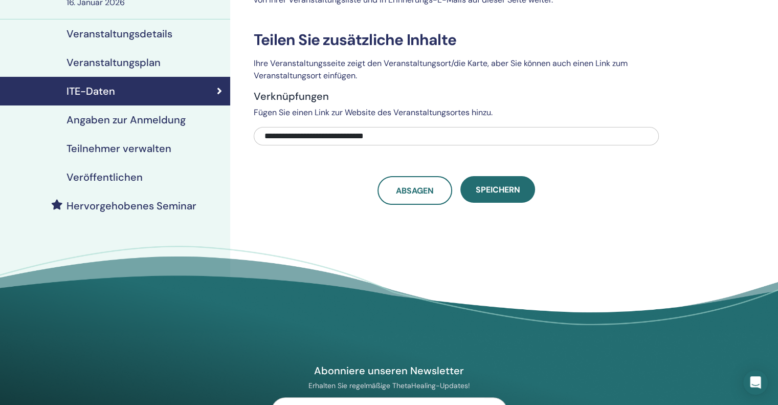
click at [78, 122] on font "Angaben zur Anmeldung" at bounding box center [125, 119] width 119 height 13
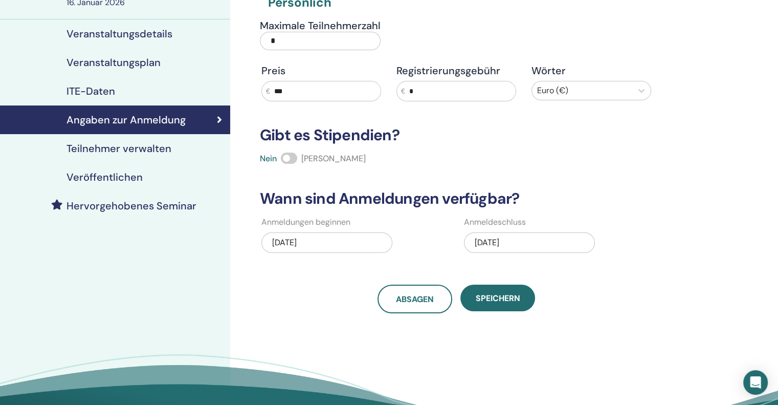
click at [78, 148] on font "Teilnehmer verwalten" at bounding box center [118, 148] width 105 height 13
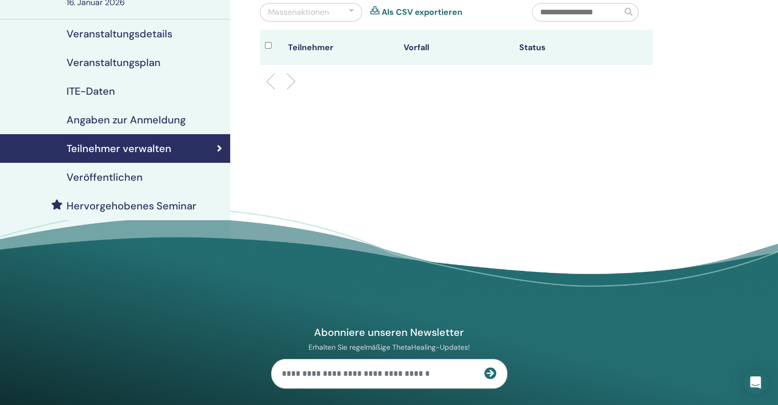
click at [84, 175] on font "Veröffentlichen" at bounding box center [104, 176] width 76 height 13
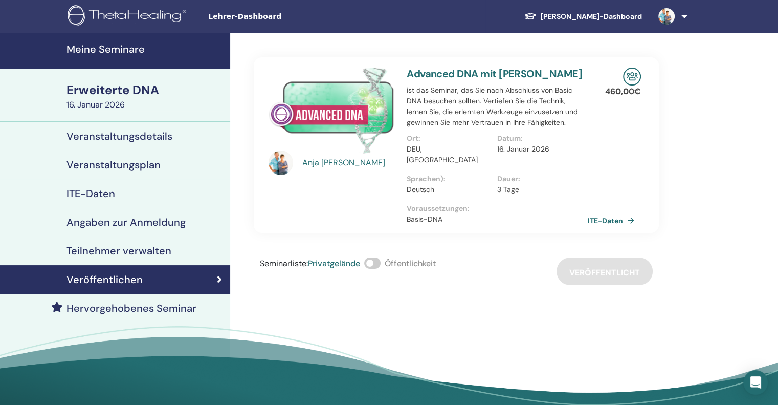
click at [95, 130] on font "Veranstaltungsdetails" at bounding box center [119, 135] width 106 height 13
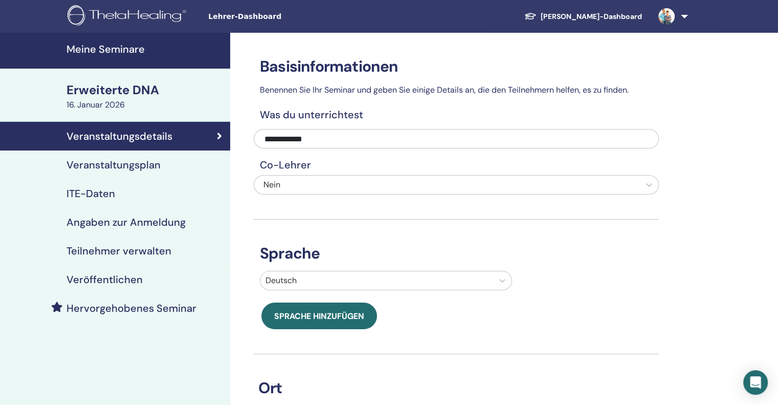
click at [115, 167] on font "Veranstaltungsplan" at bounding box center [113, 164] width 94 height 13
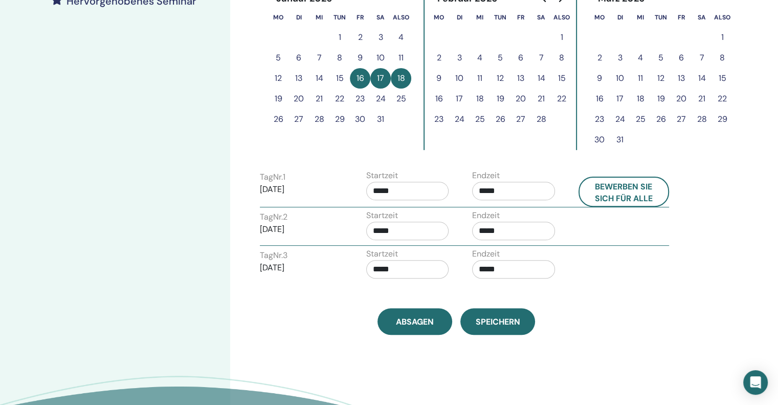
scroll to position [51, 0]
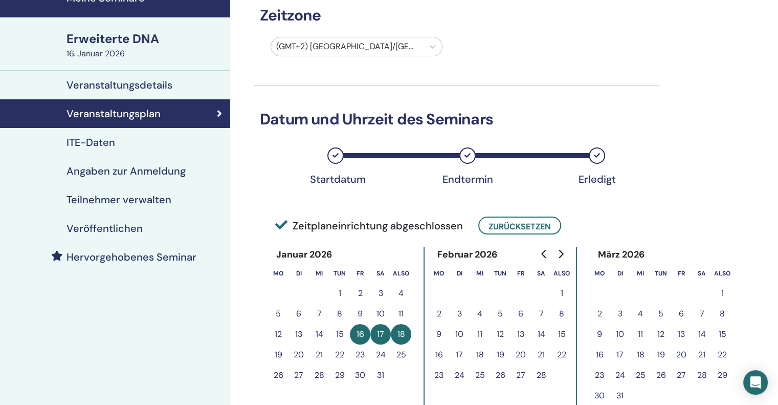
click at [94, 142] on font "ITE-Daten" at bounding box center [90, 142] width 49 height 13
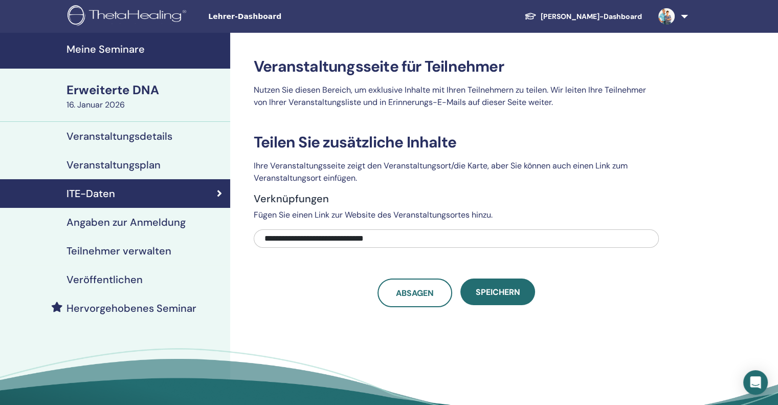
click at [151, 224] on font "Angaben zur Anmeldung" at bounding box center [125, 221] width 119 height 13
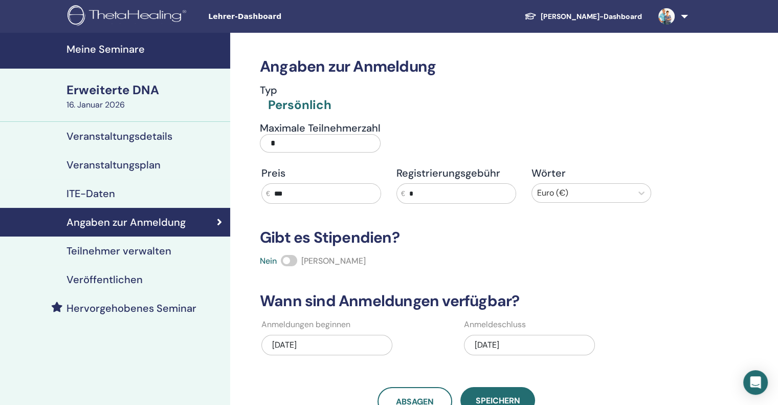
click at [72, 89] on font "Erweiterte DNA" at bounding box center [112, 90] width 93 height 16
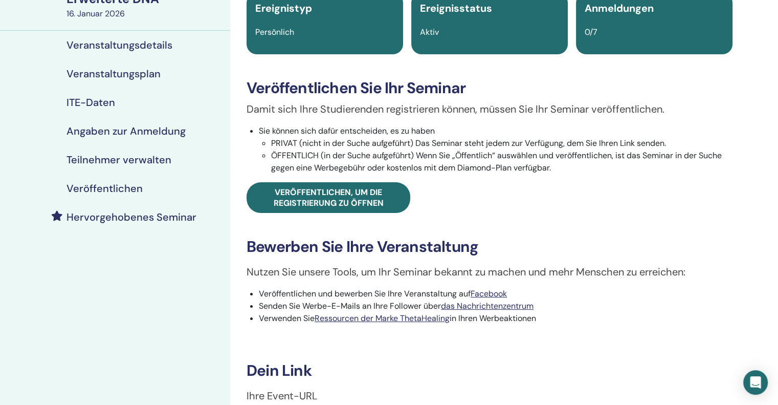
scroll to position [205, 0]
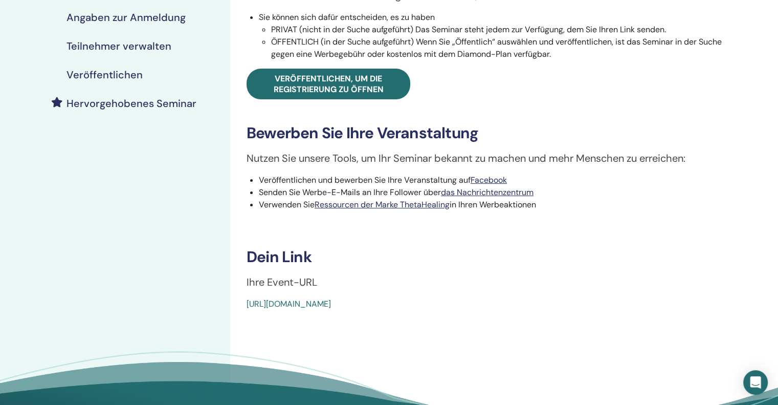
drag, startPoint x: 472, startPoint y: 302, endPoint x: 230, endPoint y: 291, distance: 242.2
click at [230, 291] on div "Erweiterte DNA Ereignistyp Persönlich Ereignisstatus Aktiv Anmeldungen 0/7 Verö…" at bounding box center [489, 140] width 519 height 625
drag, startPoint x: 269, startPoint y: 302, endPoint x: 402, endPoint y: 292, distance: 133.3
click at [402, 292] on div "Erweiterte DNA Ereignistyp Persönlich Ereignisstatus Aktiv Anmeldungen 0/7 Verö…" at bounding box center [489, 81] width 506 height 457
